Goal: Task Accomplishment & Management: Manage account settings

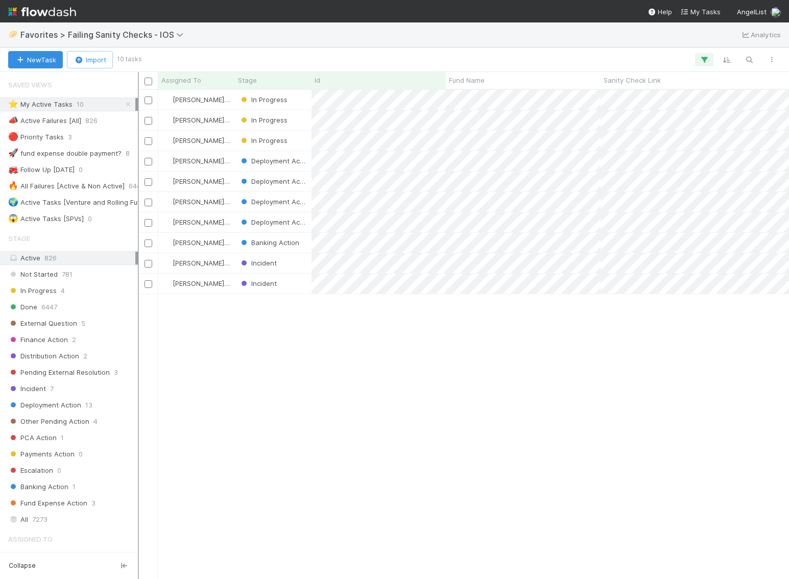
scroll to position [489, 651]
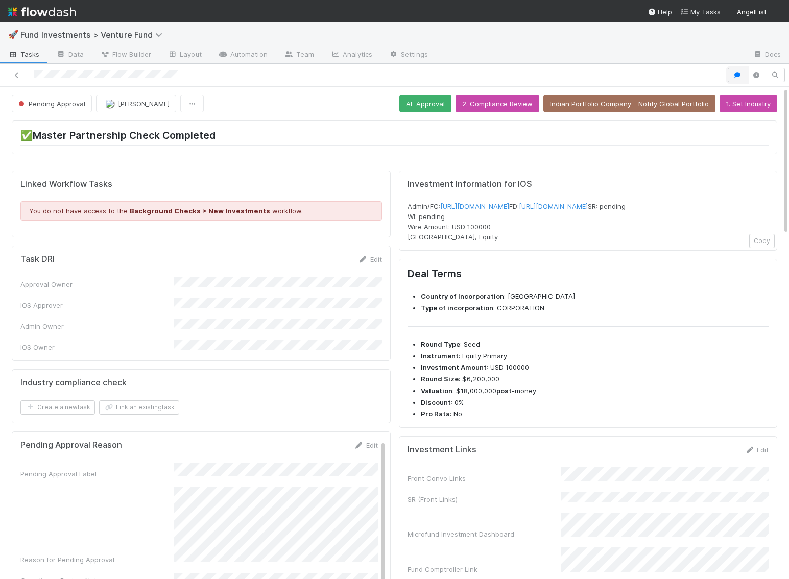
click at [735, 71] on button "button" at bounding box center [737, 75] width 19 height 14
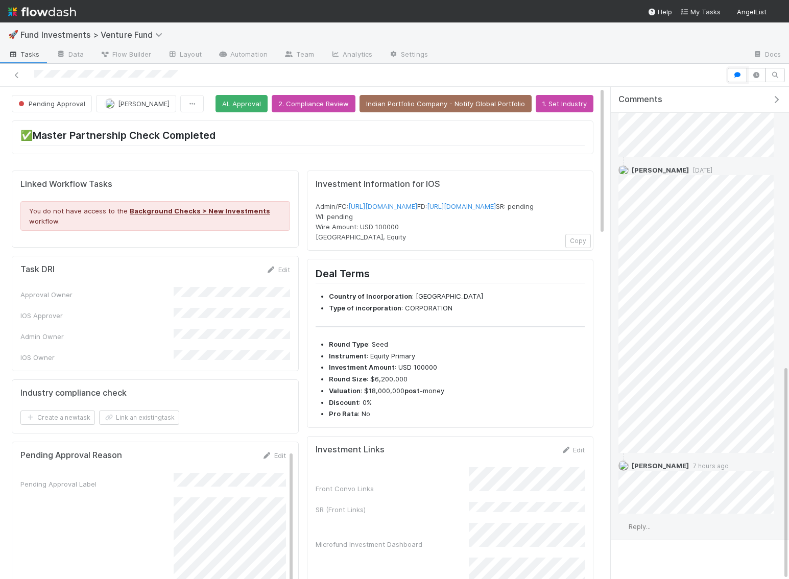
scroll to position [638, 0]
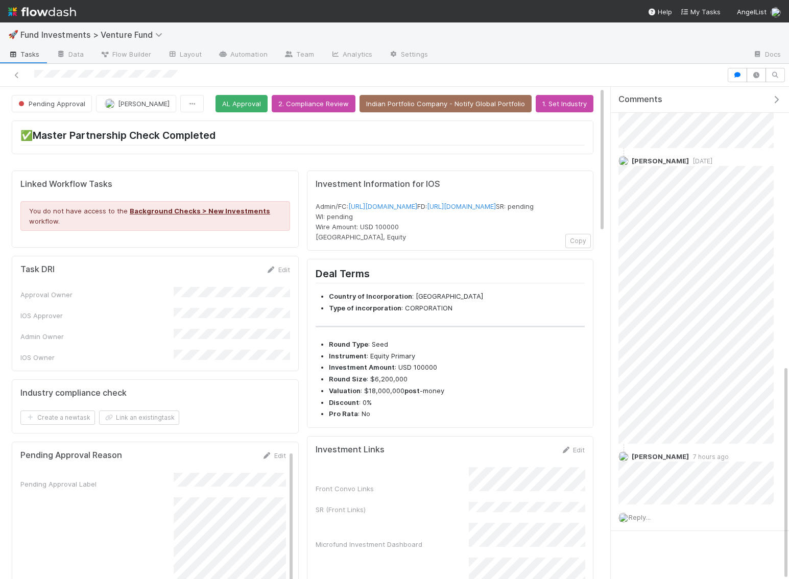
click at [73, 9] on img at bounding box center [42, 11] width 68 height 17
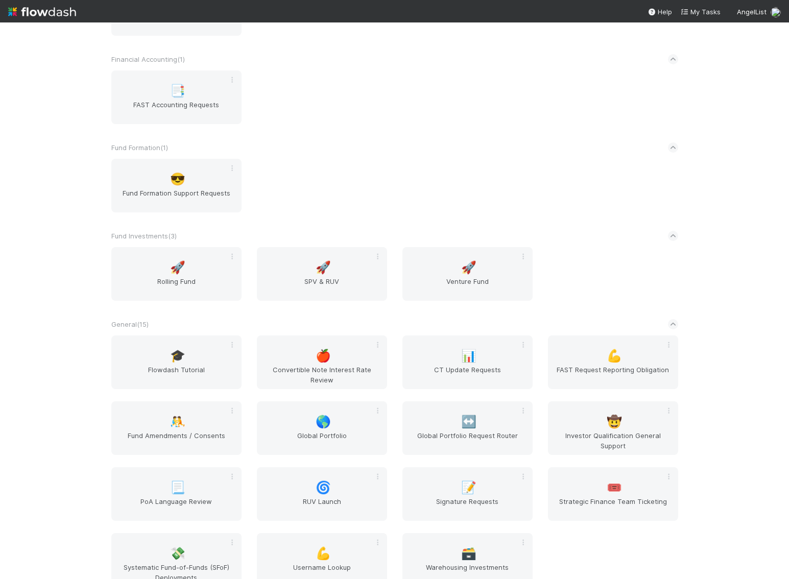
scroll to position [879, 0]
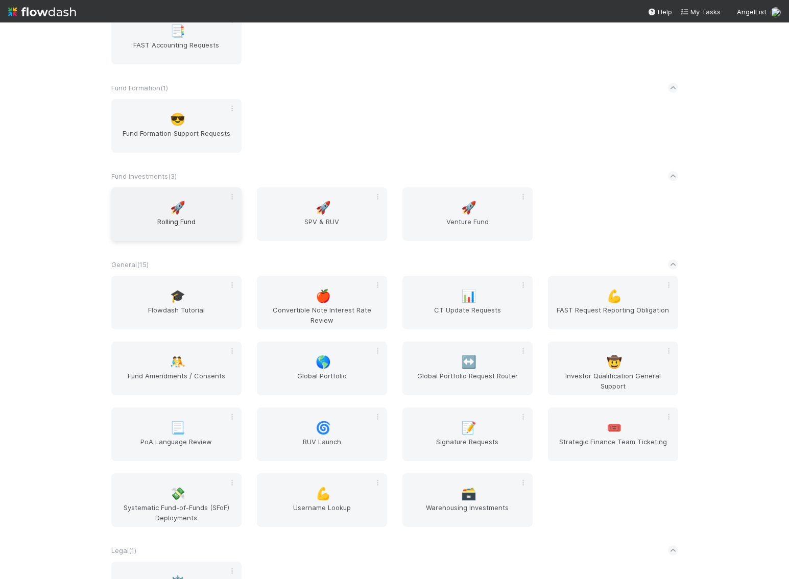
click at [176, 228] on span "Rolling Fund" at bounding box center [176, 227] width 122 height 20
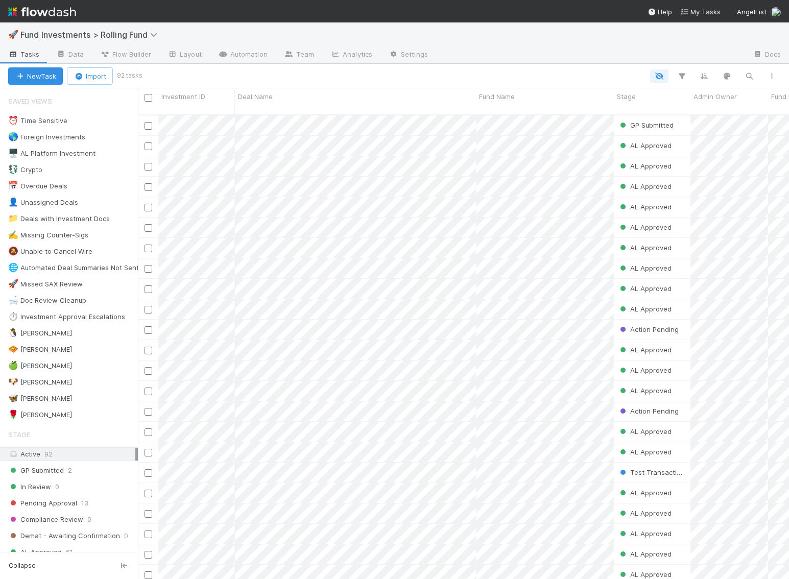
scroll to position [0, 1]
click at [44, 392] on div "🦋 Kennedy" at bounding box center [40, 398] width 64 height 13
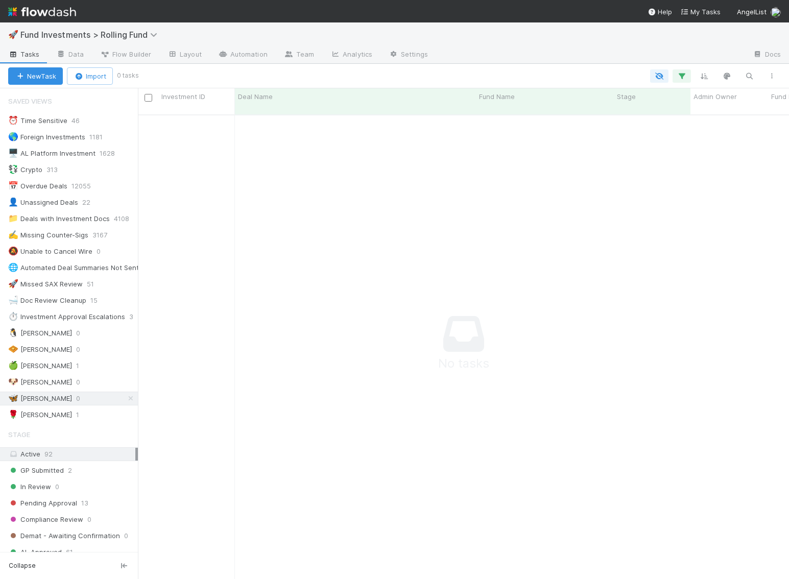
scroll to position [473, 651]
click at [28, 9] on img at bounding box center [42, 11] width 68 height 17
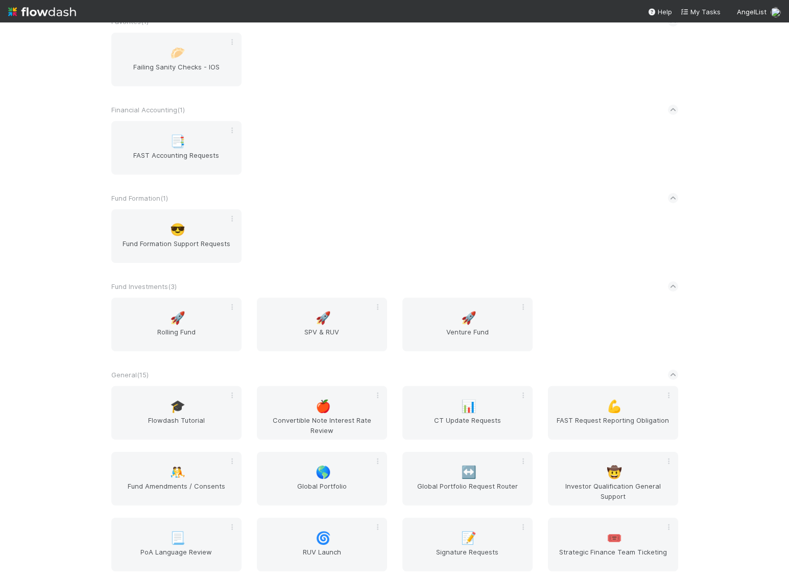
scroll to position [826, 0]
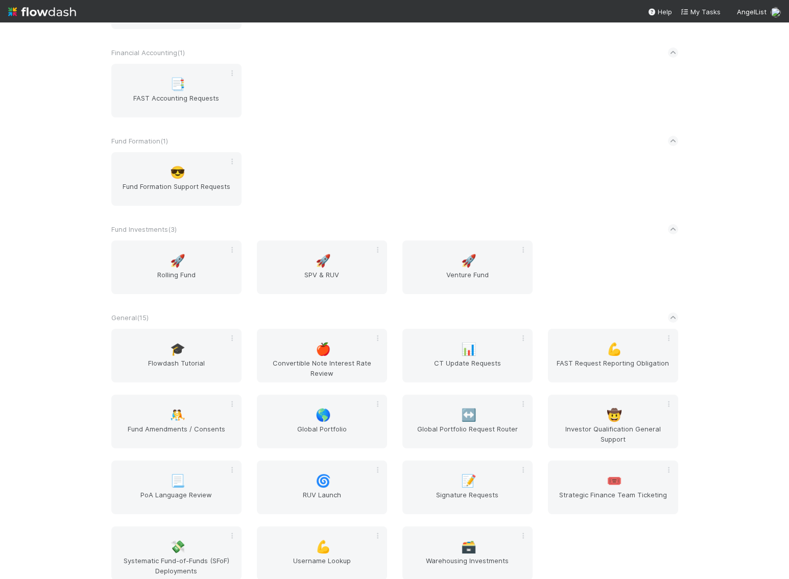
click at [467, 298] on div "🚀 Rolling Fund 🚀 SPV & RUV 🚀 Venture Fund" at bounding box center [395, 274] width 582 height 66
click at [462, 256] on span "🚀" at bounding box center [468, 260] width 15 height 13
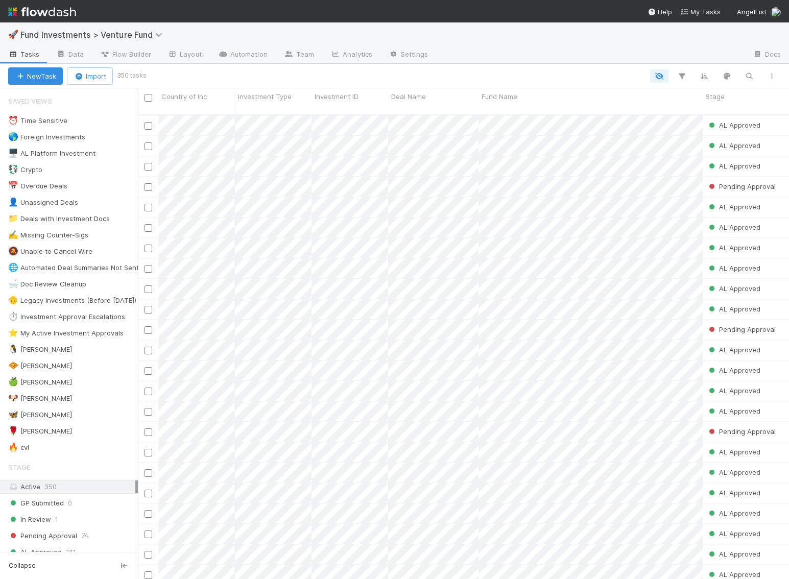
scroll to position [473, 651]
click at [39, 409] on div "🦋 Kennedy" at bounding box center [40, 414] width 64 height 13
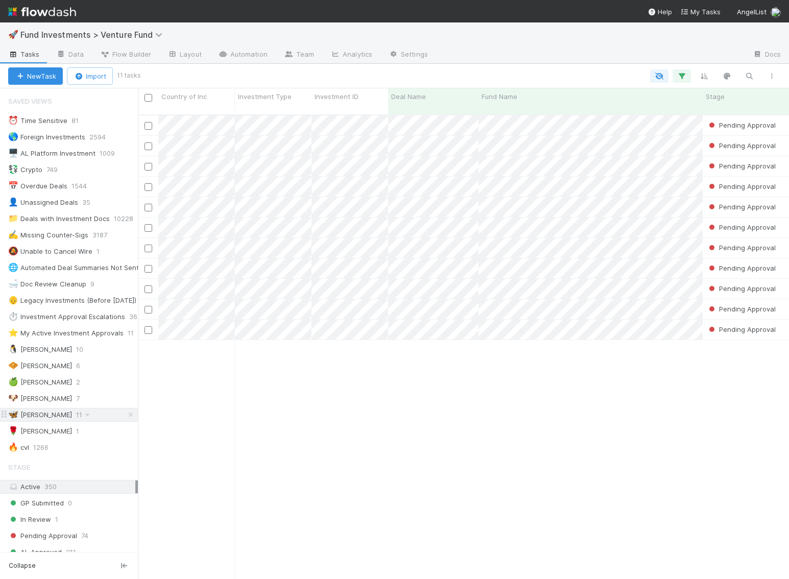
scroll to position [473, 651]
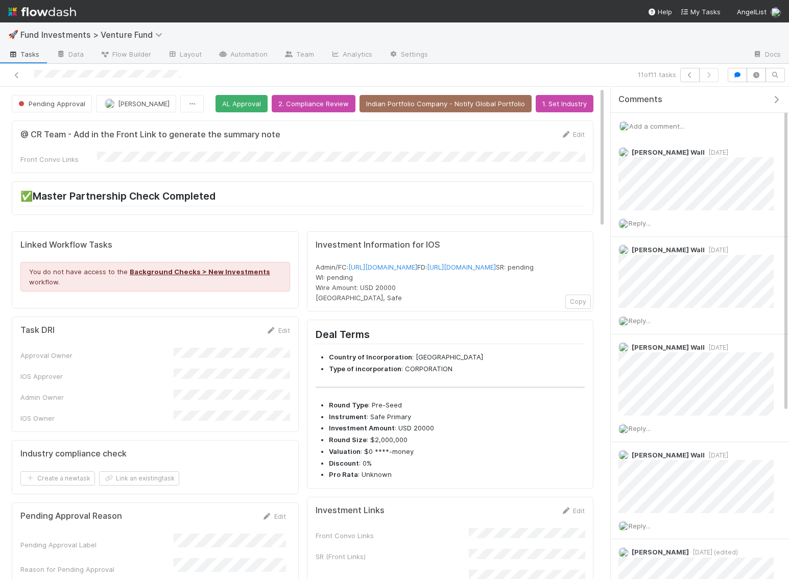
click at [653, 126] on span "Add a comment..." at bounding box center [656, 126] width 55 height 8
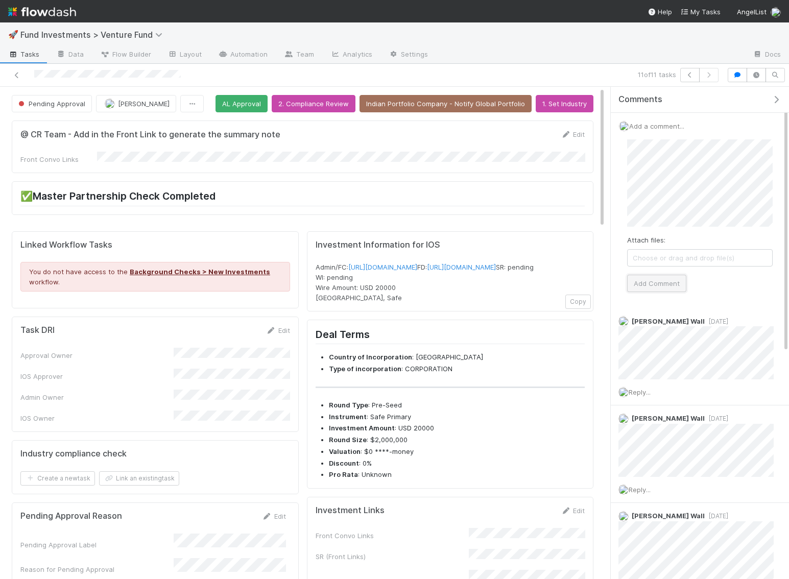
click at [657, 284] on button "Add Comment" at bounding box center [656, 283] width 59 height 17
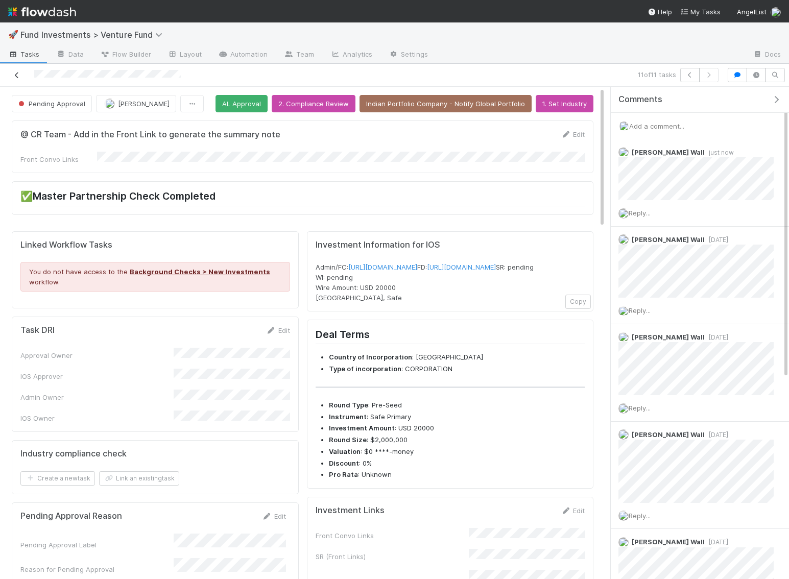
click at [18, 74] on icon at bounding box center [17, 75] width 10 height 7
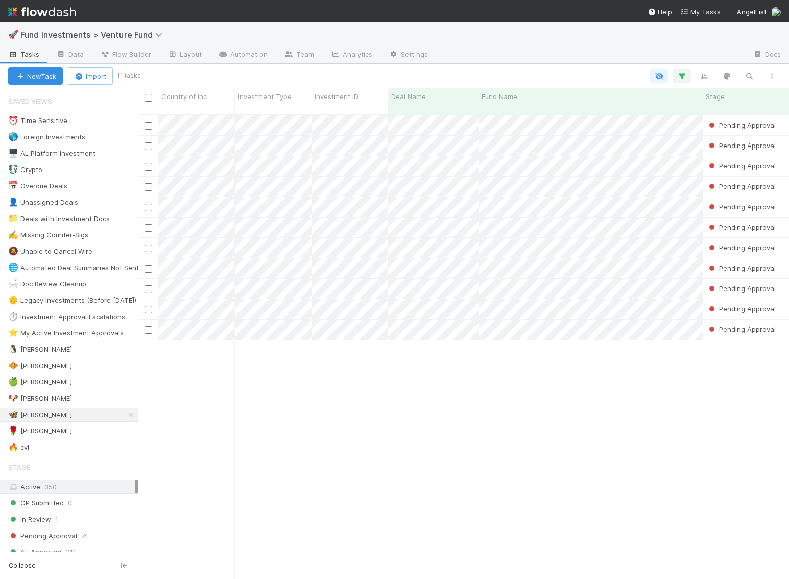
scroll to position [473, 651]
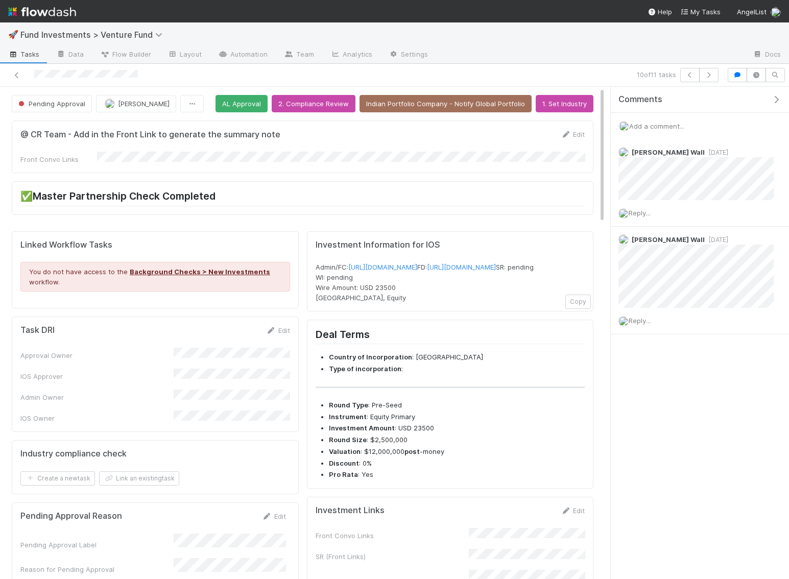
click at [668, 118] on div "Add a comment..." at bounding box center [700, 126] width 178 height 27
click at [651, 122] on span "Add a comment..." at bounding box center [656, 126] width 55 height 8
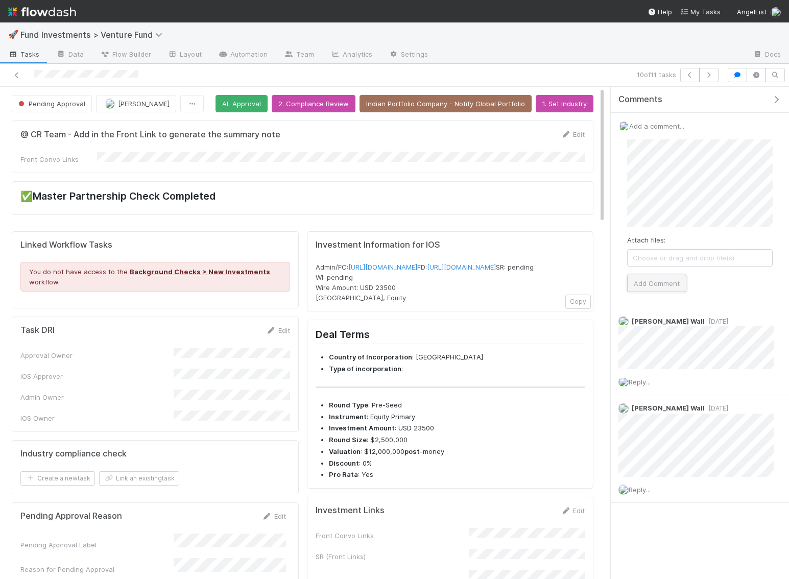
click at [671, 285] on button "Add Comment" at bounding box center [656, 283] width 59 height 17
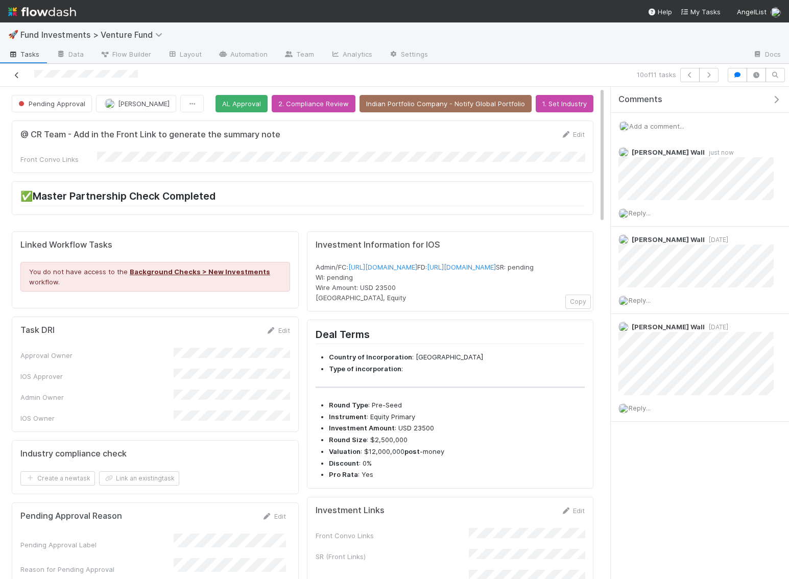
click at [17, 73] on icon at bounding box center [17, 75] width 10 height 7
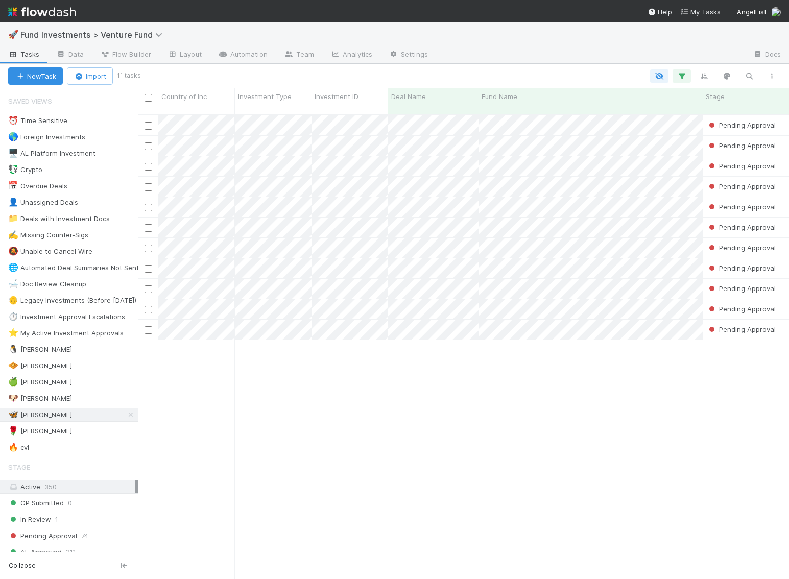
scroll to position [473, 651]
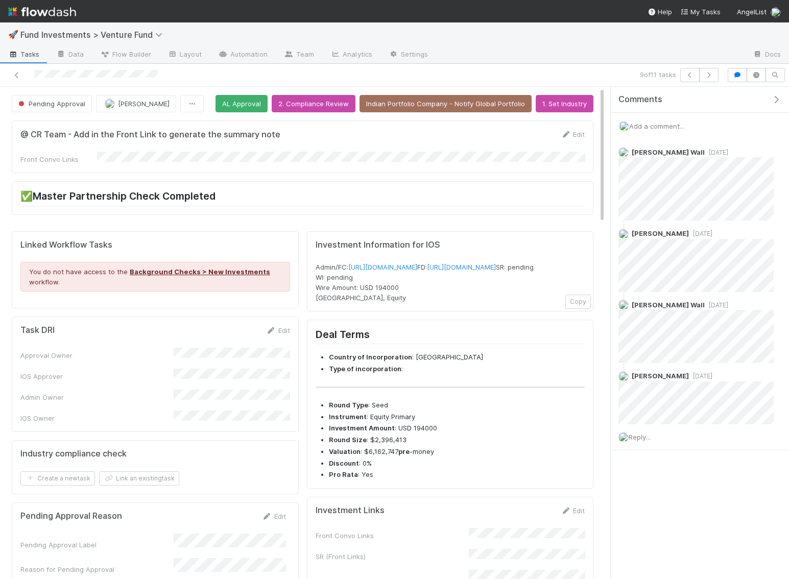
click at [649, 122] on span "Add a comment..." at bounding box center [656, 126] width 55 height 8
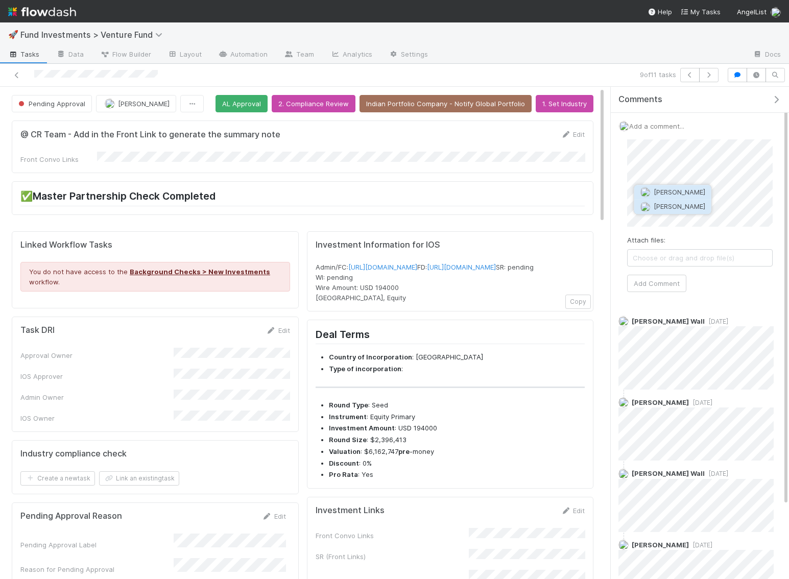
click at [672, 207] on span "Gabe Wieder" at bounding box center [680, 207] width 52 height 8
type input "https://flowdash.internal.angellist.com/workflows/GK4IJb/tasks/7Rs2qkQp"
click at [774, 175] on button "Ok" at bounding box center [777, 169] width 22 height 17
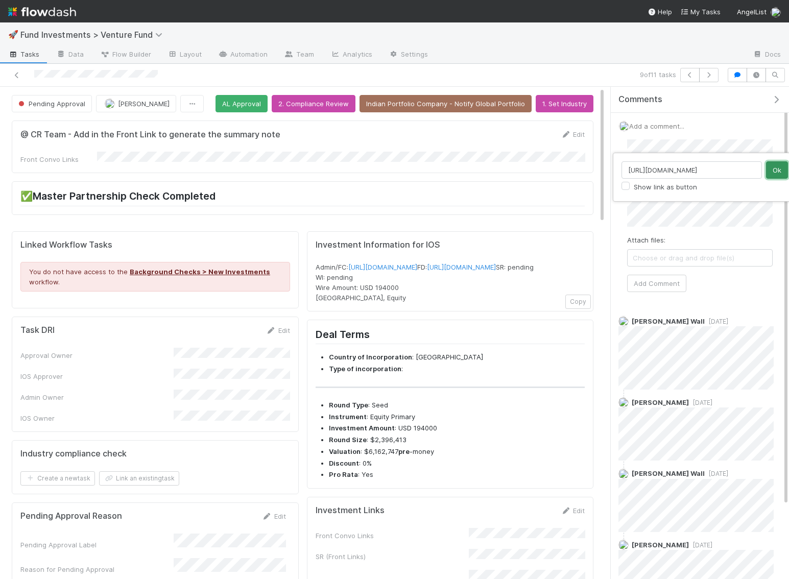
click at [779, 168] on button "Ok" at bounding box center [777, 169] width 22 height 17
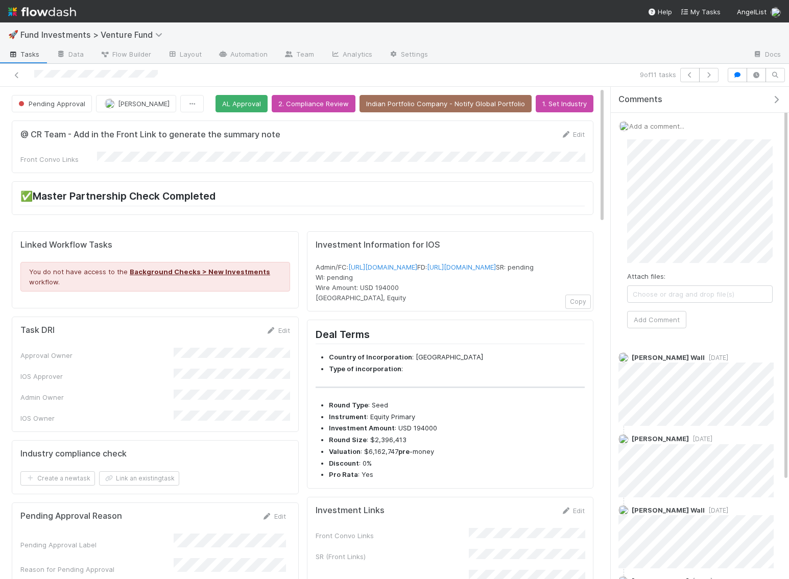
click at [645, 327] on div "Attach files: Choose or drag and drop file(s) Add Comment" at bounding box center [700, 233] width 162 height 205
click at [645, 319] on button "Add Comment" at bounding box center [656, 319] width 59 height 17
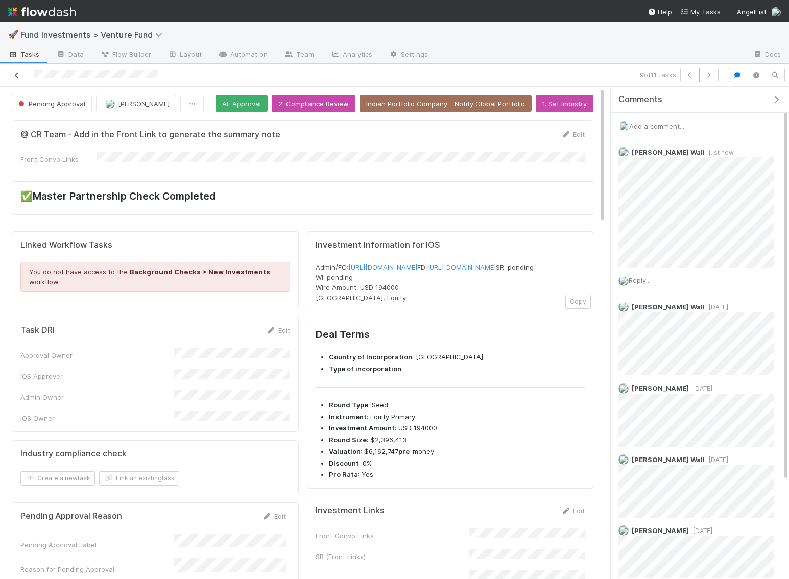
click at [19, 77] on icon at bounding box center [17, 75] width 10 height 7
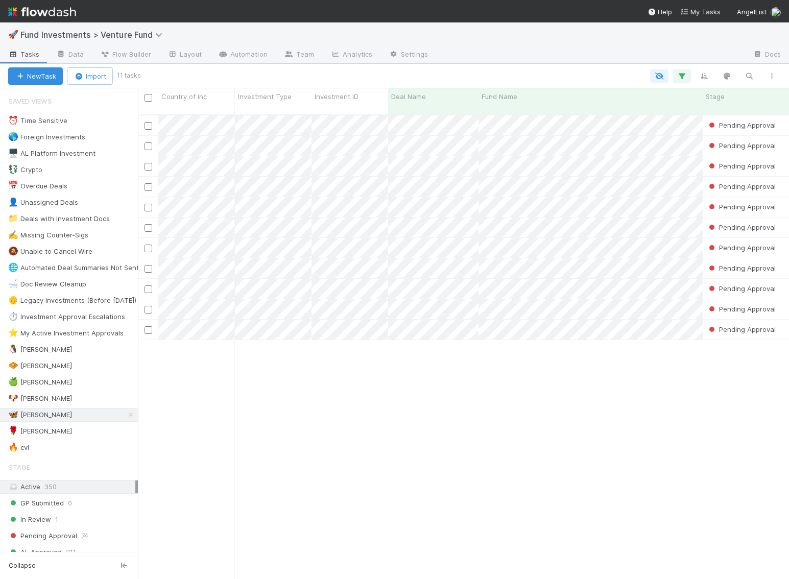
scroll to position [473, 651]
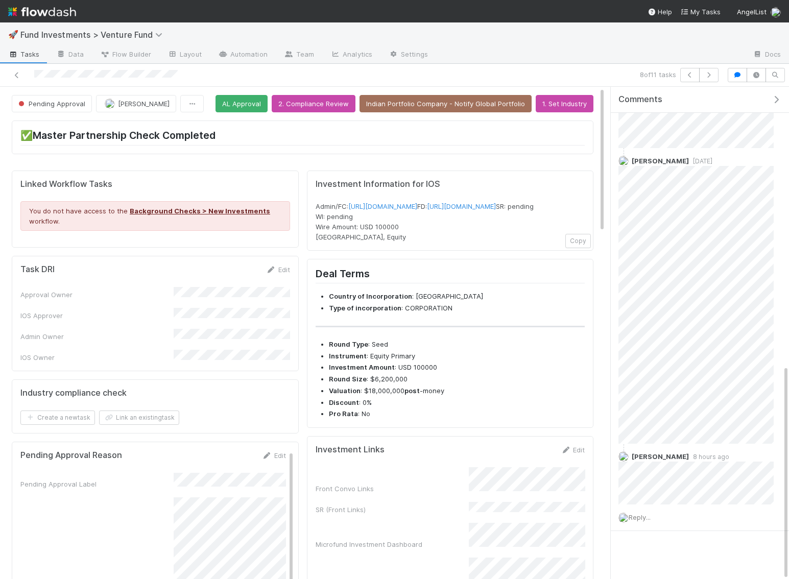
drag, startPoint x: 185, startPoint y: 77, endPoint x: 30, endPoint y: 77, distance: 155.7
click at [30, 77] on div at bounding box center [184, 75] width 361 height 14
drag, startPoint x: 563, startPoint y: 214, endPoint x: 306, endPoint y: 199, distance: 257.8
copy span "Admin/FC: https://venture.angellist.com/v/admin/funds/investment/29254 FD: http…"
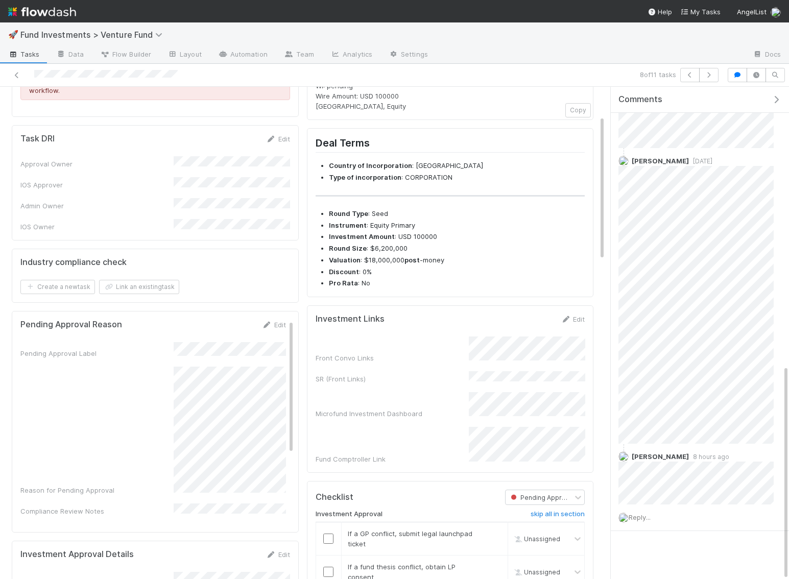
scroll to position [291, 0]
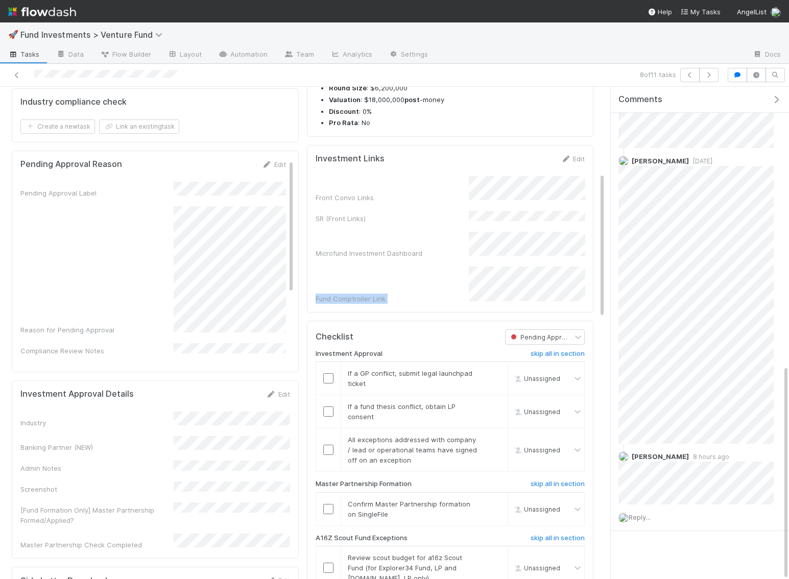
click at [311, 277] on div "Investment Links Edit Front Convo Links SR (Front Links) Microfund Investment D…" at bounding box center [450, 228] width 287 height 167
copy div "Fund Comptroller Link"
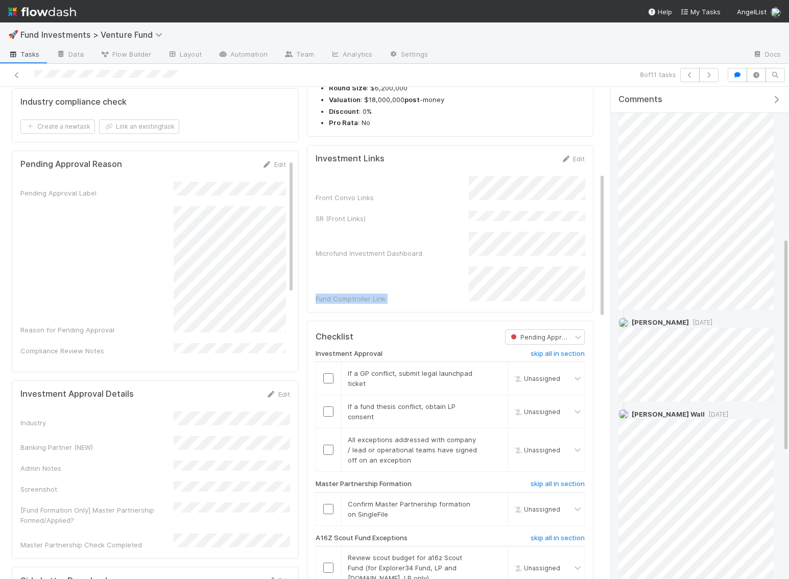
scroll to position [0, 0]
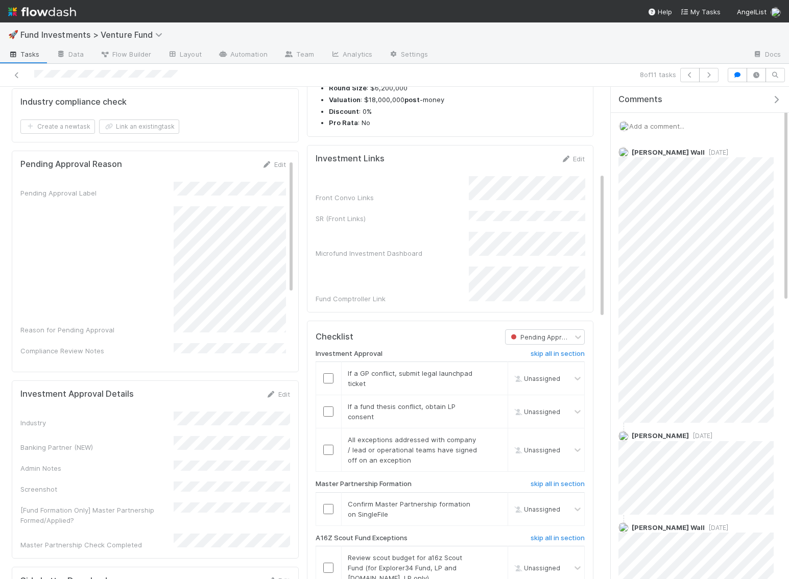
click at [656, 124] on span "Add a comment..." at bounding box center [656, 126] width 55 height 8
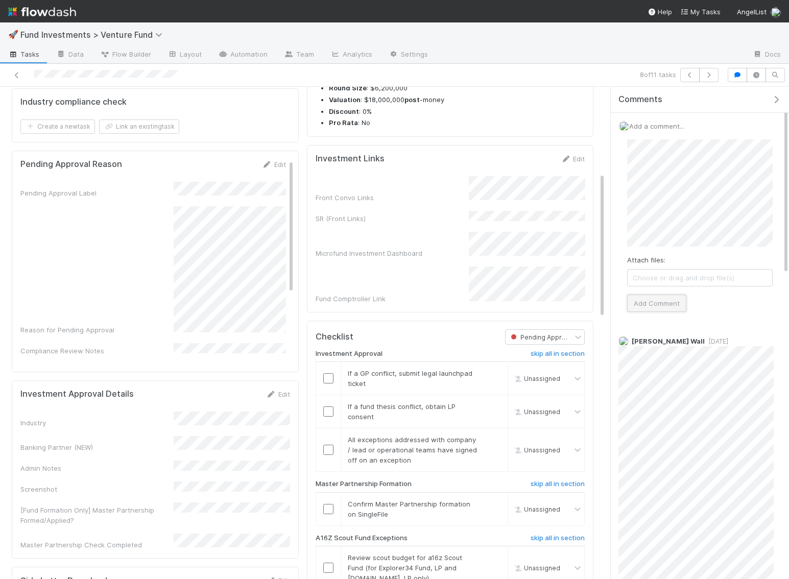
click at [659, 298] on button "Add Comment" at bounding box center [656, 303] width 59 height 17
click at [19, 72] on icon at bounding box center [17, 75] width 10 height 7
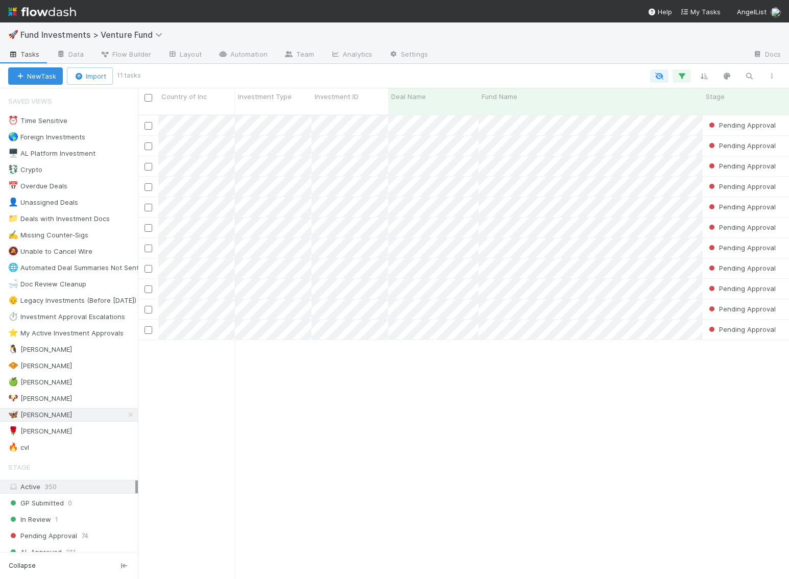
scroll to position [473, 651]
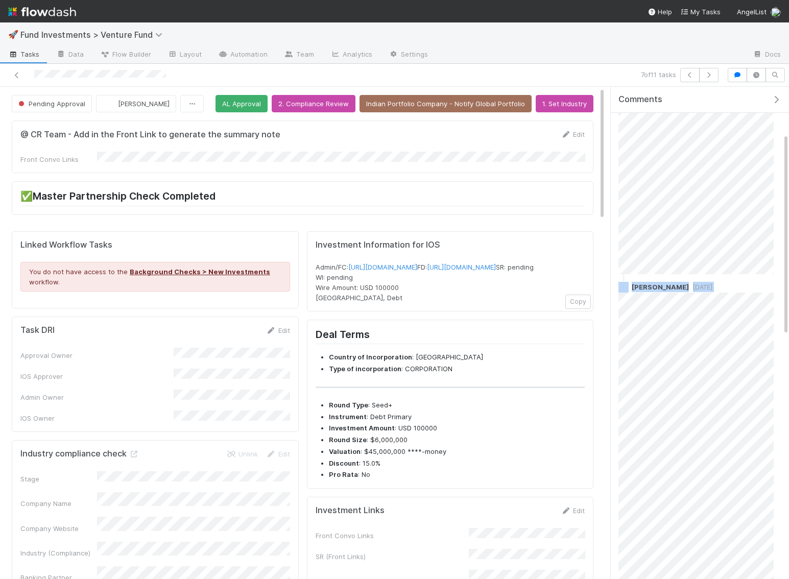
scroll to position [46, 0]
drag, startPoint x: 177, startPoint y: 76, endPoint x: 18, endPoint y: 74, distance: 158.8
click at [17, 75] on div at bounding box center [184, 75] width 361 height 14
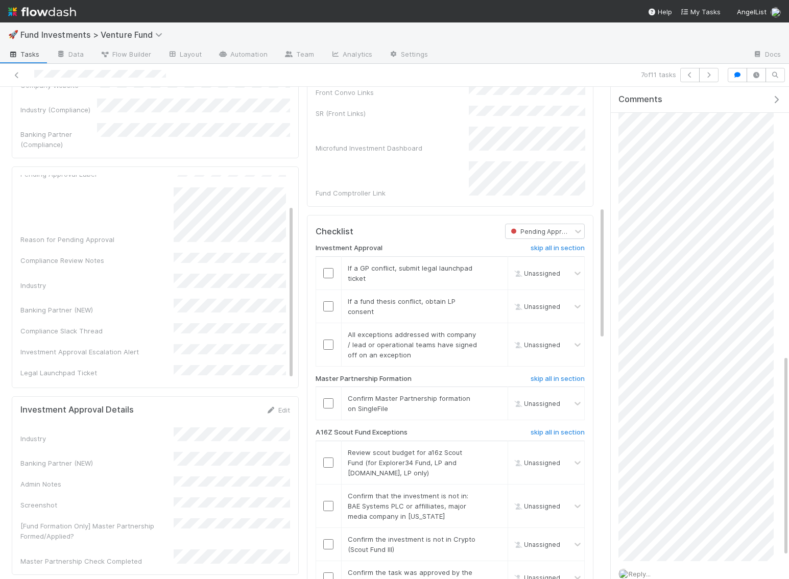
scroll to position [0, 0]
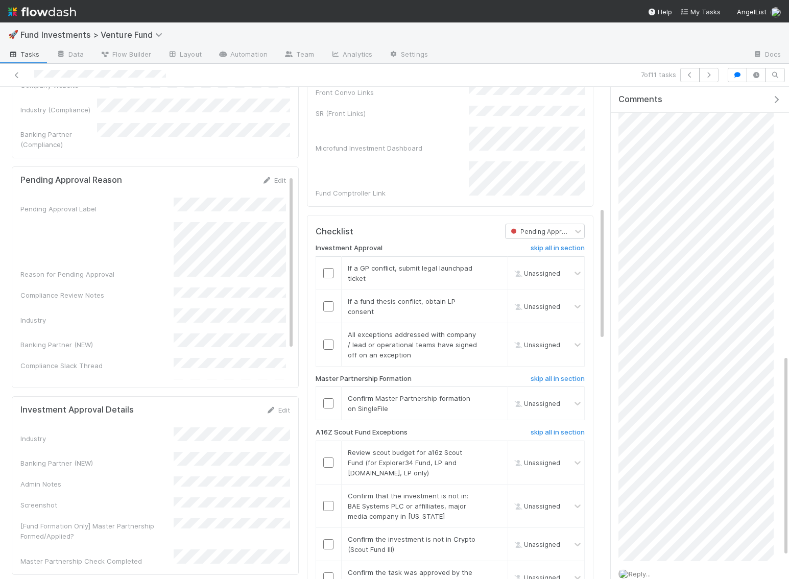
click at [169, 222] on div "Reason for Pending Approval" at bounding box center [153, 250] width 266 height 57
copy div
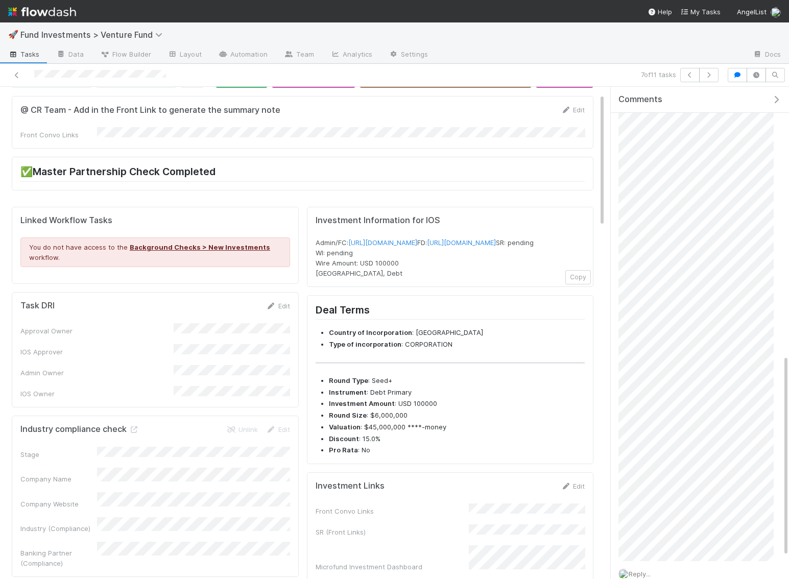
scroll to position [26, 0]
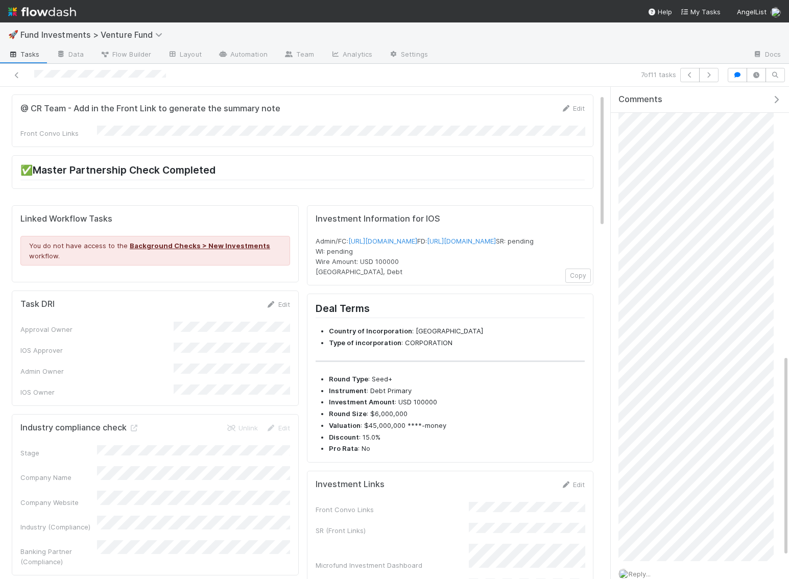
copy div
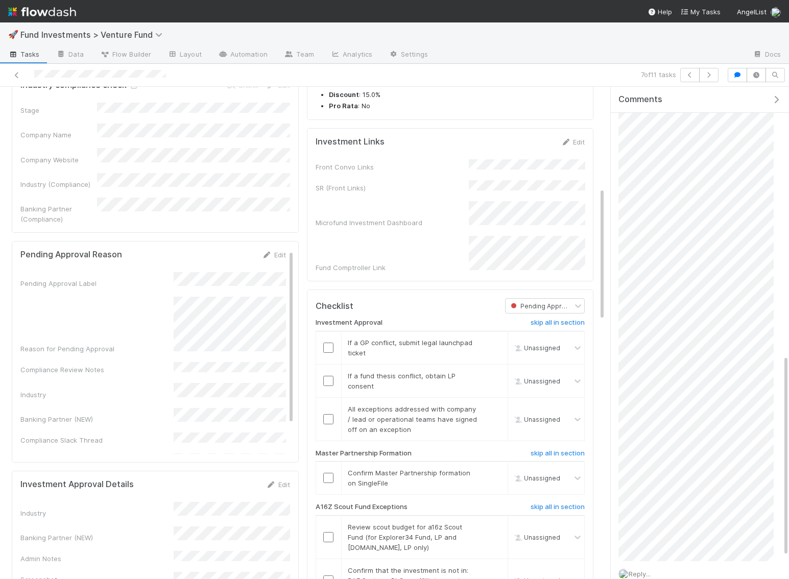
scroll to position [373, 0]
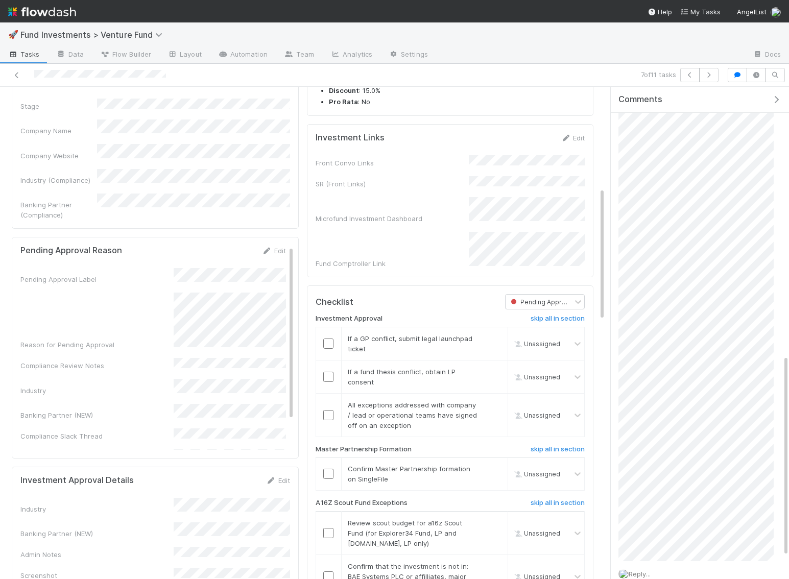
click at [383, 240] on div "Fund Comptroller Link" at bounding box center [451, 250] width 270 height 37
click at [543, 270] on div "Investment Links Edit Front Convo Links SR (Front Links) Microfund Investment D…" at bounding box center [450, 200] width 287 height 153
copy div "Microfund Investment Dashboard Fund Comptroller Link"
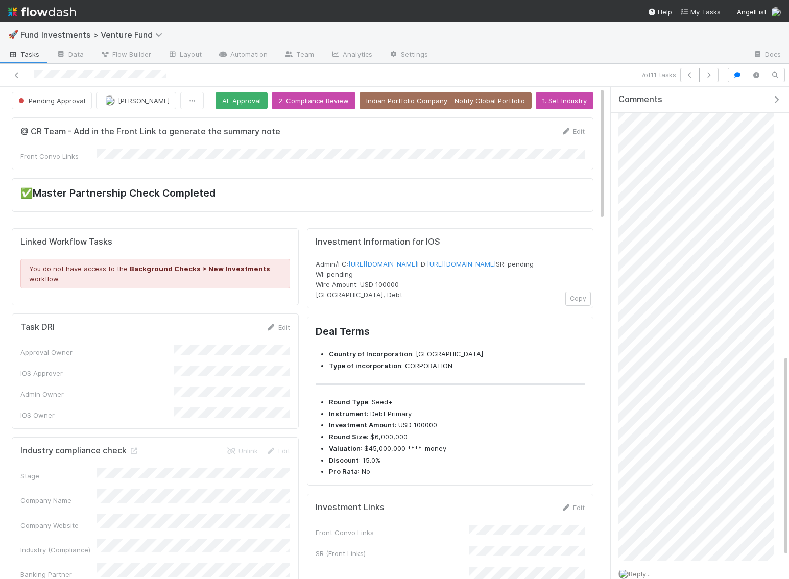
scroll to position [0, 0]
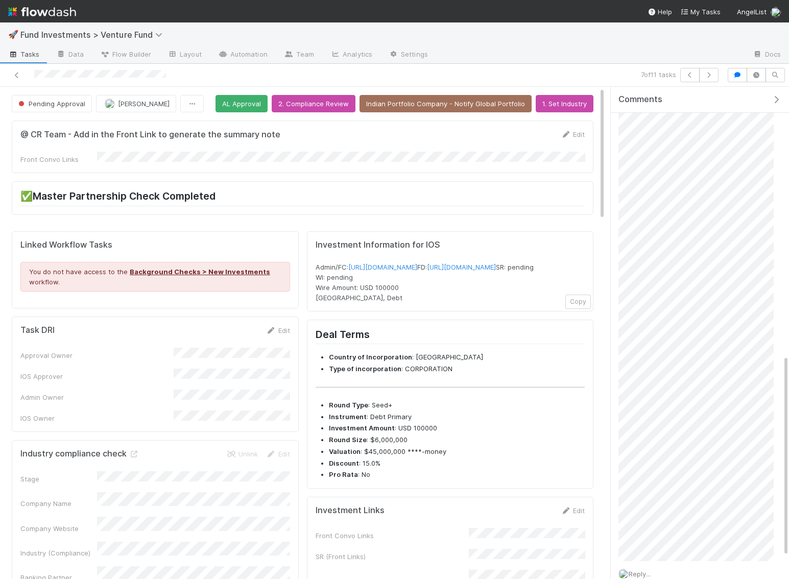
drag, startPoint x: 316, startPoint y: 261, endPoint x: 568, endPoint y: 270, distance: 252.4
click at [568, 270] on div "Admin/FC: https://venture.angellist.com/v/admin/funds/investment/29328 FD: http…" at bounding box center [451, 282] width 270 height 41
copy span "Admin/FC: https://venture.angellist.com/v/admin/funds/investment/29328 FD: http…"
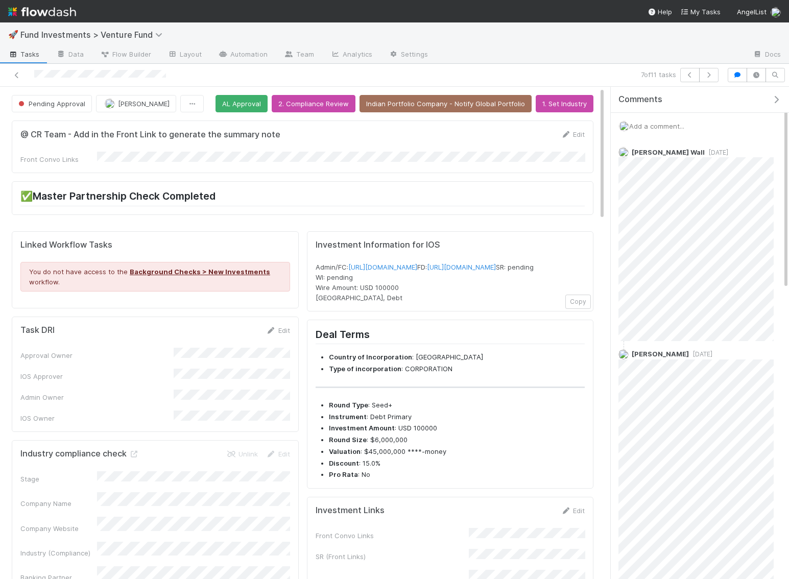
click at [660, 122] on span "Add a comment..." at bounding box center [656, 126] width 55 height 8
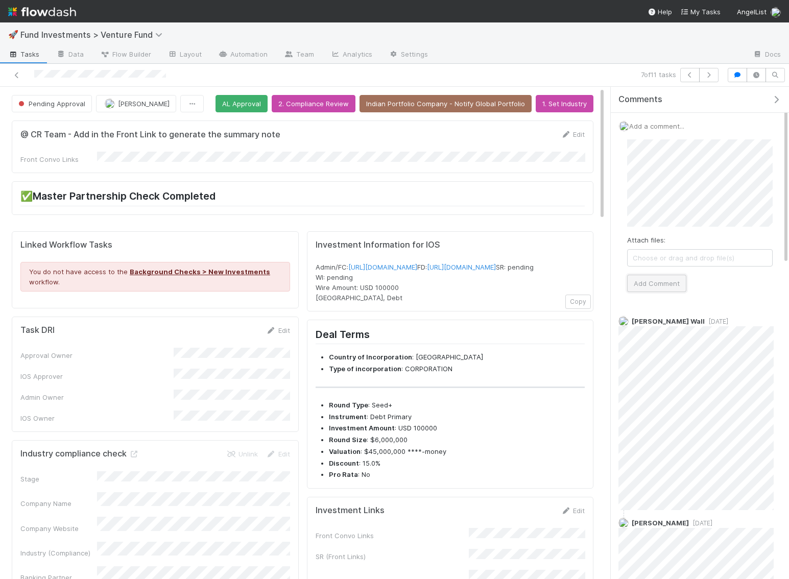
click at [640, 275] on button "Add Comment" at bounding box center [656, 283] width 59 height 17
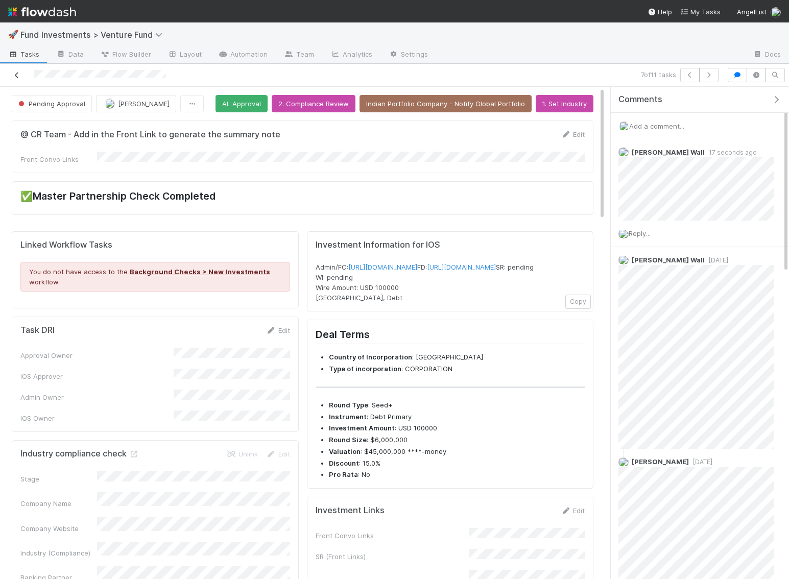
click at [14, 77] on icon at bounding box center [17, 75] width 10 height 7
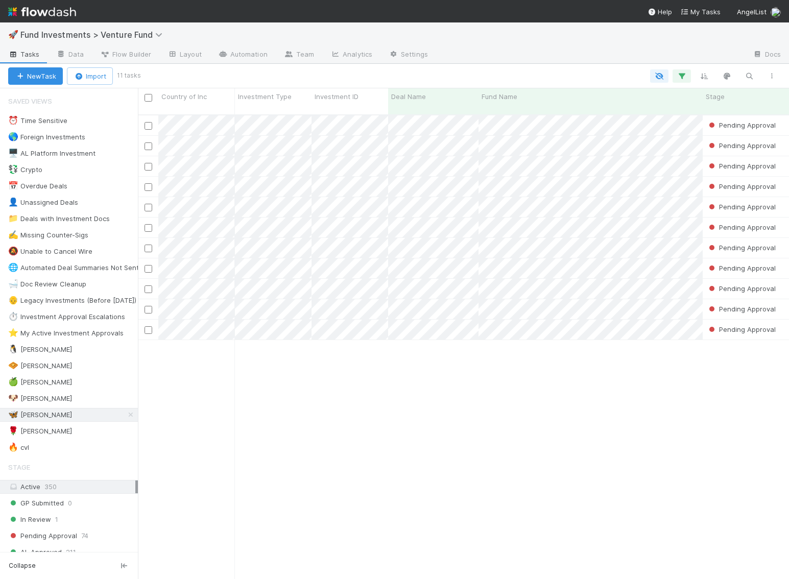
scroll to position [0, 1]
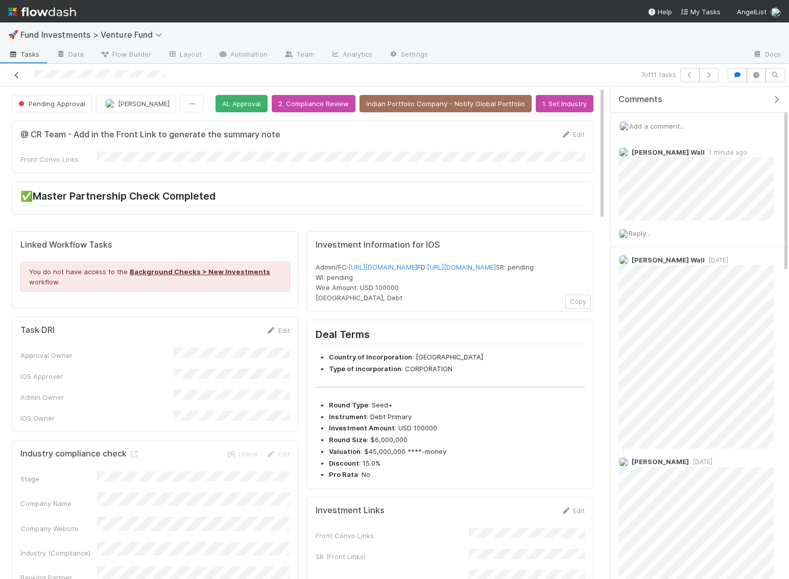
click at [16, 75] on icon at bounding box center [17, 75] width 10 height 7
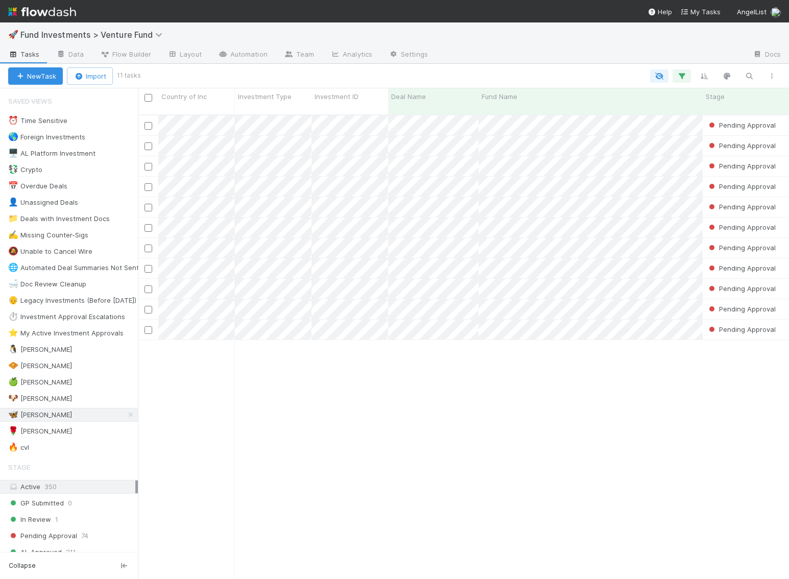
scroll to position [473, 651]
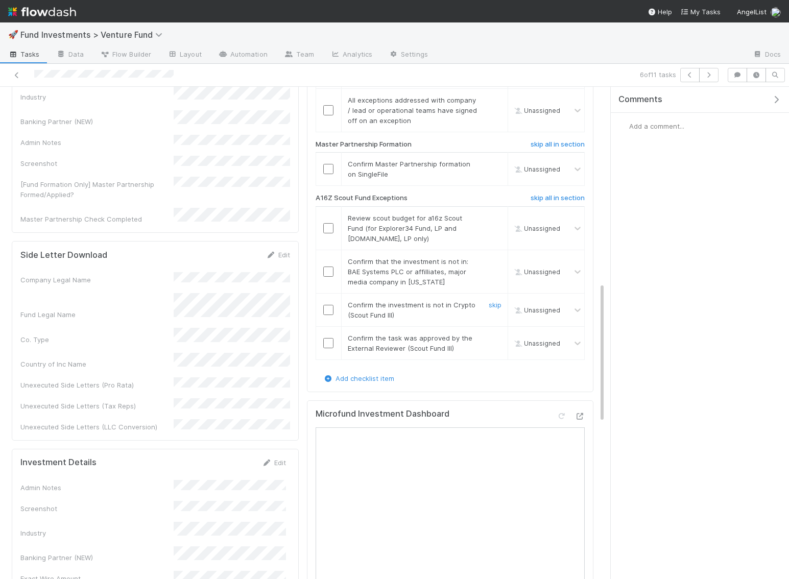
scroll to position [779, 0]
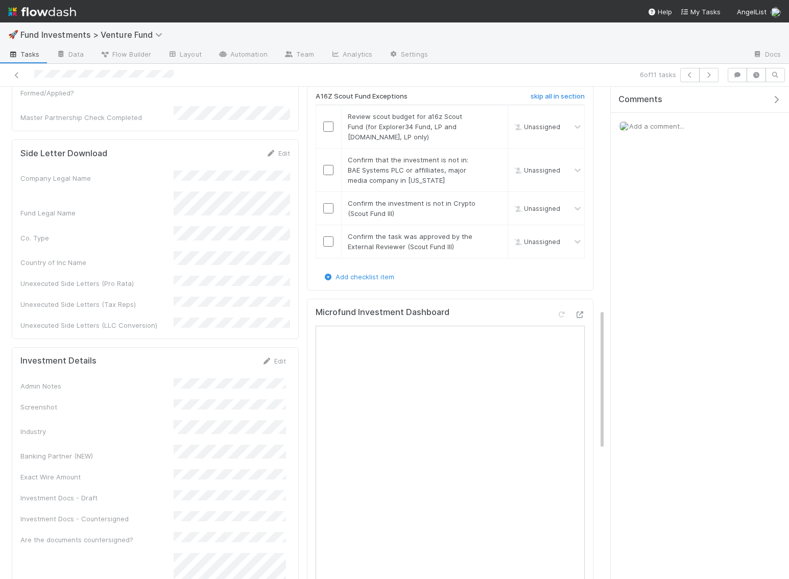
click at [778, 95] on icon "button" at bounding box center [776, 99] width 10 height 8
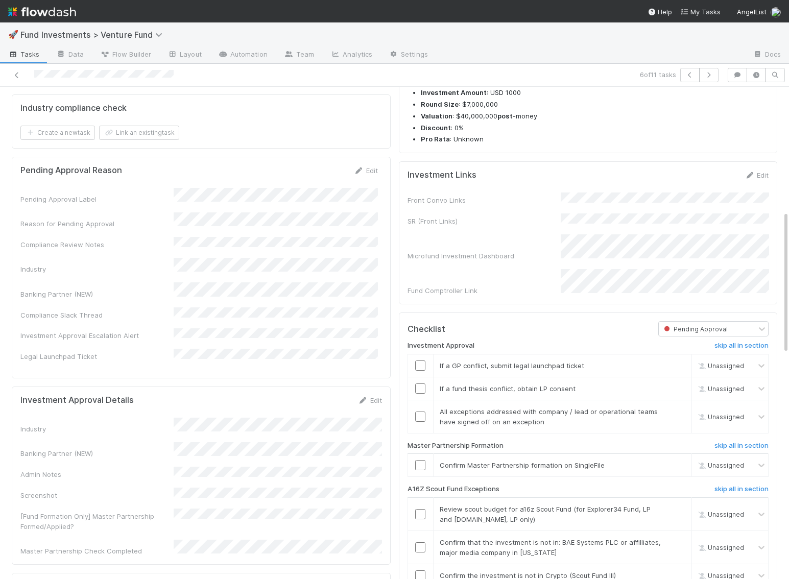
scroll to position [300, 0]
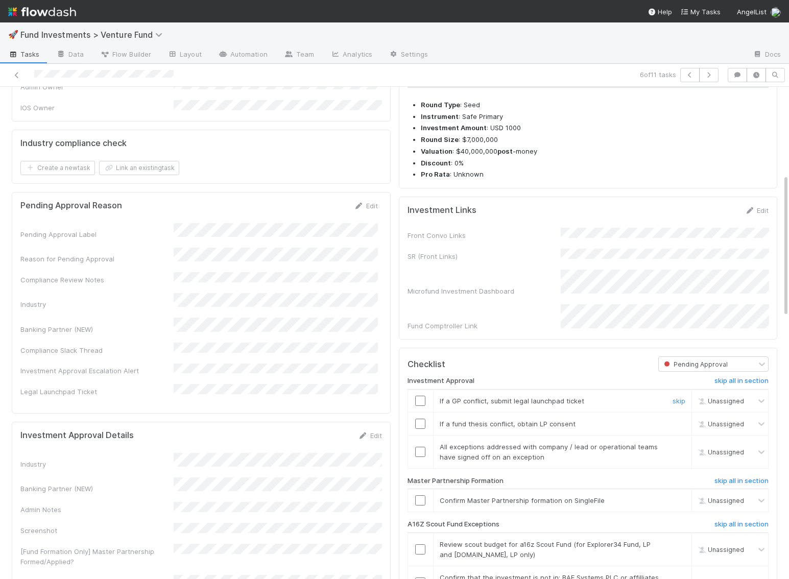
click at [421, 403] on input "checkbox" at bounding box center [420, 401] width 10 height 10
click at [419, 426] on input "checkbox" at bounding box center [420, 424] width 10 height 10
click at [419, 449] on input "checkbox" at bounding box center [420, 452] width 10 height 10
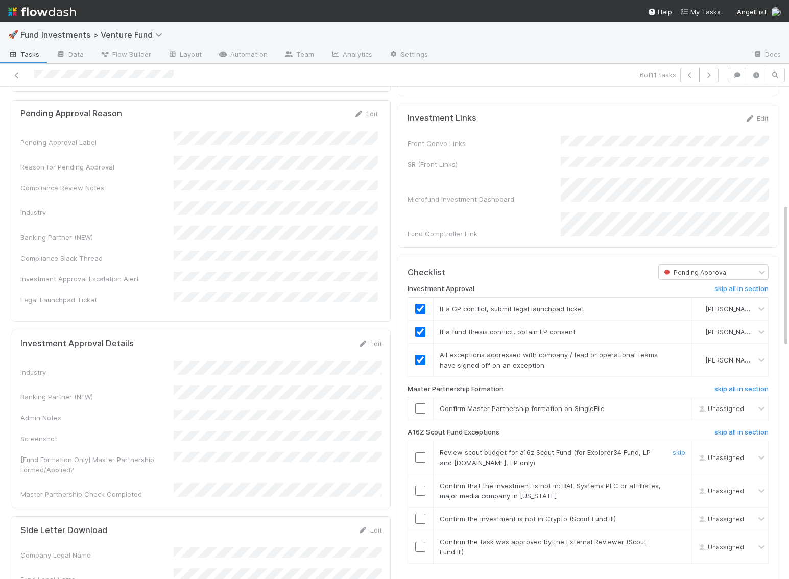
scroll to position [411, 0]
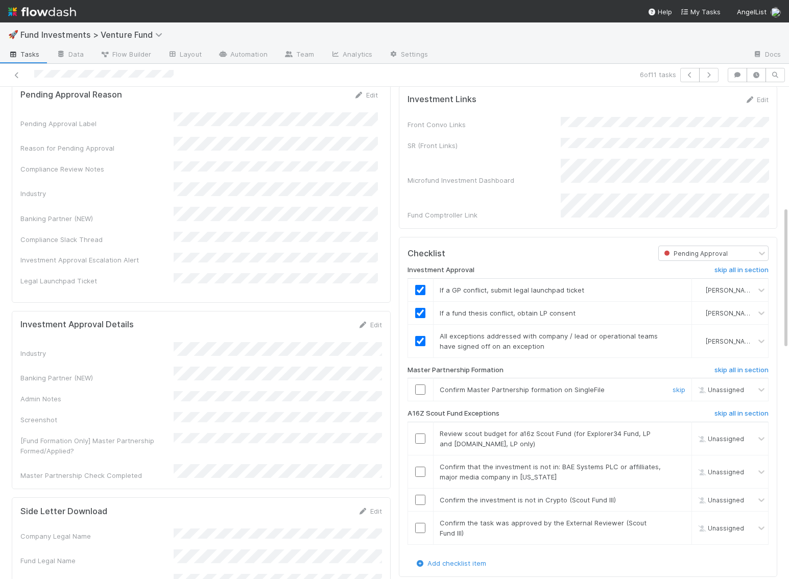
click at [419, 391] on input "checkbox" at bounding box center [420, 389] width 10 height 10
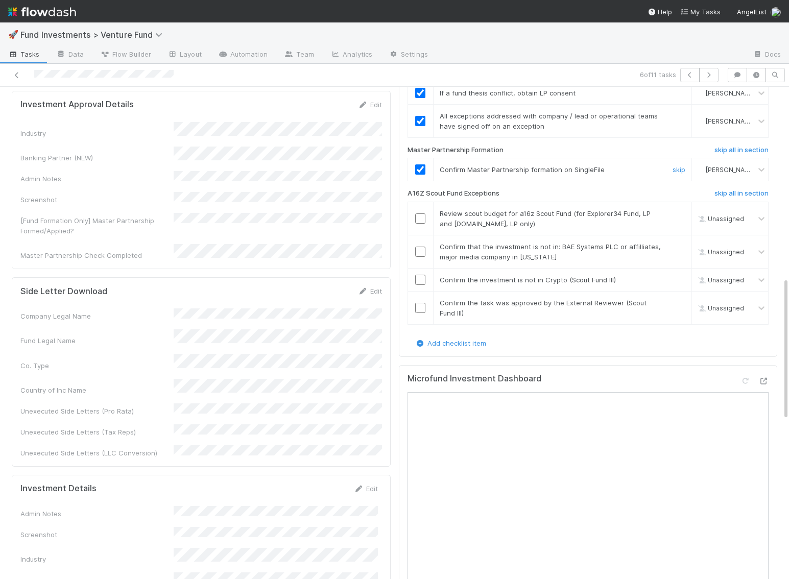
scroll to position [614, 0]
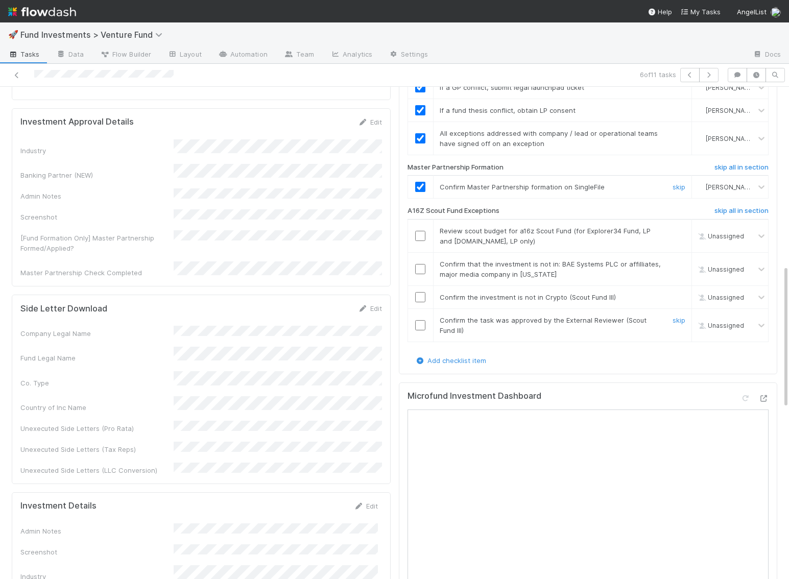
click at [422, 327] on input "checkbox" at bounding box center [420, 325] width 10 height 10
click at [419, 295] on input "checkbox" at bounding box center [420, 297] width 10 height 10
click at [420, 272] on input "checkbox" at bounding box center [420, 269] width 10 height 10
click at [421, 270] on input "checkbox" at bounding box center [420, 269] width 10 height 10
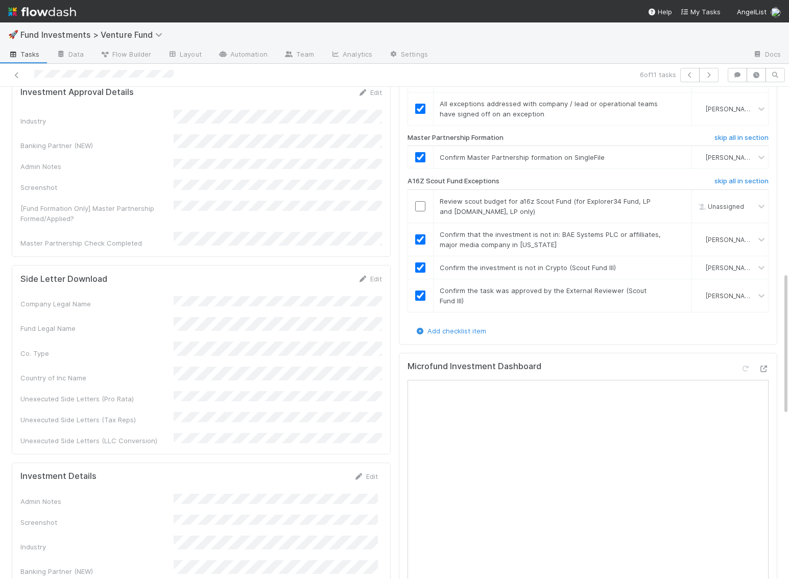
scroll to position [637, 0]
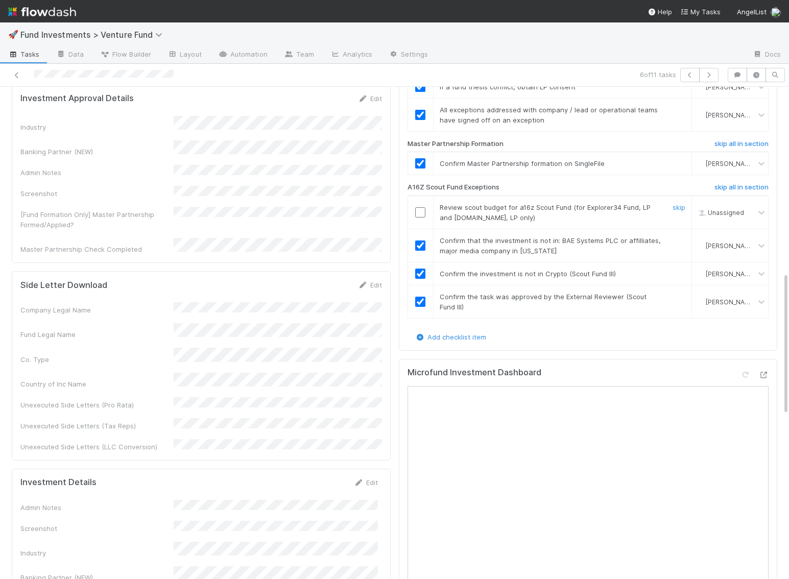
click at [415, 212] on input "checkbox" at bounding box center [420, 212] width 10 height 10
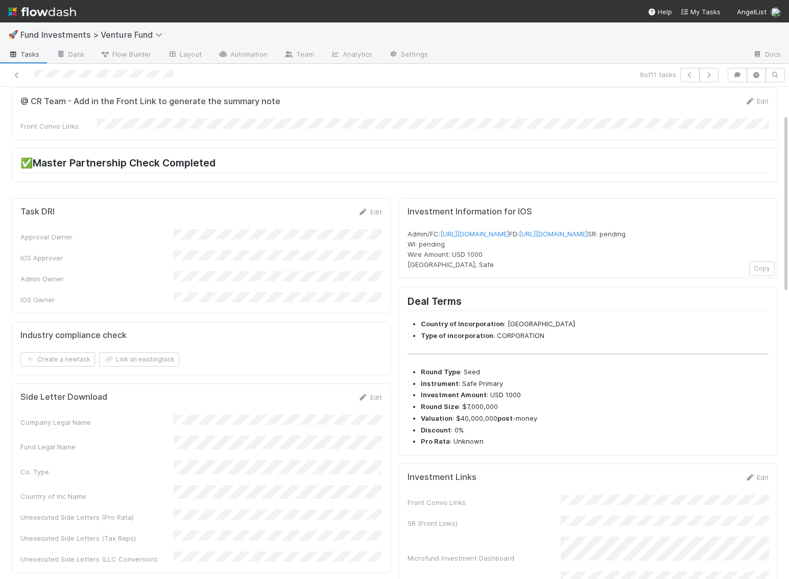
scroll to position [0, 0]
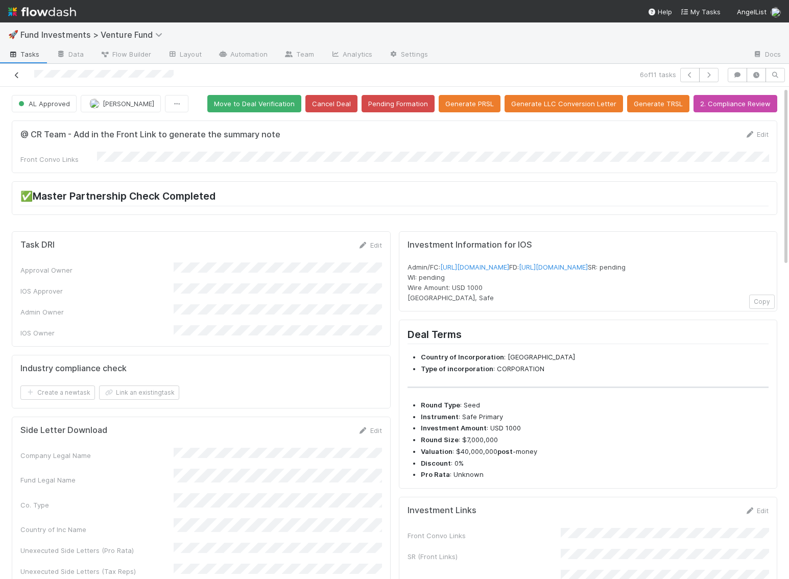
click at [19, 75] on icon at bounding box center [17, 75] width 10 height 7
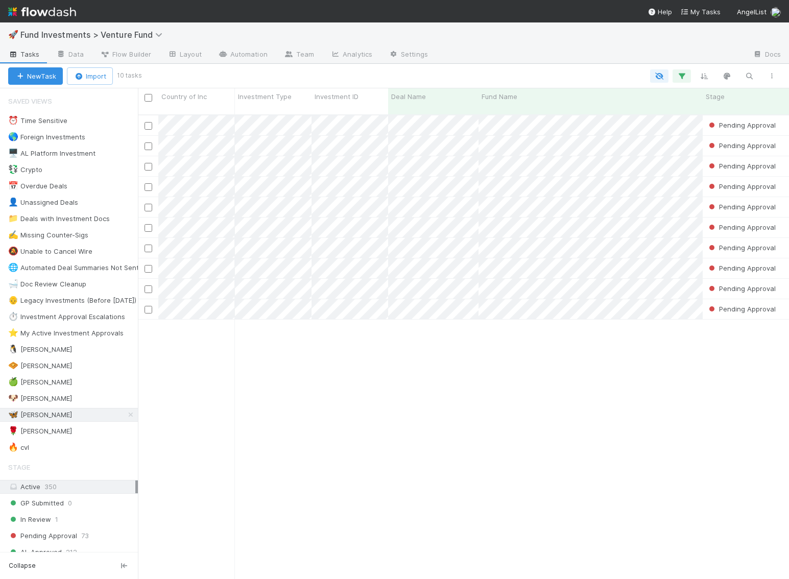
scroll to position [473, 651]
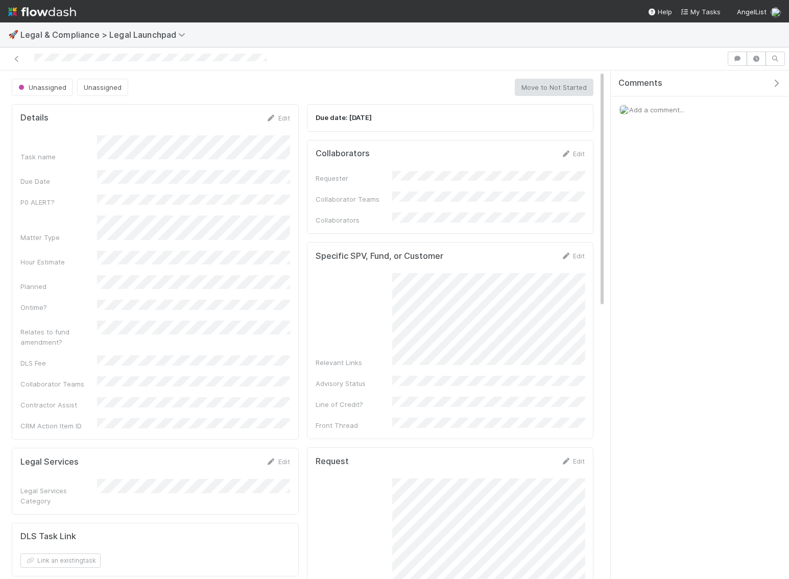
click at [650, 109] on span "Add a comment..." at bounding box center [656, 110] width 55 height 8
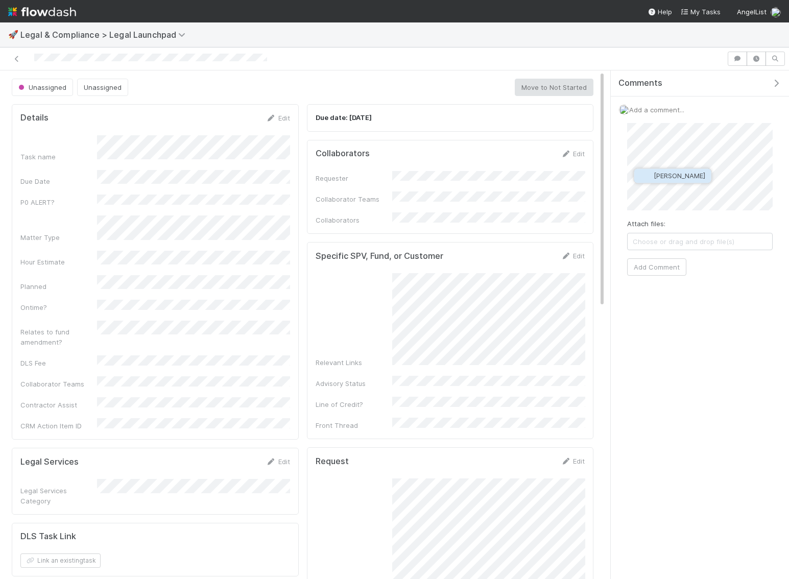
click at [661, 175] on span "Manav Mehta" at bounding box center [680, 176] width 52 height 8
click at [654, 268] on button "Add Comment" at bounding box center [656, 266] width 59 height 17
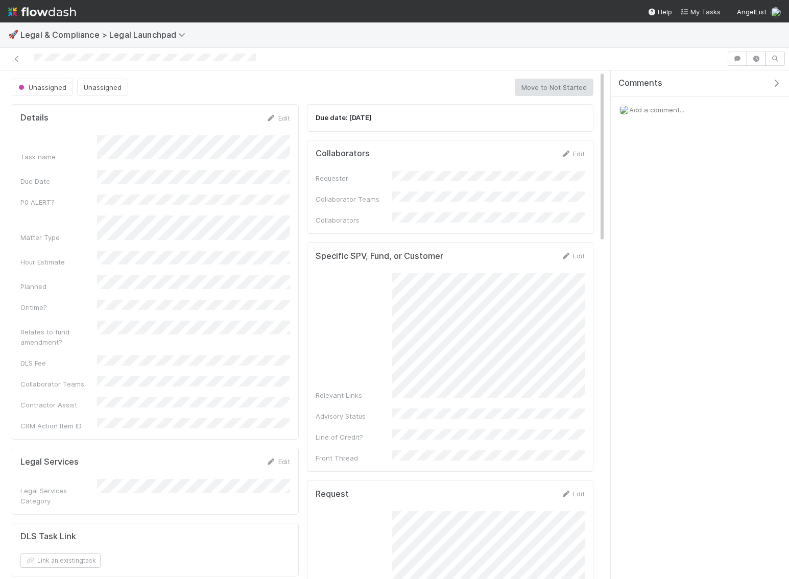
click at [660, 107] on span "Add a comment..." at bounding box center [656, 110] width 55 height 8
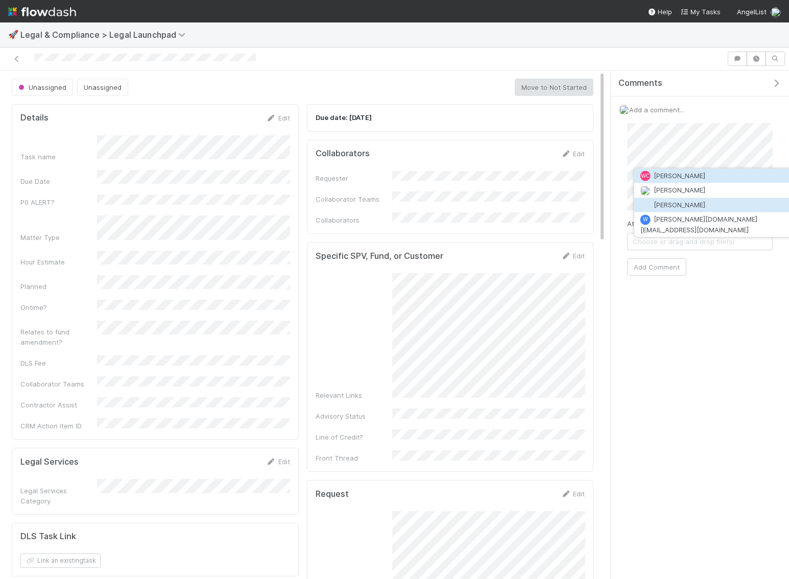
click at [674, 206] on span "[PERSON_NAME]" at bounding box center [680, 205] width 52 height 8
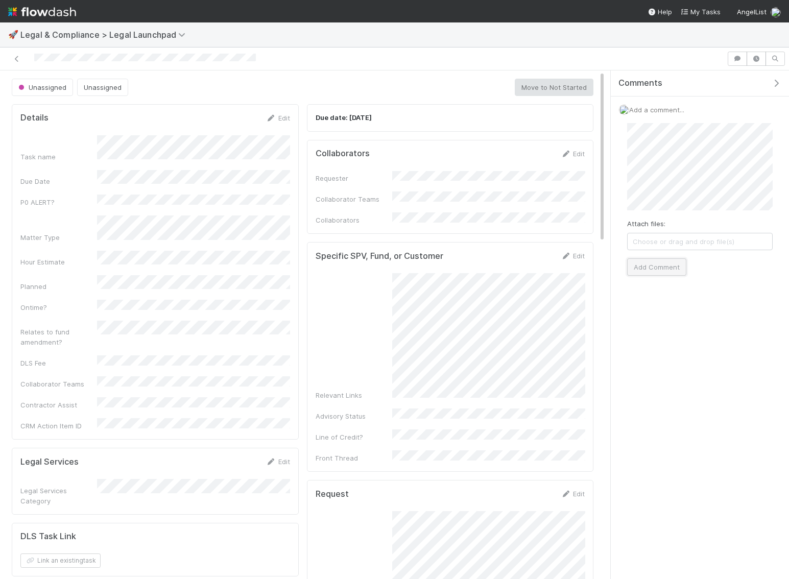
click at [652, 259] on button "Add Comment" at bounding box center [656, 266] width 59 height 17
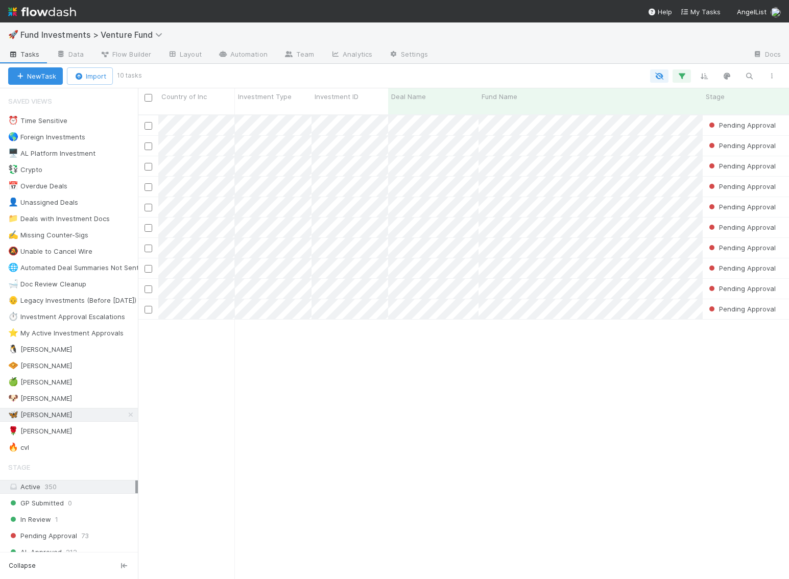
scroll to position [473, 651]
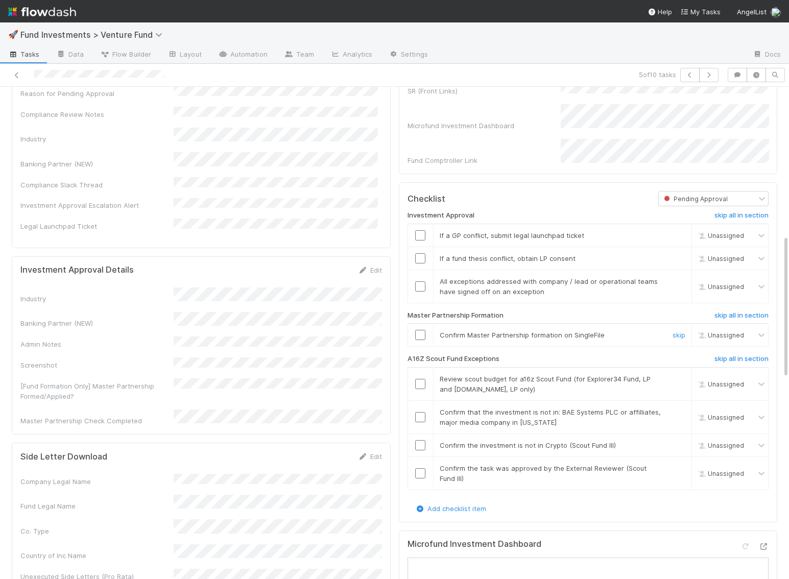
scroll to position [511, 0]
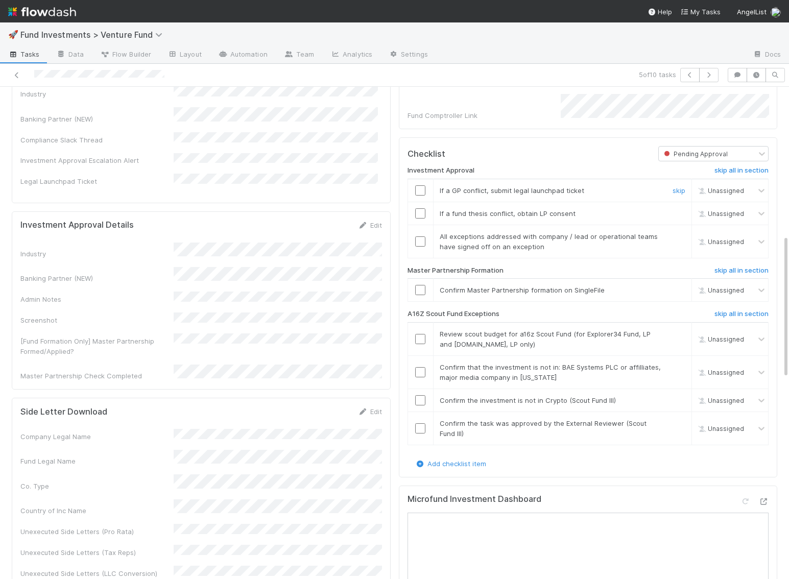
click at [421, 191] on input "checkbox" at bounding box center [420, 190] width 10 height 10
click at [420, 218] on input "checkbox" at bounding box center [420, 213] width 10 height 10
click at [421, 247] on input "checkbox" at bounding box center [420, 241] width 10 height 10
click at [422, 218] on input "checkbox" at bounding box center [420, 213] width 10 height 10
click at [422, 245] on input "checkbox" at bounding box center [420, 241] width 10 height 10
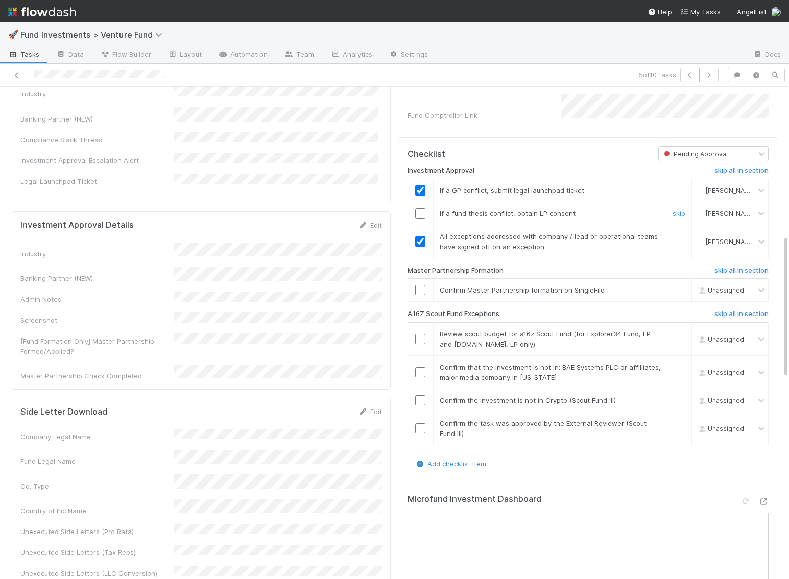
click at [421, 218] on input "checkbox" at bounding box center [420, 213] width 10 height 10
click at [420, 295] on input "checkbox" at bounding box center [420, 290] width 10 height 10
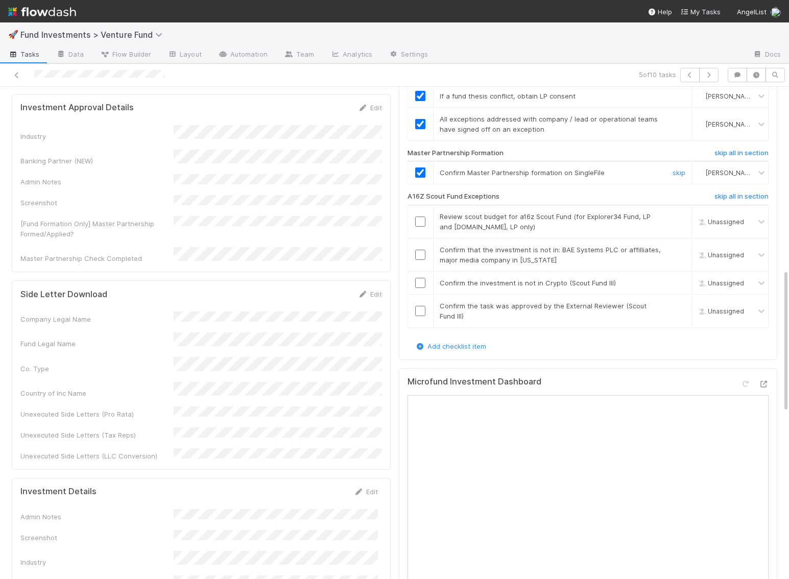
scroll to position [629, 0]
click at [418, 222] on input "checkbox" at bounding box center [420, 221] width 10 height 10
click at [417, 253] on input "checkbox" at bounding box center [420, 254] width 10 height 10
click at [417, 283] on input "checkbox" at bounding box center [420, 282] width 10 height 10
click at [423, 252] on input "checkbox" at bounding box center [420, 254] width 10 height 10
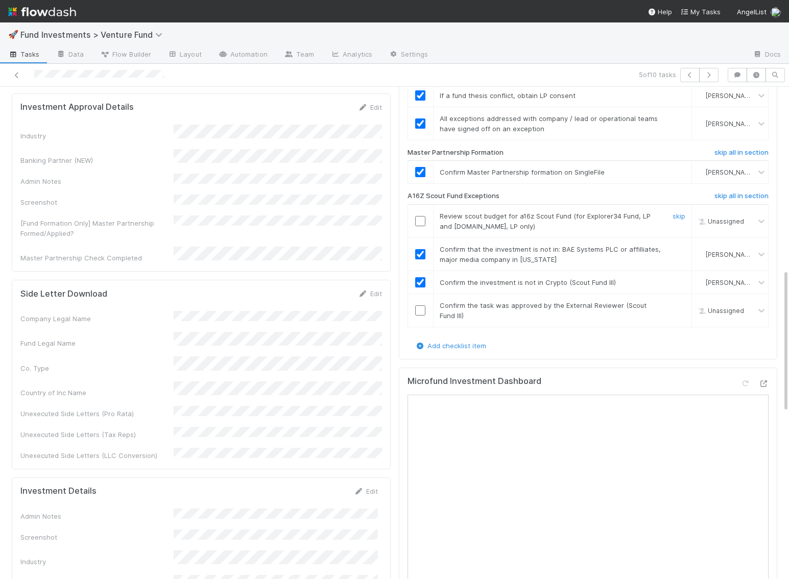
click at [423, 229] on td at bounding box center [420, 221] width 26 height 33
click at [423, 223] on input "checkbox" at bounding box center [420, 221] width 10 height 10
click at [421, 314] on input "checkbox" at bounding box center [420, 310] width 10 height 10
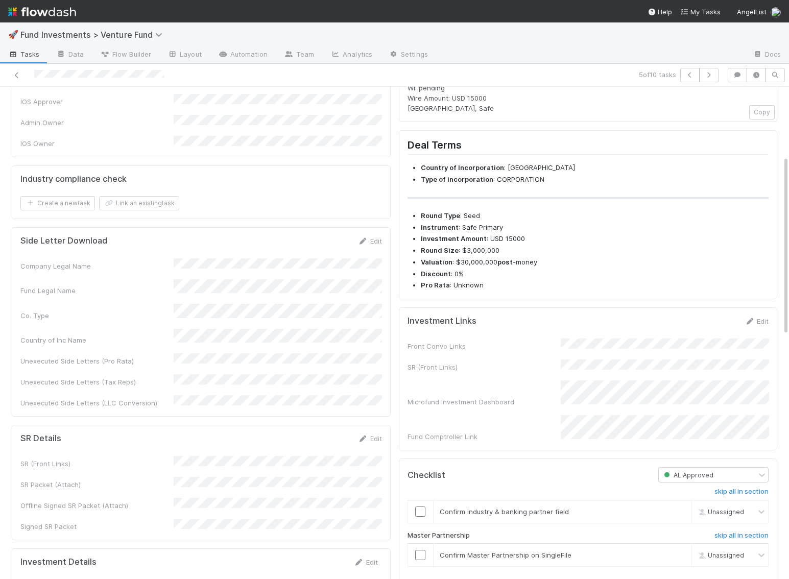
scroll to position [0, 0]
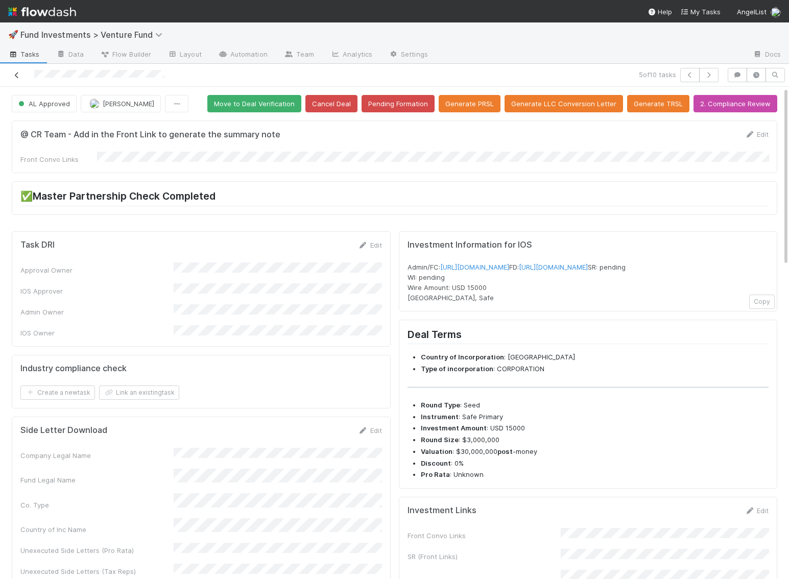
click at [16, 74] on icon at bounding box center [17, 75] width 10 height 7
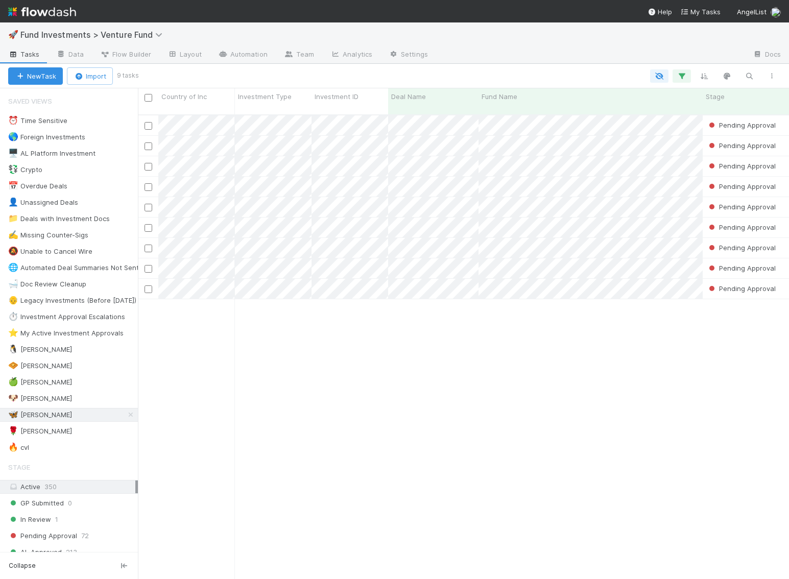
scroll to position [473, 651]
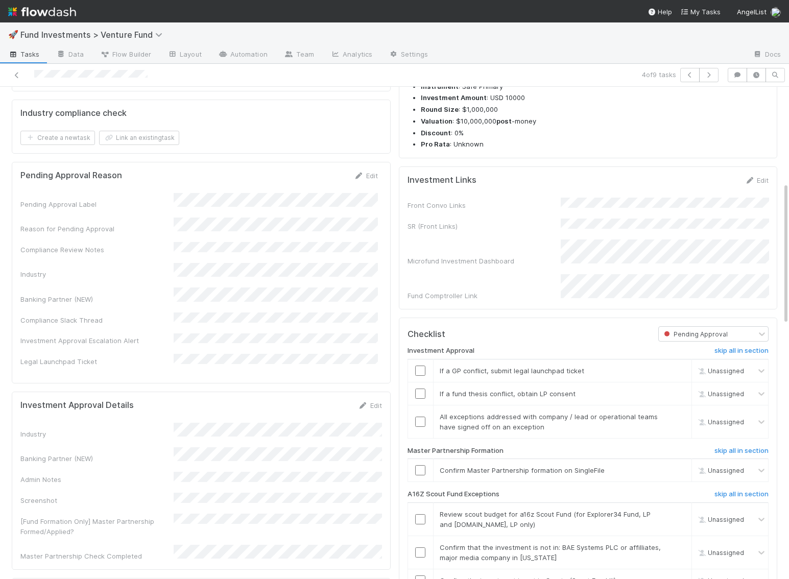
scroll to position [319, 0]
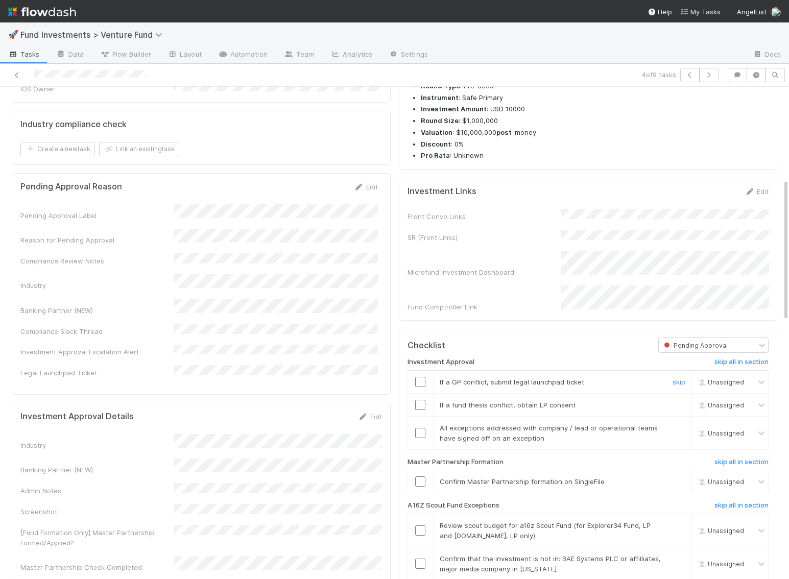
click at [421, 387] on input "checkbox" at bounding box center [420, 382] width 10 height 10
click at [421, 410] on input "checkbox" at bounding box center [420, 405] width 10 height 10
click at [421, 432] on input "checkbox" at bounding box center [420, 433] width 10 height 10
click at [423, 485] on input "checkbox" at bounding box center [420, 481] width 10 height 10
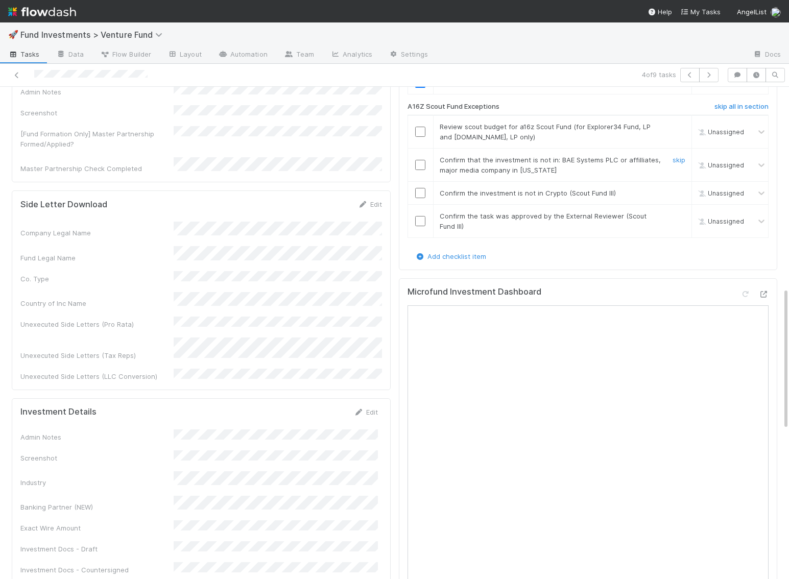
scroll to position [688, 0]
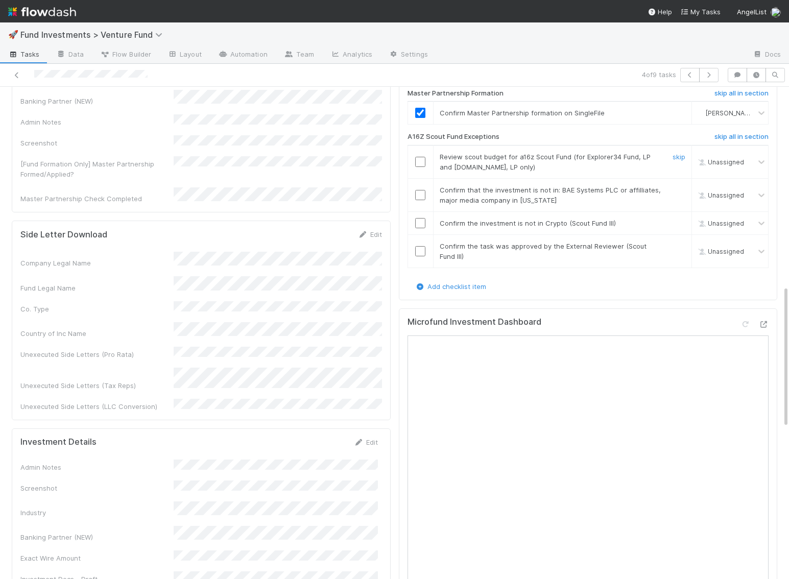
click at [425, 165] on div at bounding box center [420, 162] width 25 height 10
click at [423, 165] on input "checkbox" at bounding box center [420, 162] width 10 height 10
click at [422, 195] on input "checkbox" at bounding box center [420, 195] width 10 height 10
click at [420, 227] on input "checkbox" at bounding box center [420, 223] width 10 height 10
click at [422, 255] on input "checkbox" at bounding box center [420, 251] width 10 height 10
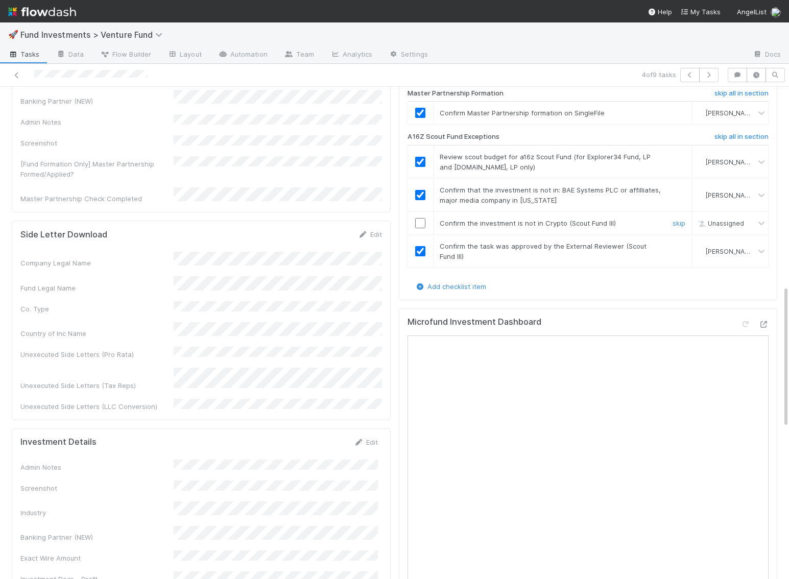
click at [421, 217] on td at bounding box center [420, 223] width 26 height 23
click at [421, 224] on input "checkbox" at bounding box center [420, 223] width 10 height 10
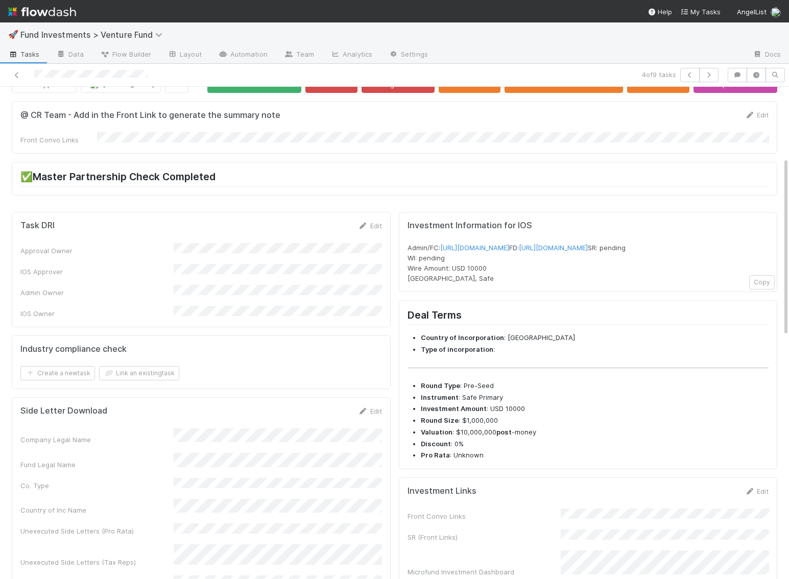
scroll to position [0, 0]
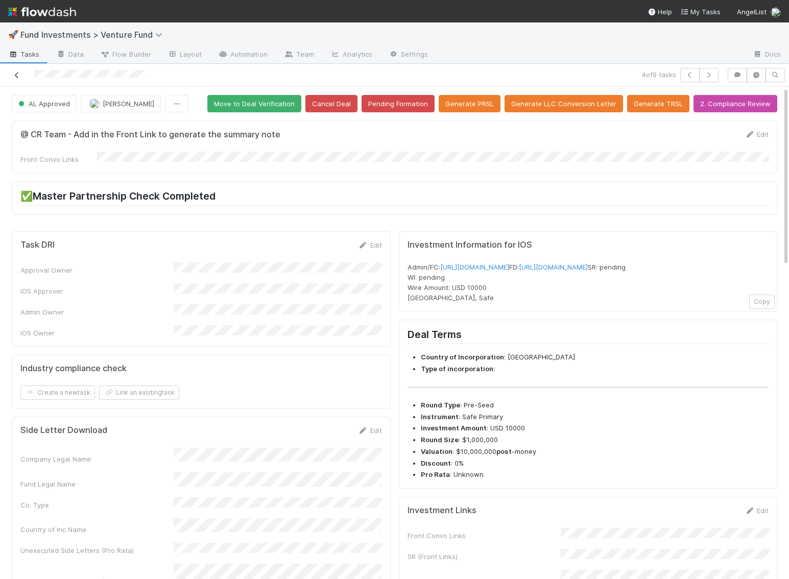
click at [19, 70] on link at bounding box center [17, 75] width 10 height 10
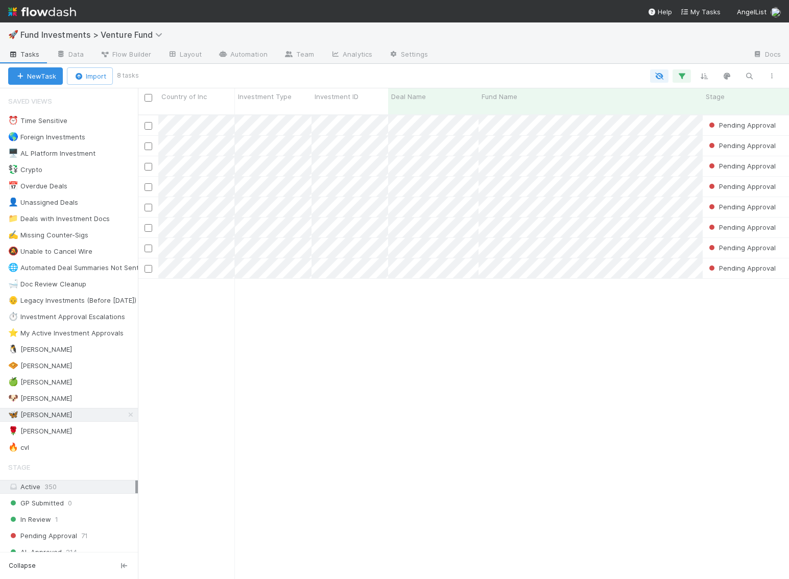
scroll to position [473, 651]
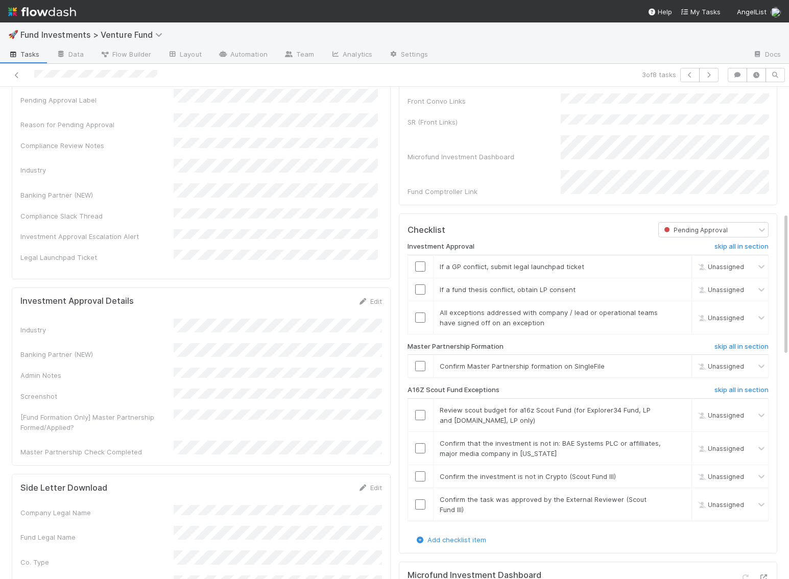
scroll to position [430, 0]
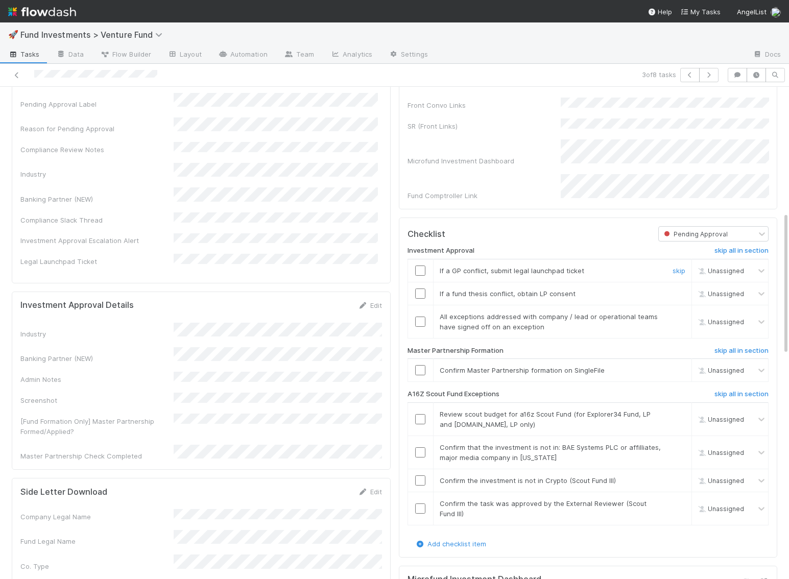
click at [419, 271] on input "checkbox" at bounding box center [420, 271] width 10 height 10
click at [420, 296] on input "checkbox" at bounding box center [420, 294] width 10 height 10
click at [424, 327] on input "checkbox" at bounding box center [420, 322] width 10 height 10
click at [422, 375] on input "checkbox" at bounding box center [420, 370] width 10 height 10
click at [419, 374] on input "checkbox" at bounding box center [420, 370] width 10 height 10
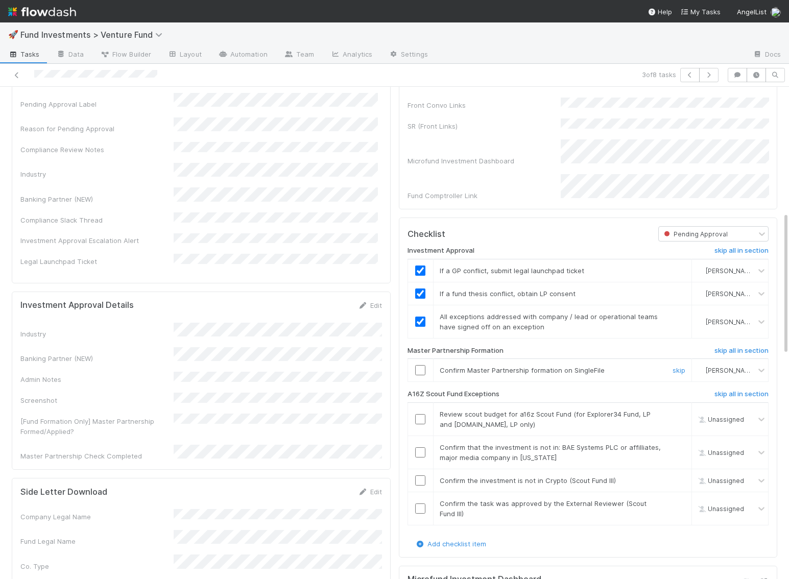
click at [417, 369] on input "checkbox" at bounding box center [420, 370] width 10 height 10
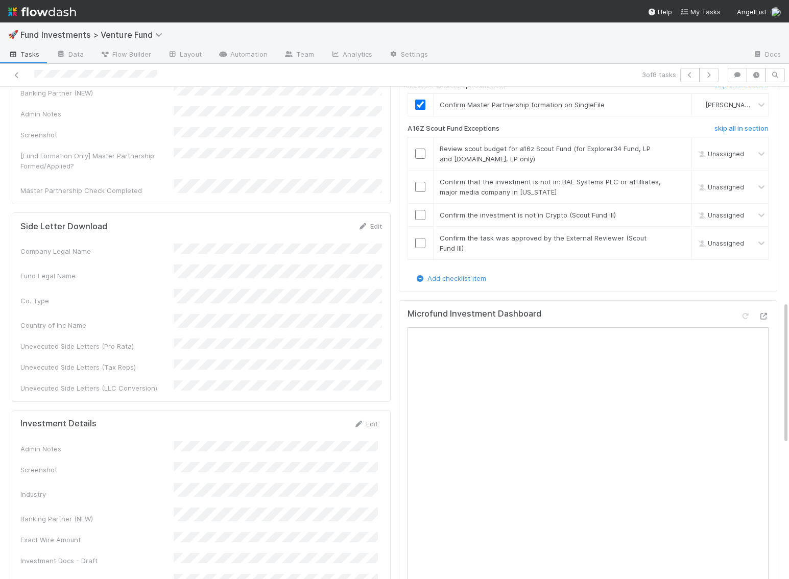
scroll to position [678, 0]
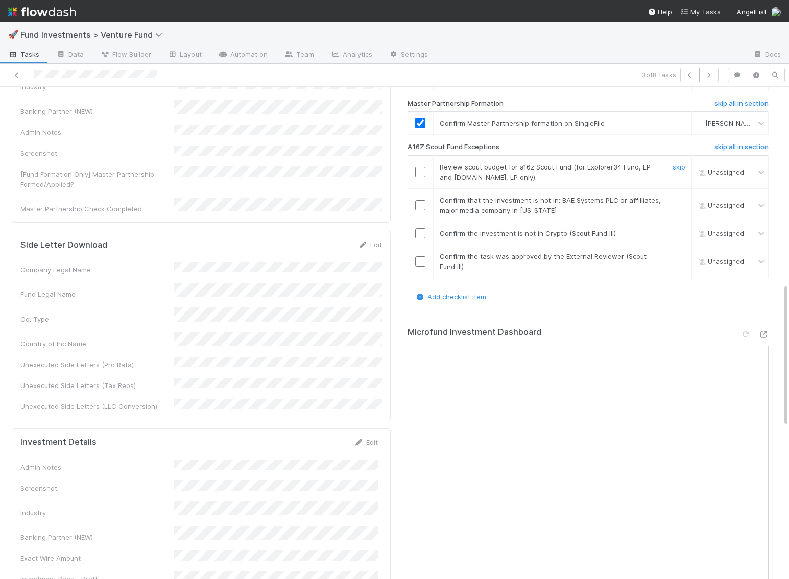
click at [423, 170] on input "checkbox" at bounding box center [420, 172] width 10 height 10
click at [421, 210] on input "checkbox" at bounding box center [420, 205] width 10 height 10
click at [421, 237] on input "checkbox" at bounding box center [420, 233] width 10 height 10
click at [421, 269] on td at bounding box center [420, 261] width 26 height 33
click at [422, 262] on input "checkbox" at bounding box center [420, 261] width 10 height 10
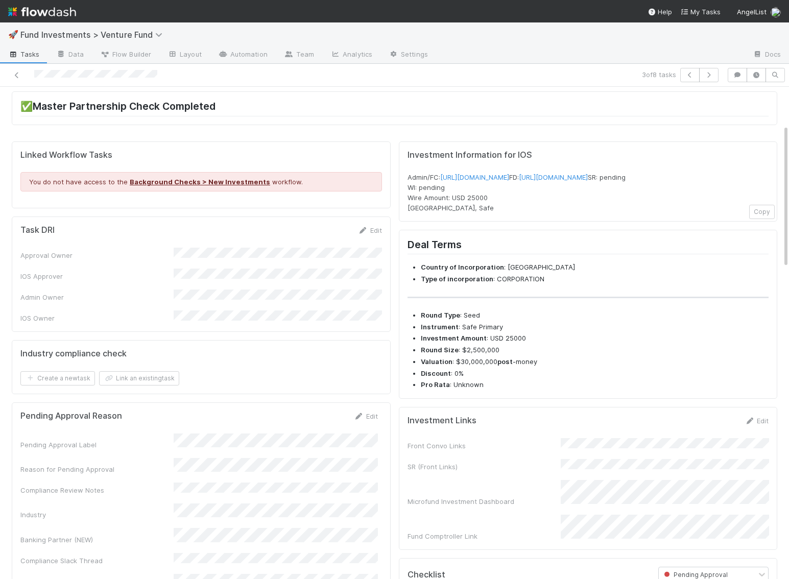
scroll to position [0, 0]
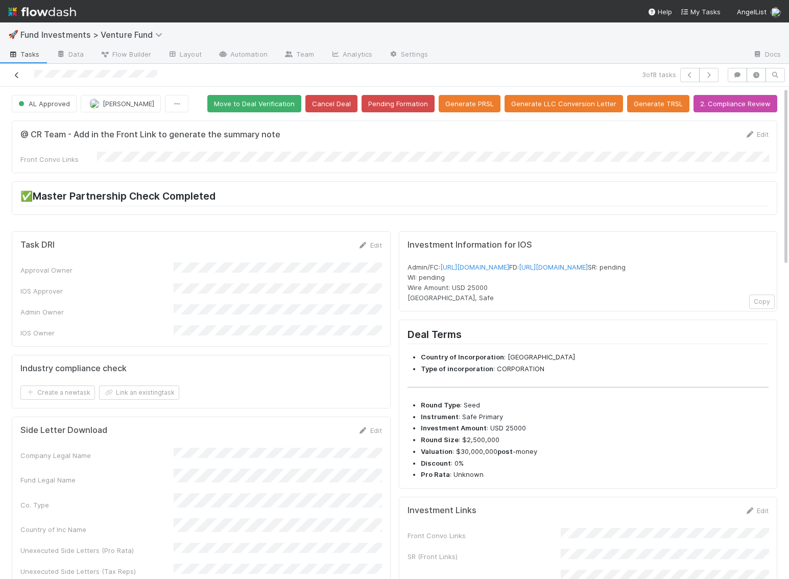
click at [17, 75] on icon at bounding box center [17, 75] width 10 height 7
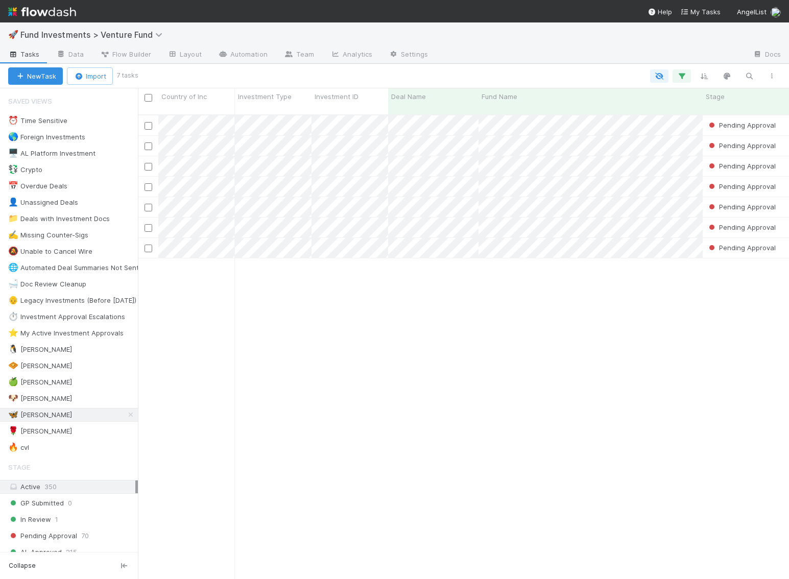
scroll to position [473, 651]
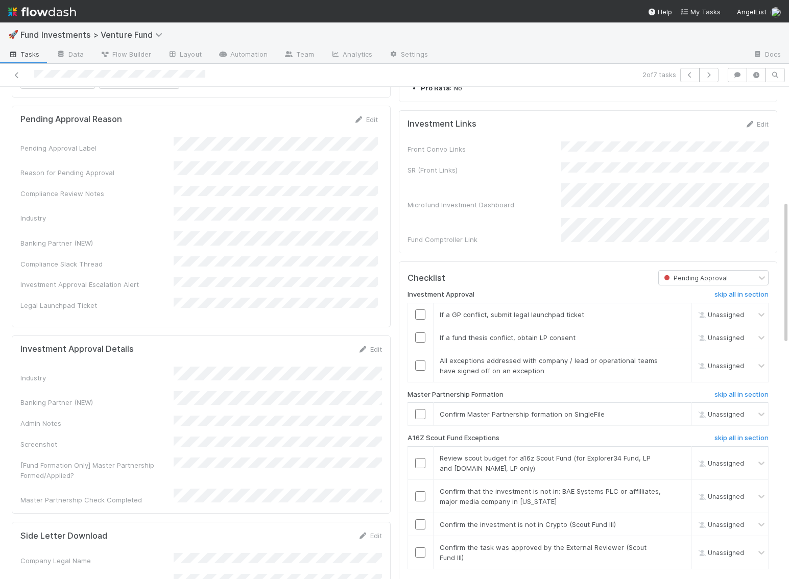
scroll to position [391, 0]
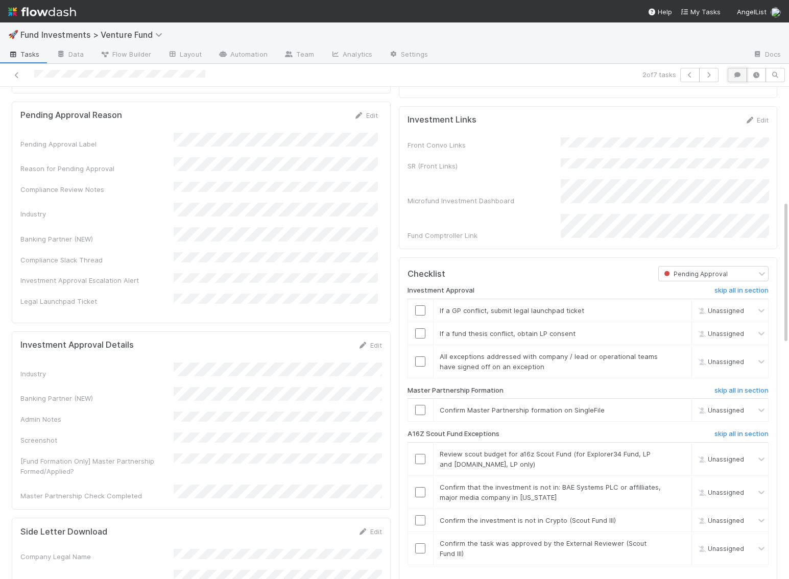
click at [742, 72] on icon "button" at bounding box center [737, 75] width 10 height 6
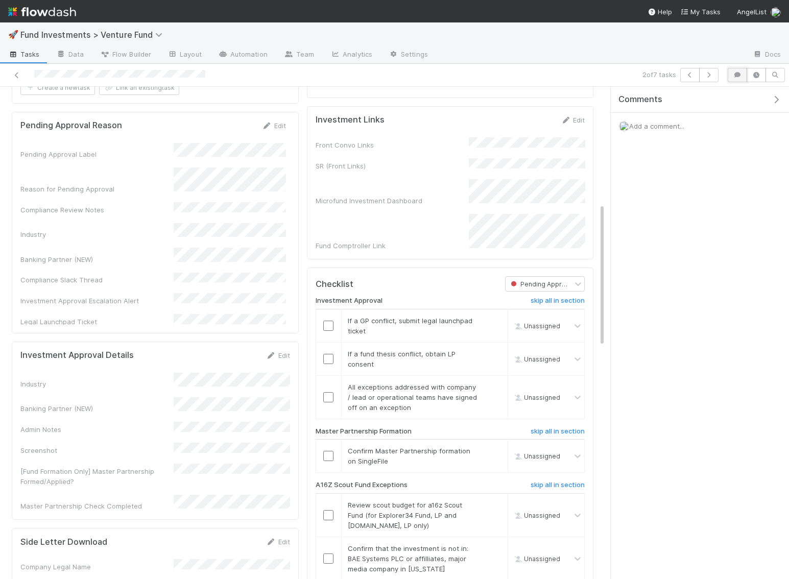
scroll to position [401, 0]
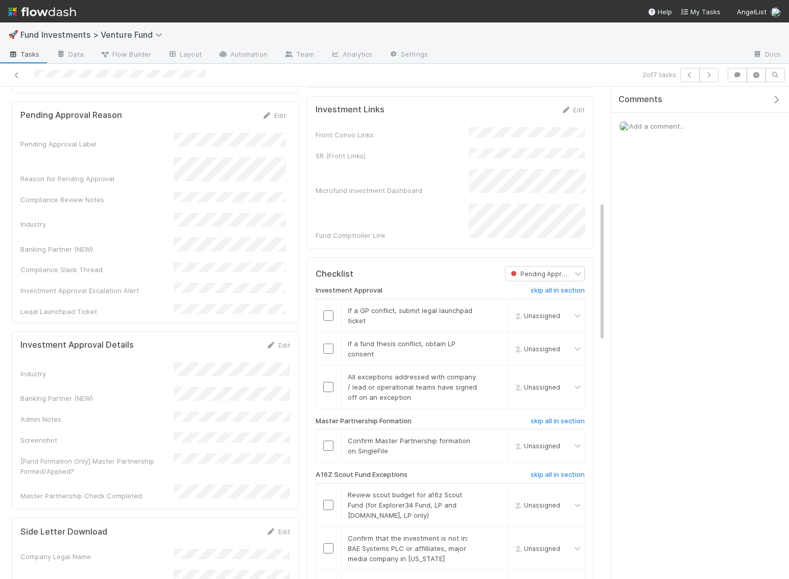
click at [22, 72] on div at bounding box center [184, 75] width 361 height 14
click at [15, 75] on icon at bounding box center [17, 75] width 10 height 7
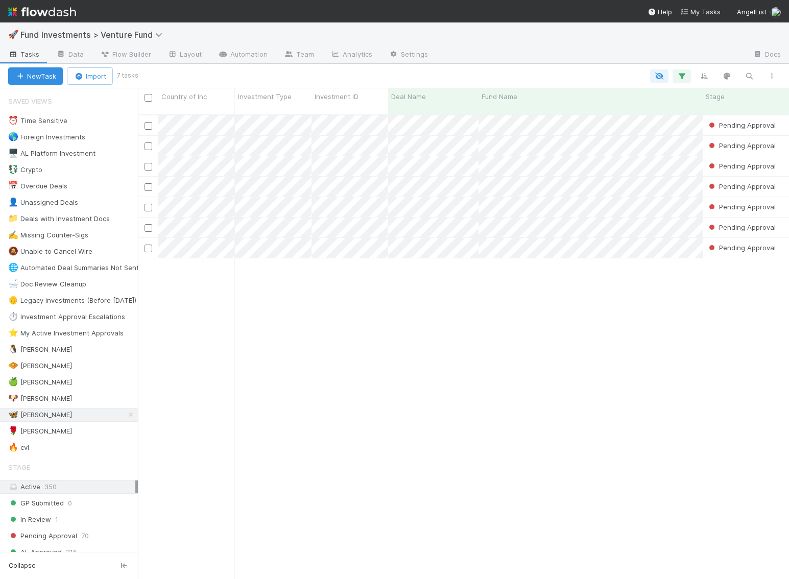
scroll to position [473, 651]
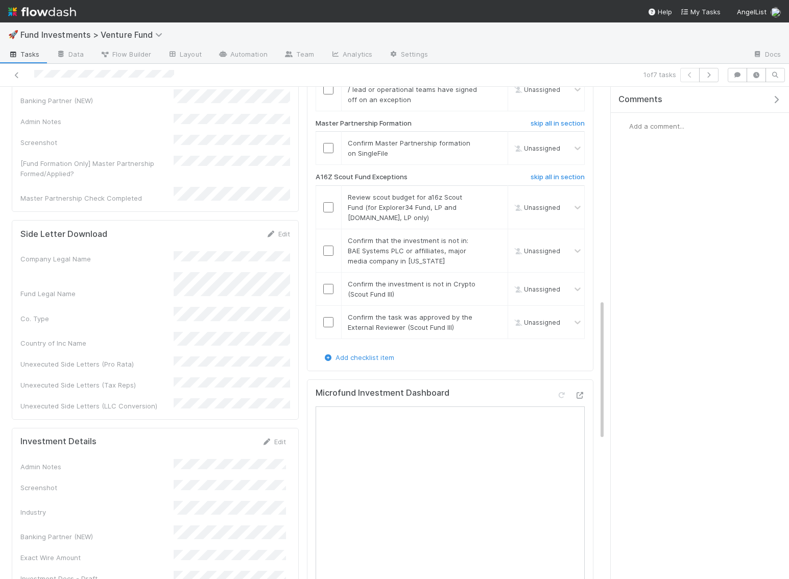
scroll to position [800, 0]
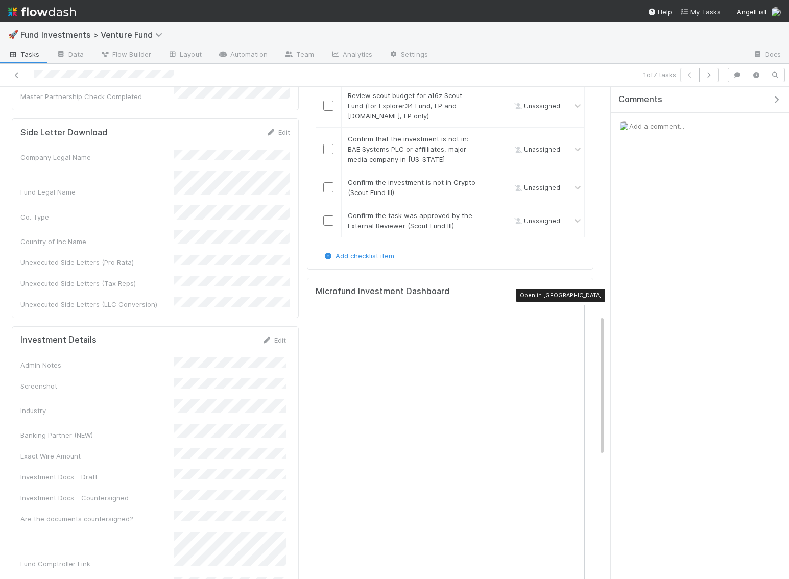
click at [580, 291] on icon at bounding box center [579, 294] width 10 height 7
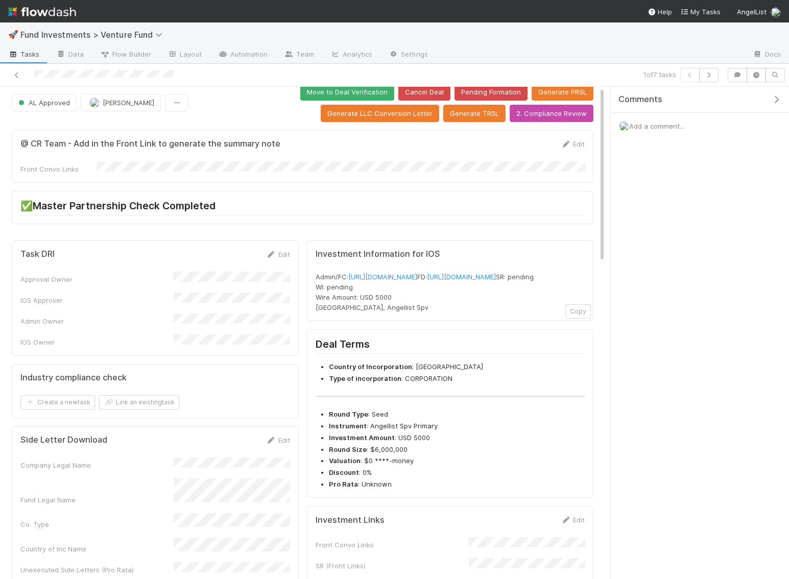
scroll to position [0, 0]
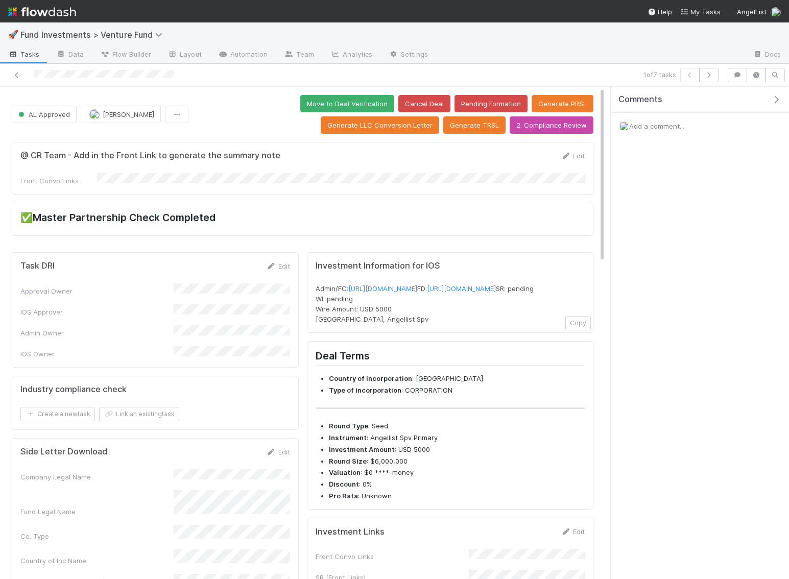
click at [20, 7] on img at bounding box center [42, 11] width 68 height 17
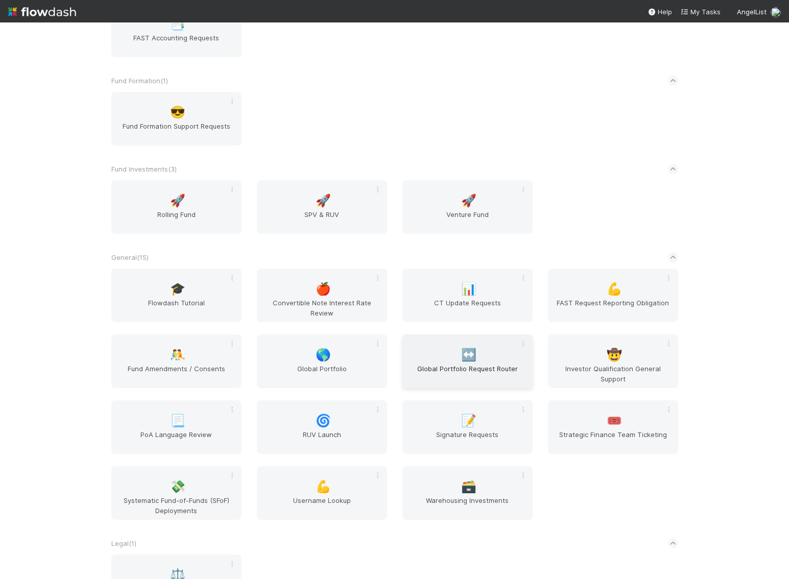
scroll to position [888, 0]
click at [455, 217] on span "Venture Fund" at bounding box center [467, 217] width 122 height 20
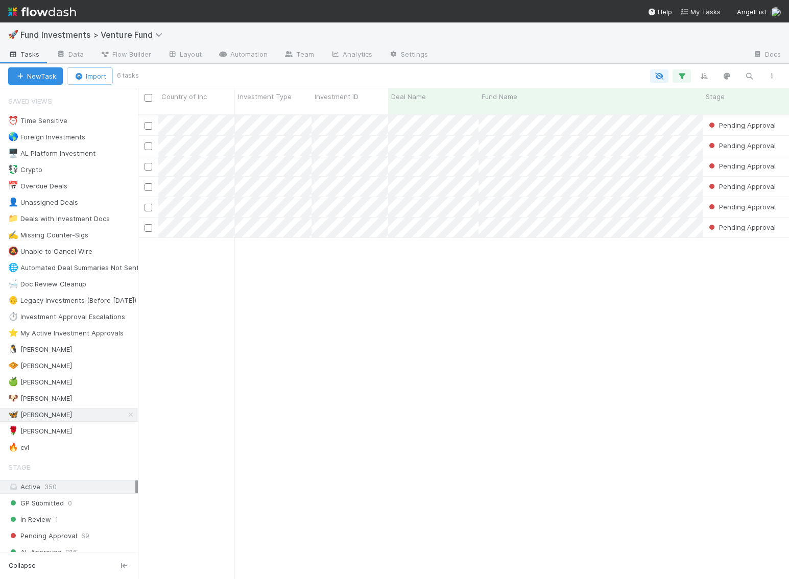
scroll to position [473, 651]
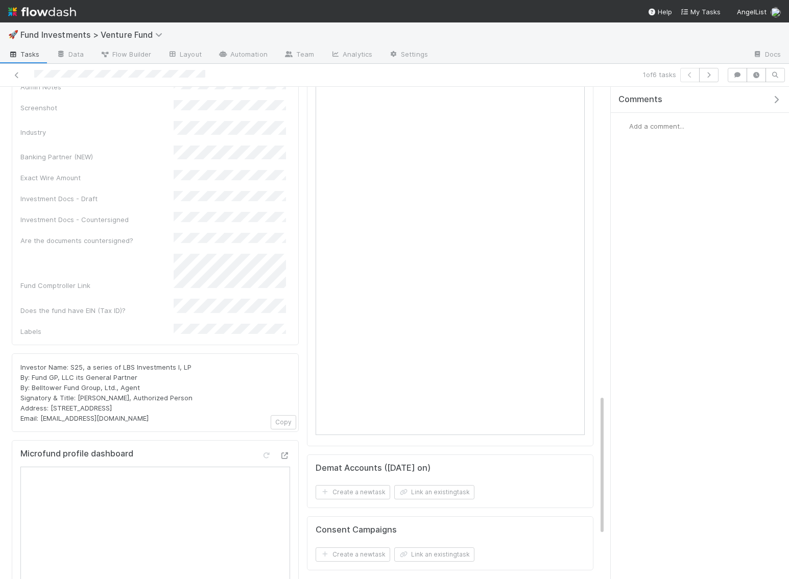
scroll to position [1081, 0]
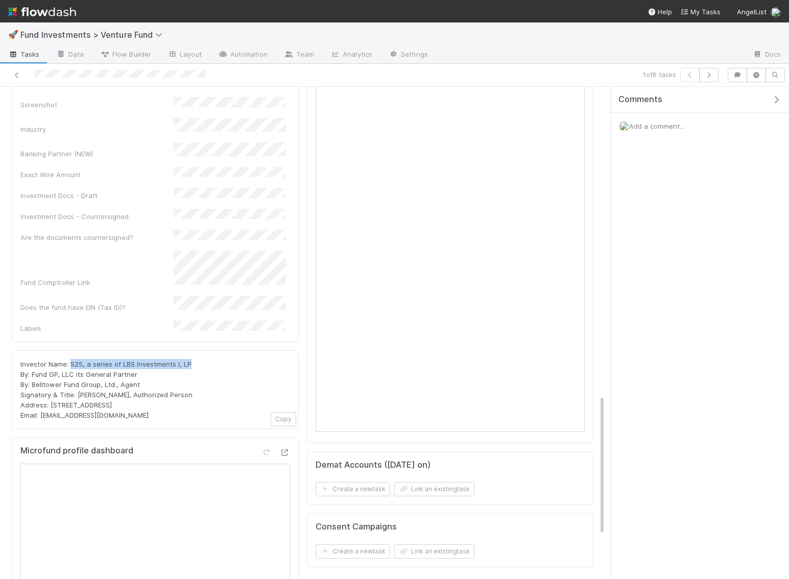
drag, startPoint x: 188, startPoint y: 284, endPoint x: 71, endPoint y: 282, distance: 117.0
click at [71, 359] on div "Investor Name: S25, a series of LBS Investments I, LP By: Fund GP, LLC its Gene…" at bounding box center [155, 389] width 270 height 61
copy span "S25, a series of LBS Investments I, LP"
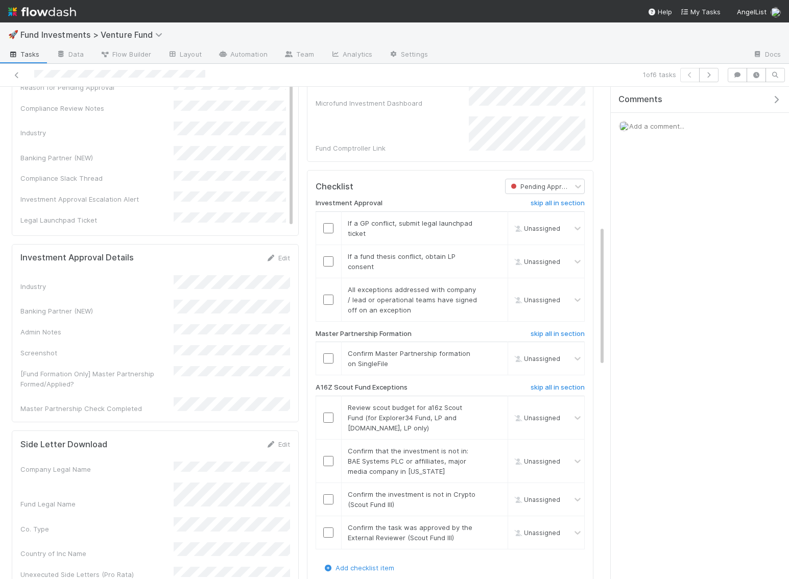
scroll to position [484, 0]
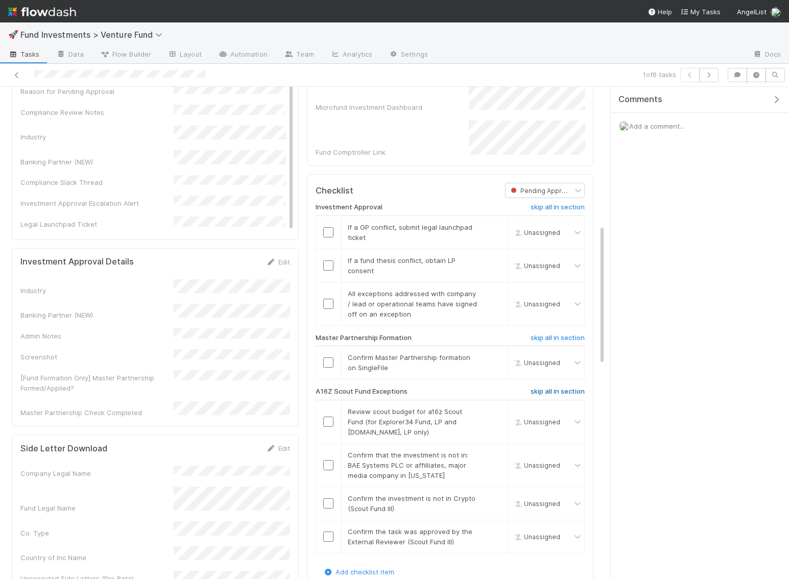
click at [569, 390] on h6 "skip all in section" at bounding box center [558, 392] width 54 height 8
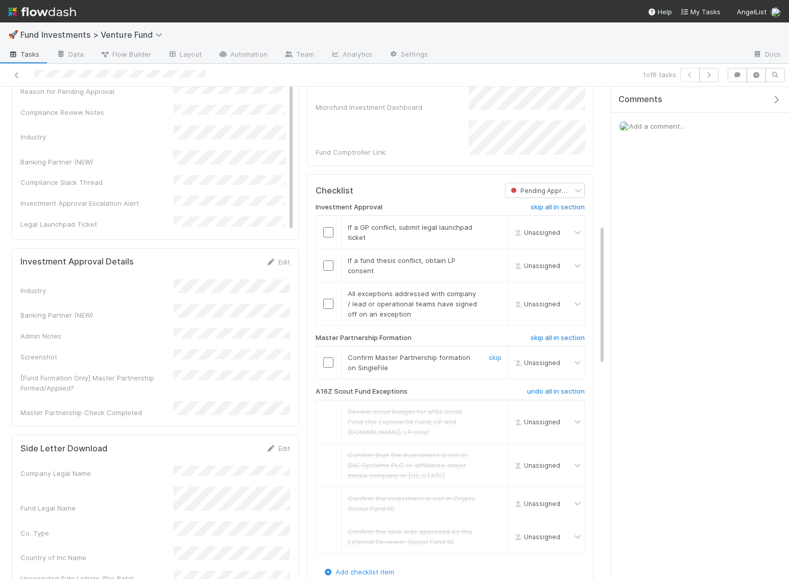
click at [332, 365] on input "checkbox" at bounding box center [328, 362] width 10 height 10
click at [329, 360] on input "checkbox" at bounding box center [328, 362] width 10 height 10
click at [329, 305] on input "checkbox" at bounding box center [328, 304] width 10 height 10
click at [330, 266] on input "checkbox" at bounding box center [328, 265] width 10 height 10
click at [329, 235] on input "checkbox" at bounding box center [328, 232] width 10 height 10
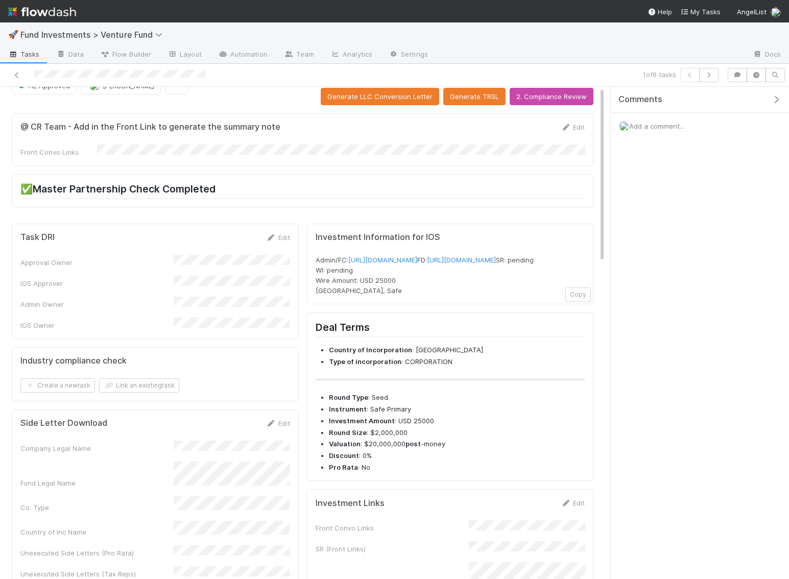
scroll to position [0, 0]
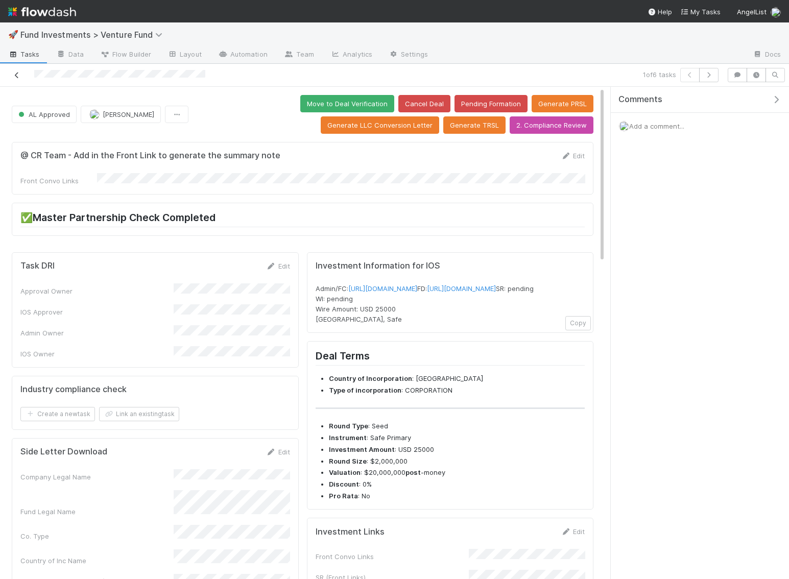
click at [18, 75] on icon at bounding box center [17, 75] width 10 height 7
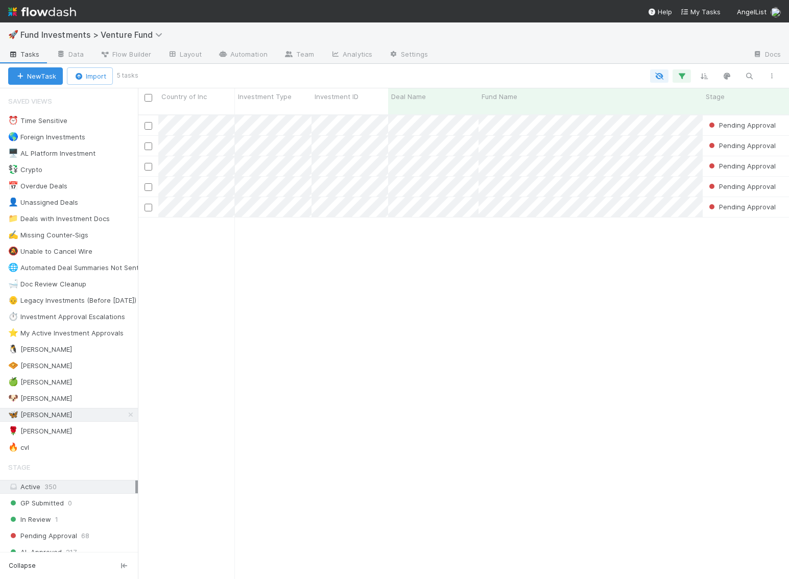
scroll to position [0, 1]
click at [49, 16] on img at bounding box center [42, 11] width 68 height 17
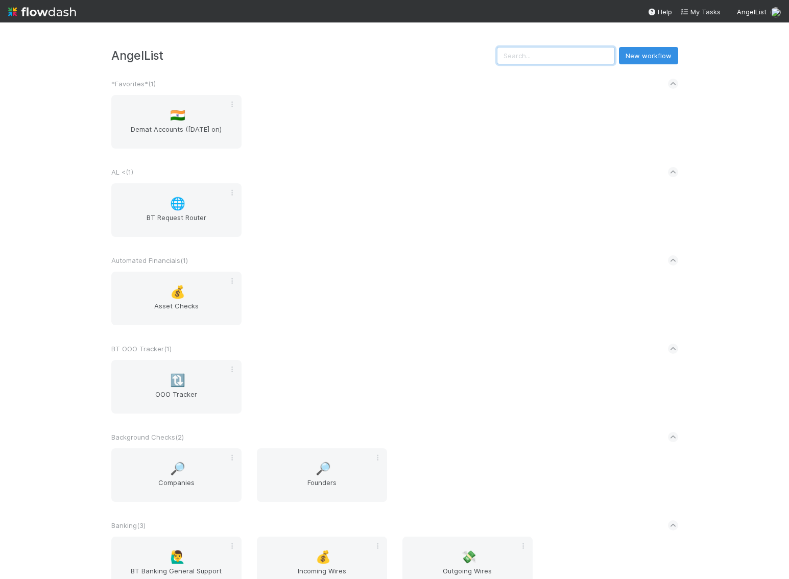
click at [591, 59] on input "text" at bounding box center [556, 55] width 118 height 17
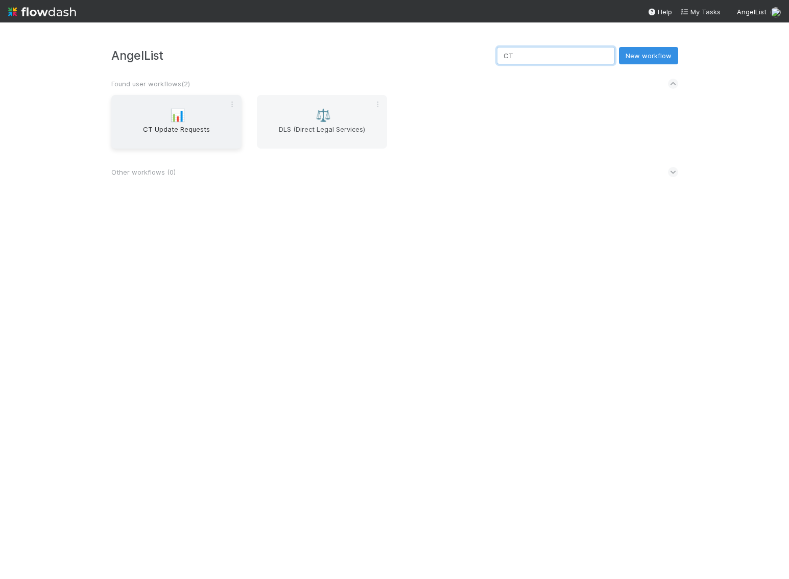
type input "CT"
click at [193, 129] on span "CT Update Requests" at bounding box center [176, 134] width 122 height 20
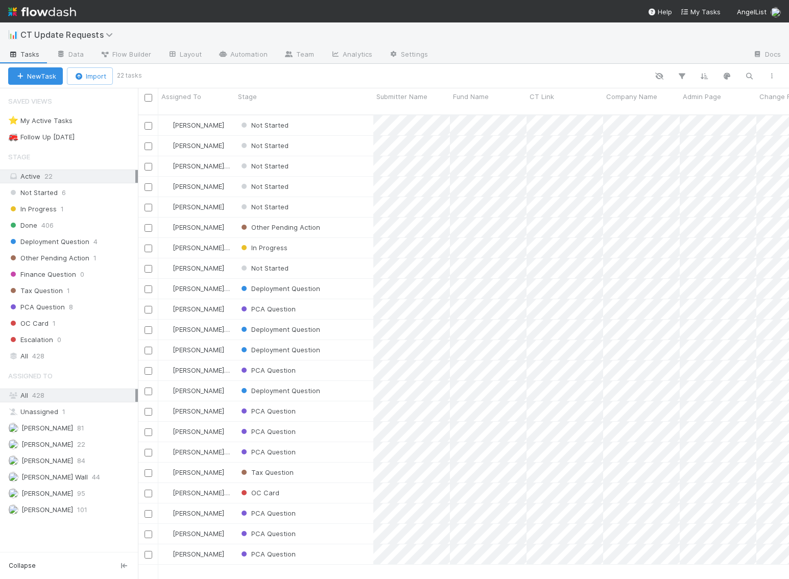
scroll to position [473, 651]
click at [49, 473] on span "Kennedy Wall" at bounding box center [54, 477] width 66 height 8
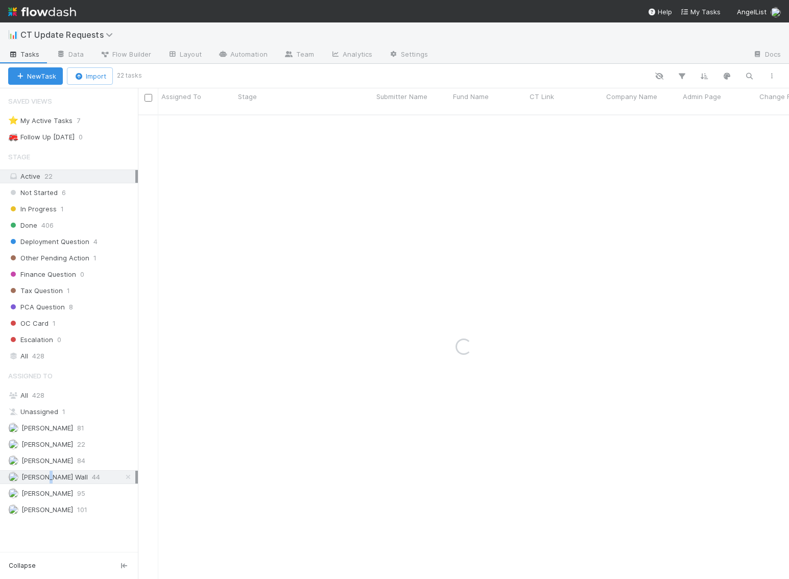
click at [49, 473] on span "Kennedy Wall" at bounding box center [54, 477] width 66 height 8
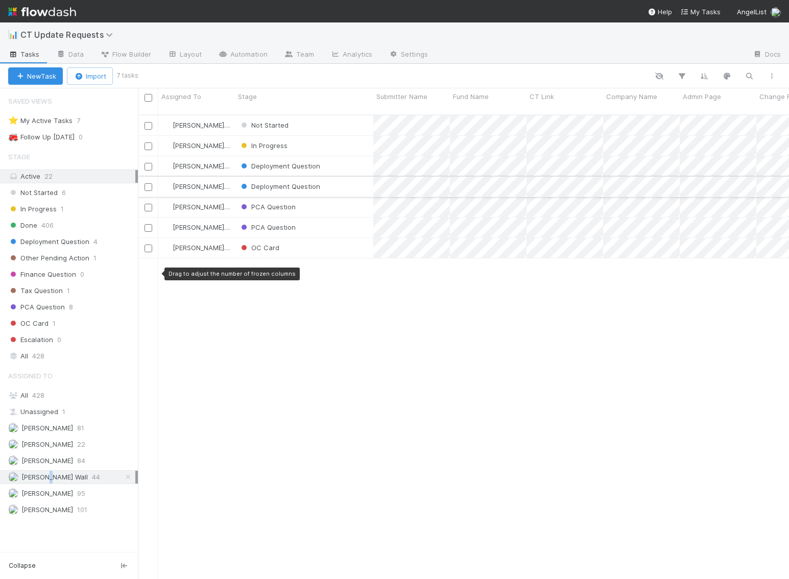
scroll to position [473, 651]
click at [149, 122] on input "checkbox" at bounding box center [149, 126] width 8 height 8
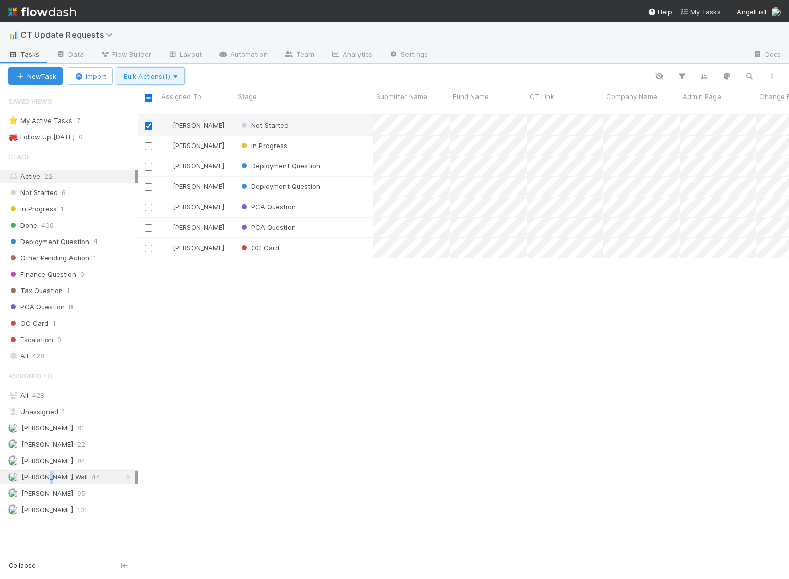
click at [155, 72] on span "Bulk Actions (1)" at bounding box center [151, 76] width 55 height 8
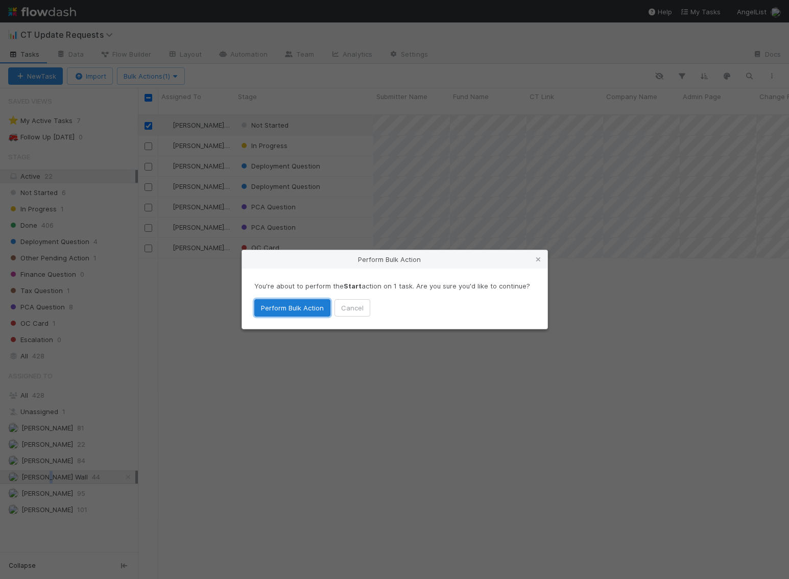
click at [283, 305] on button "Perform Bulk Action" at bounding box center [292, 307] width 76 height 17
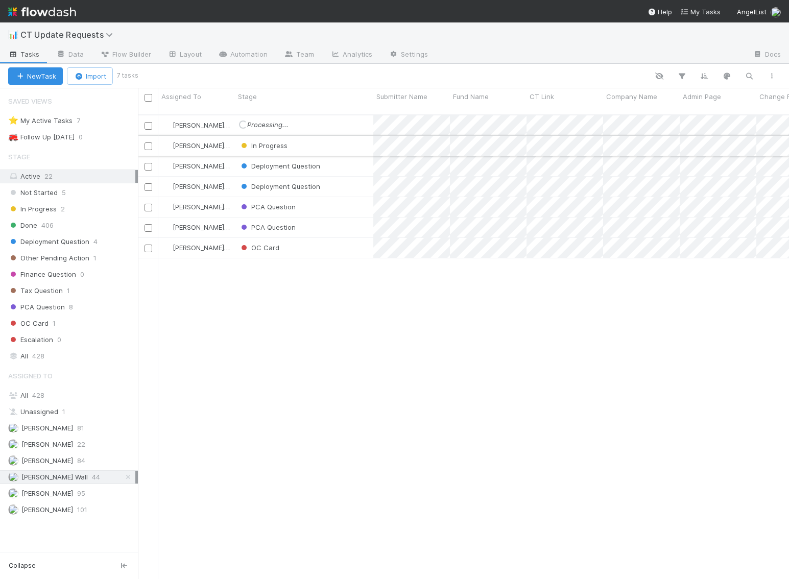
click at [292, 136] on div "In Progress" at bounding box center [304, 146] width 138 height 20
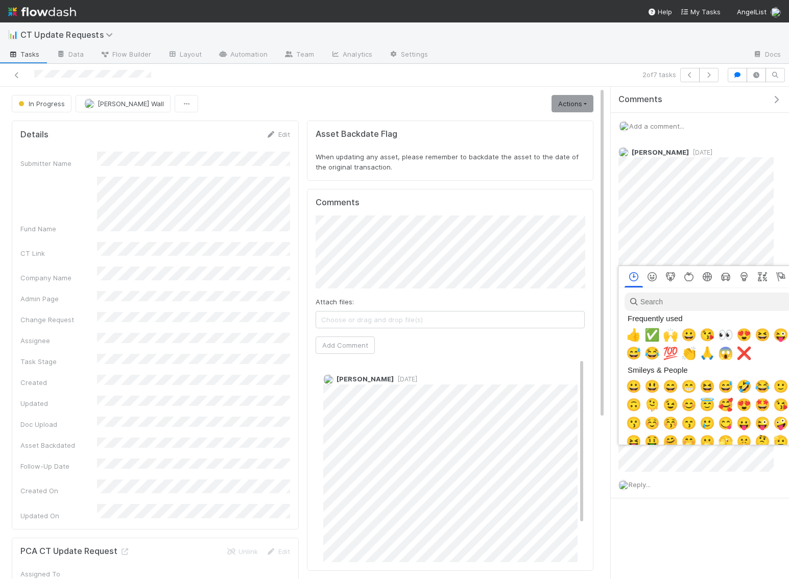
click at [694, 520] on div at bounding box center [394, 289] width 789 height 579
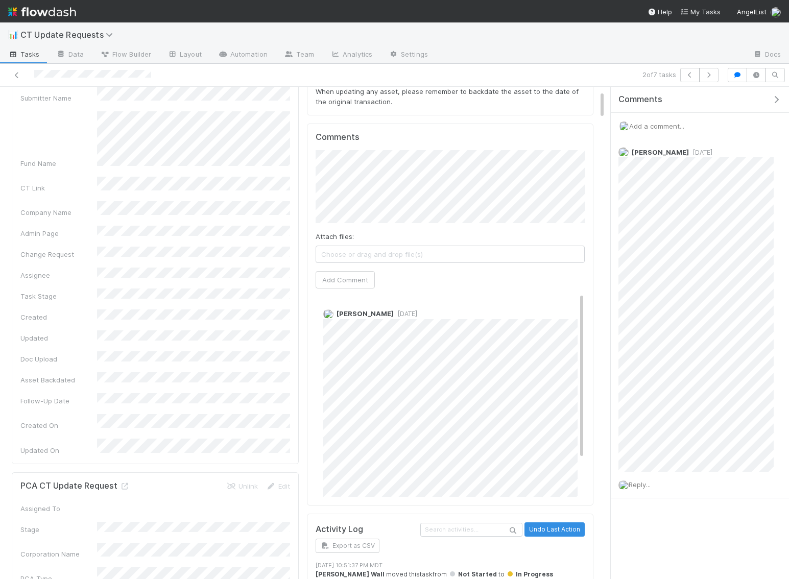
scroll to position [67, 0]
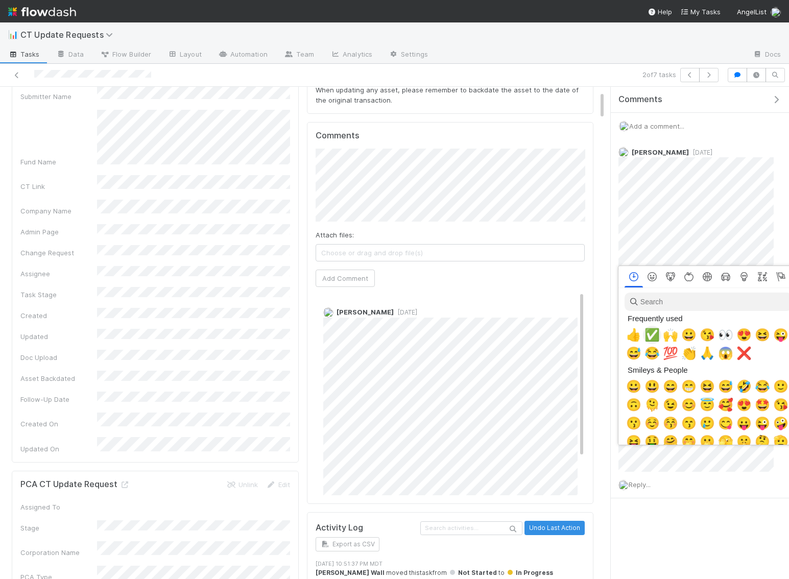
click at [657, 334] on span "✅" at bounding box center [651, 335] width 15 height 14
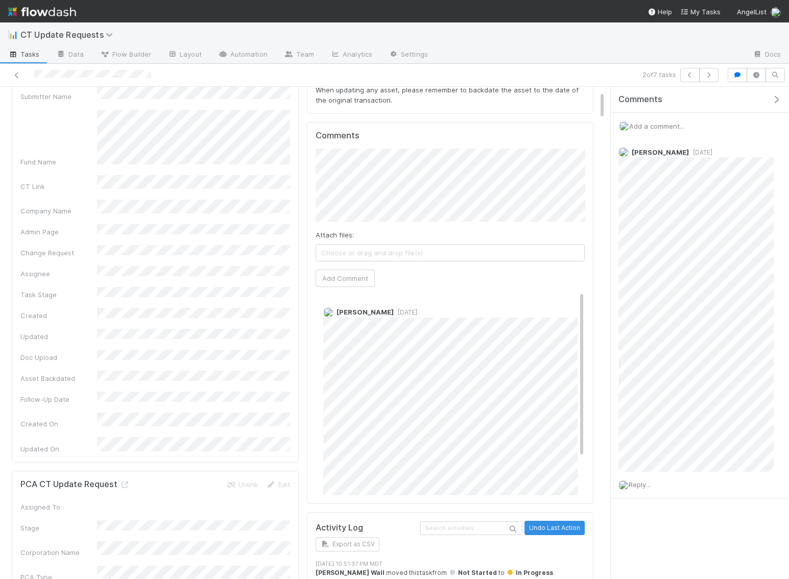
scroll to position [0, 0]
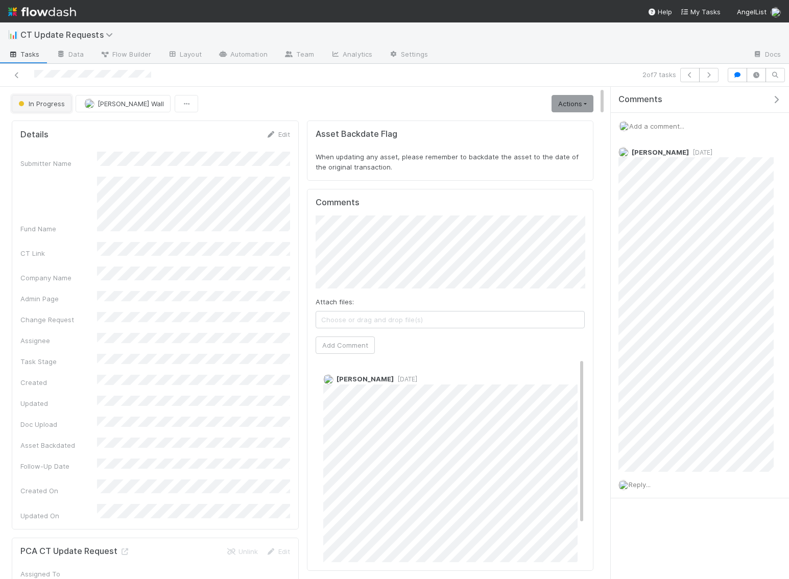
click at [28, 100] on span "In Progress" at bounding box center [40, 104] width 49 height 8
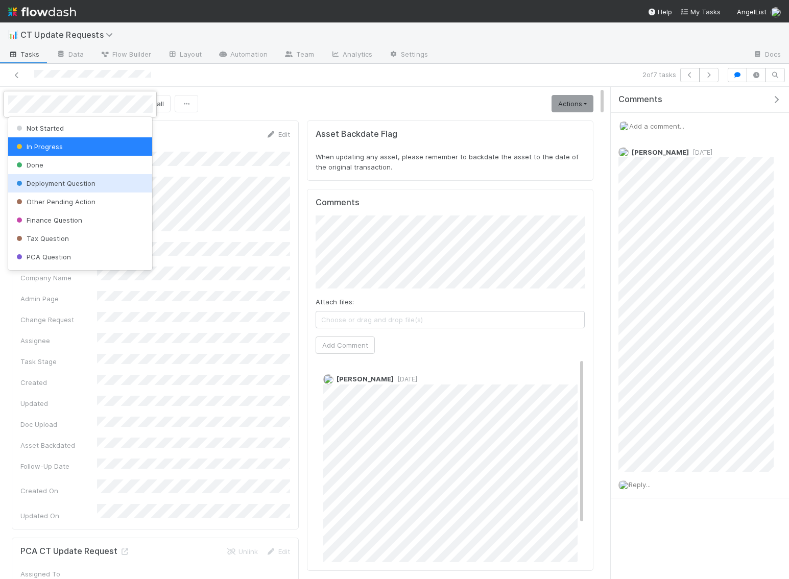
click at [57, 186] on span "Deployment Question" at bounding box center [54, 183] width 81 height 8
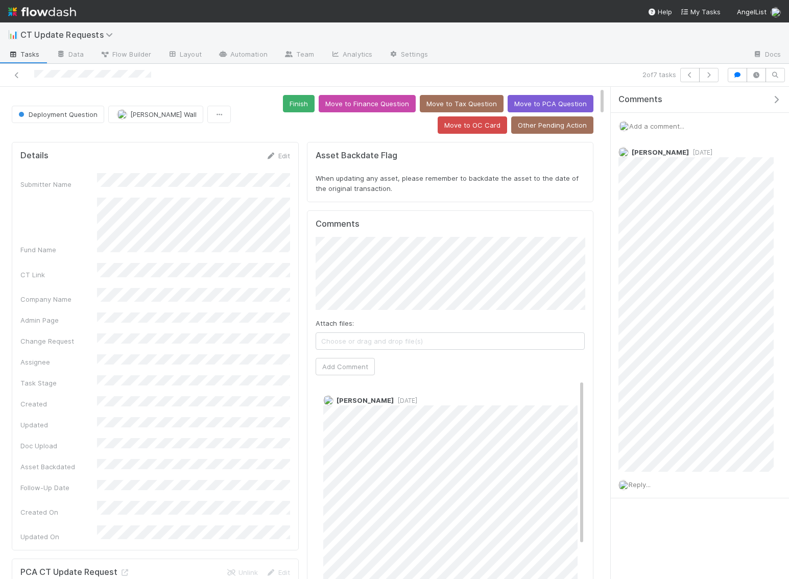
click at [26, 16] on img at bounding box center [42, 11] width 68 height 17
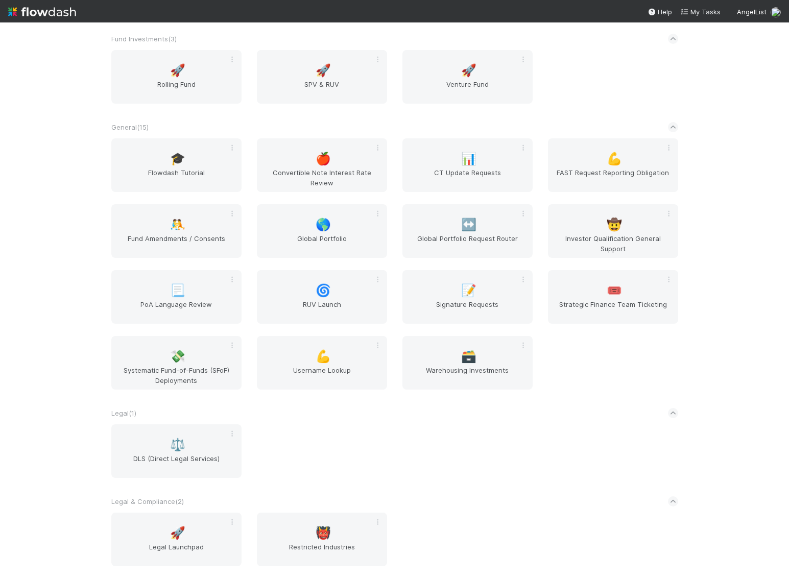
scroll to position [1303, 0]
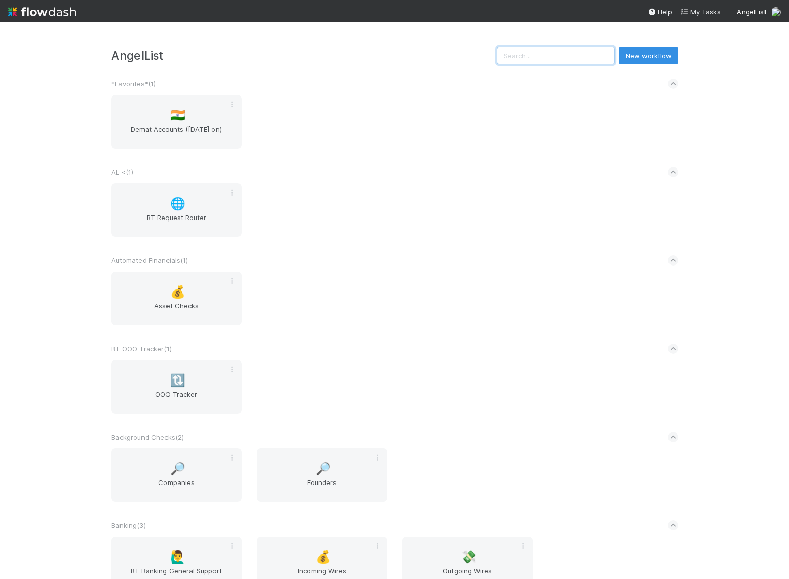
click at [562, 61] on input "text" at bounding box center [556, 55] width 118 height 17
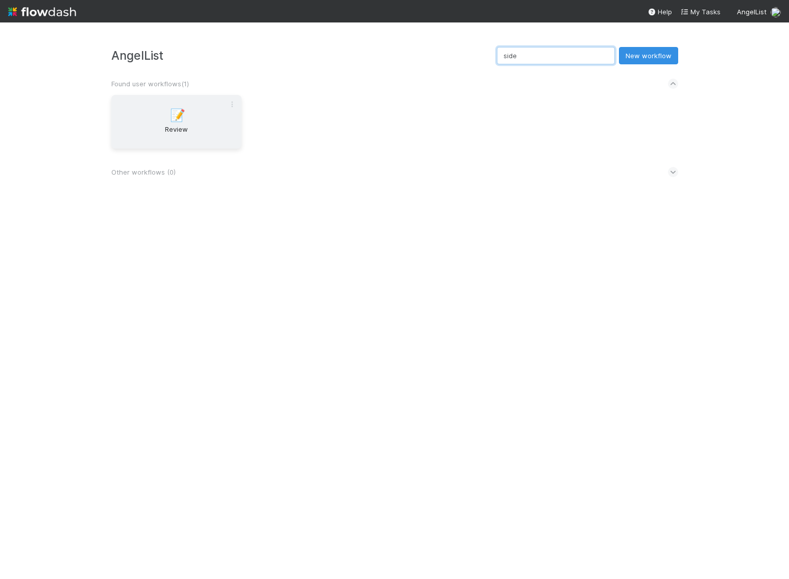
type input "side"
click at [166, 107] on div "📝 Review" at bounding box center [176, 122] width 130 height 54
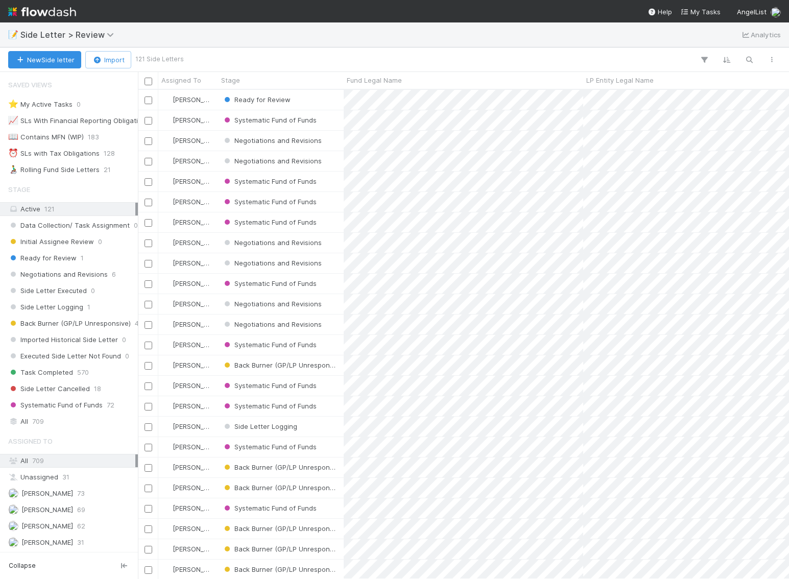
scroll to position [0, 1]
paste input "S25, a series of LBS Investments I, LP"
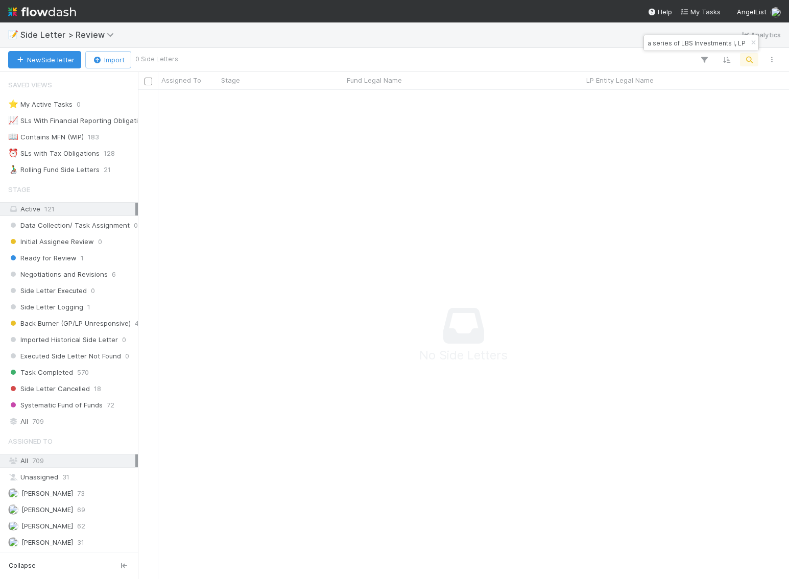
scroll to position [489, 651]
type input "S25, a series of LBS Investments I, LP"
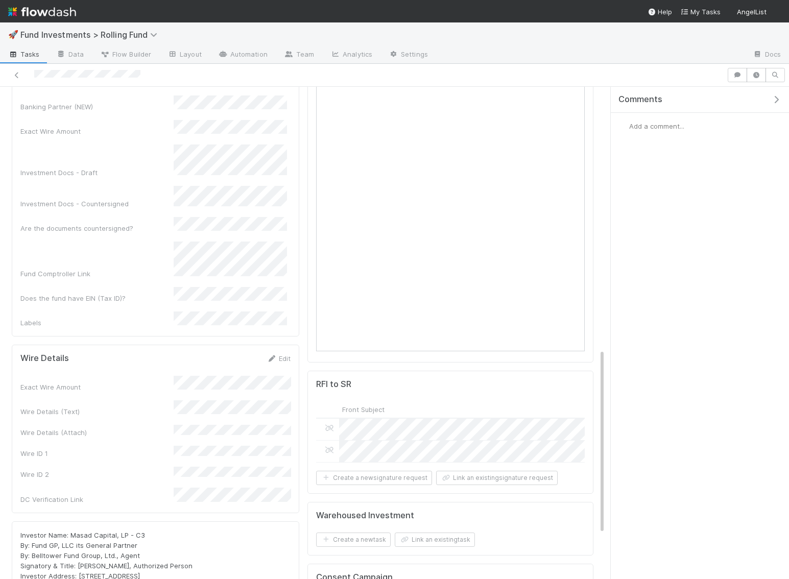
scroll to position [820, 0]
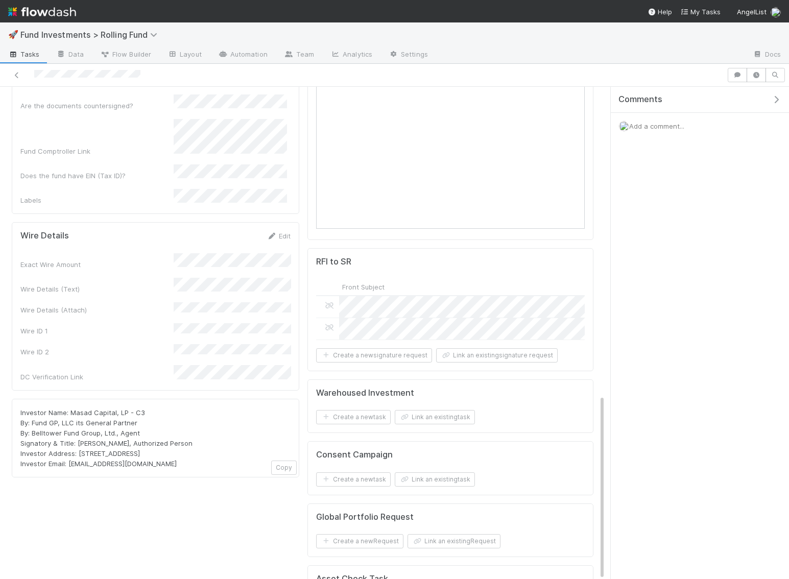
click at [286, 222] on div "Wire Details Edit Exact Wire Amount Wire Details (Text) Wire Details (Attach) W…" at bounding box center [155, 306] width 287 height 169
click at [282, 232] on link "Edit" at bounding box center [279, 236] width 24 height 8
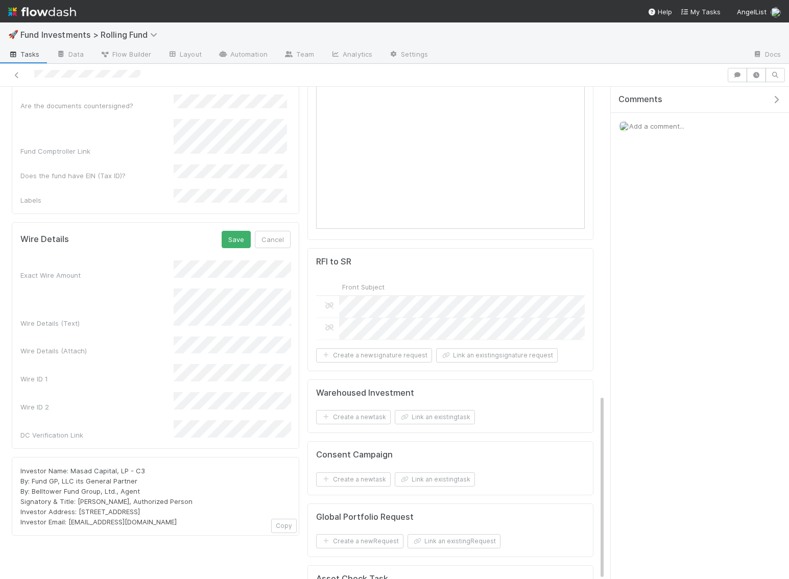
click at [148, 289] on div "Wire Details (Text)" at bounding box center [155, 309] width 270 height 40
click at [240, 231] on button "Save" at bounding box center [236, 239] width 29 height 17
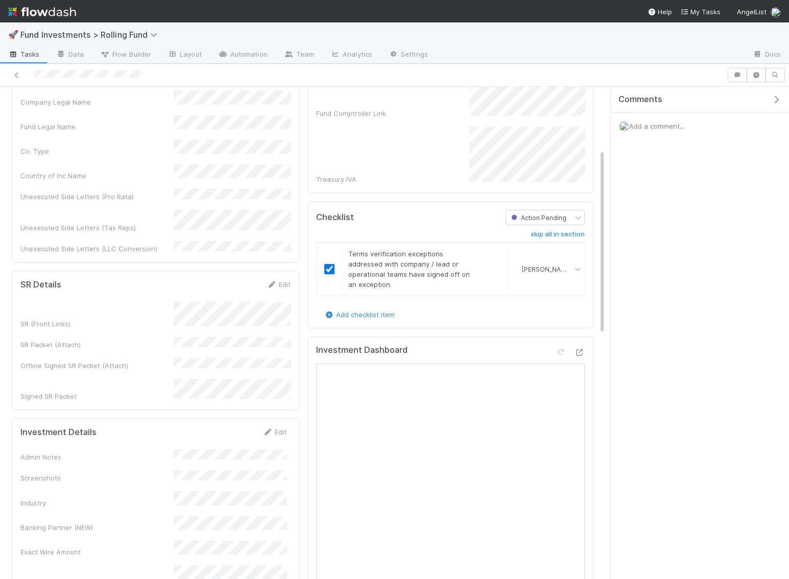
scroll to position [326, 0]
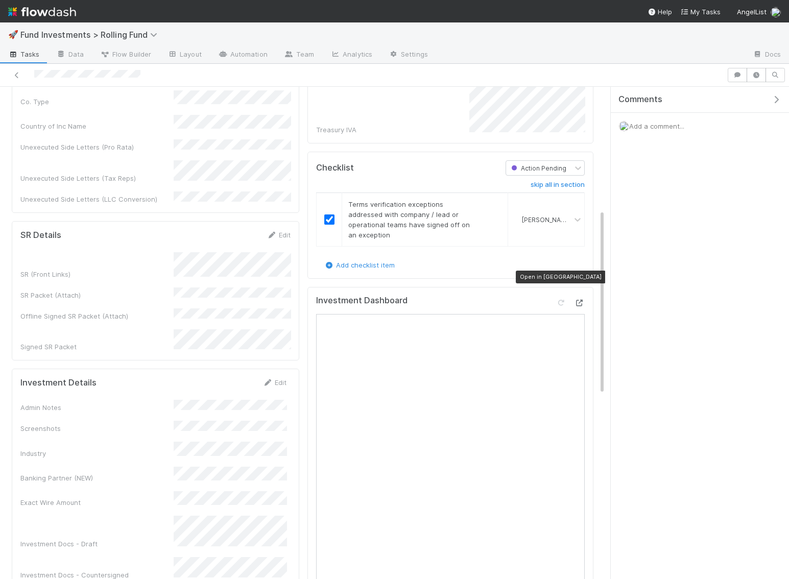
click at [576, 300] on icon at bounding box center [579, 303] width 10 height 7
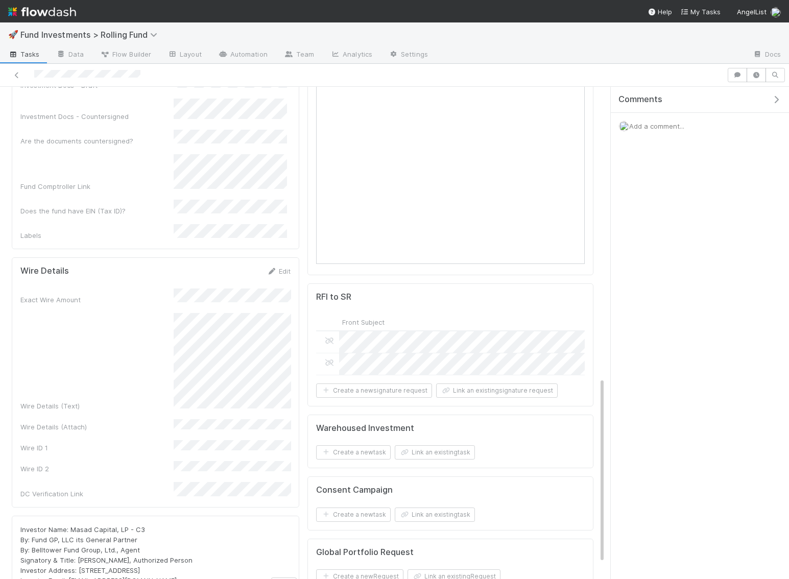
scroll to position [788, 0]
click at [284, 263] on link "Edit" at bounding box center [279, 267] width 24 height 8
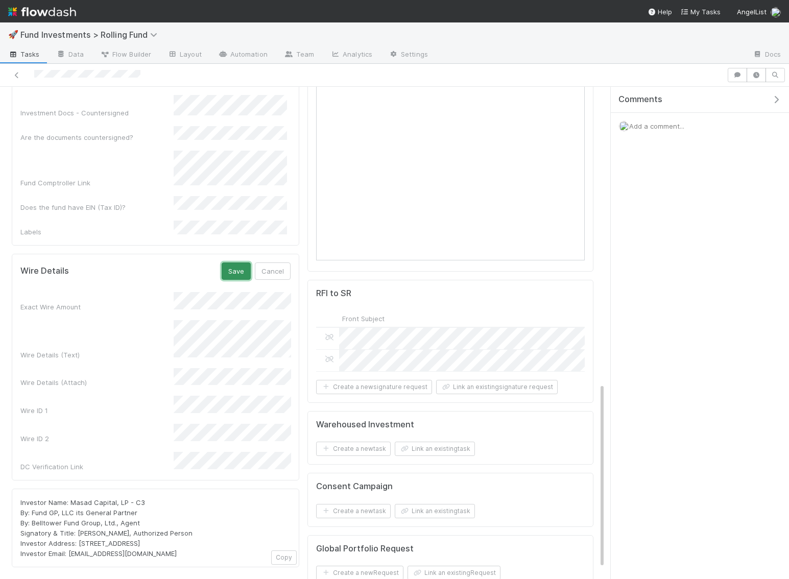
click at [242, 262] on button "Save" at bounding box center [236, 270] width 29 height 17
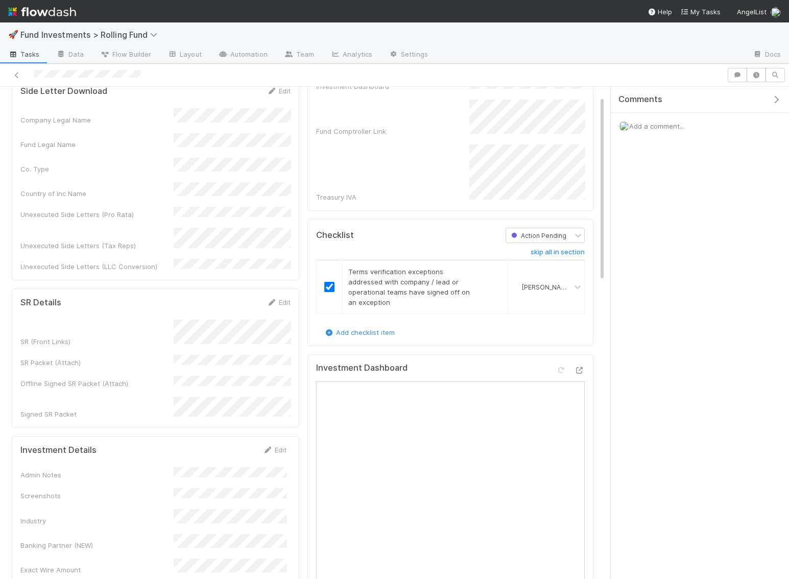
scroll to position [0, 0]
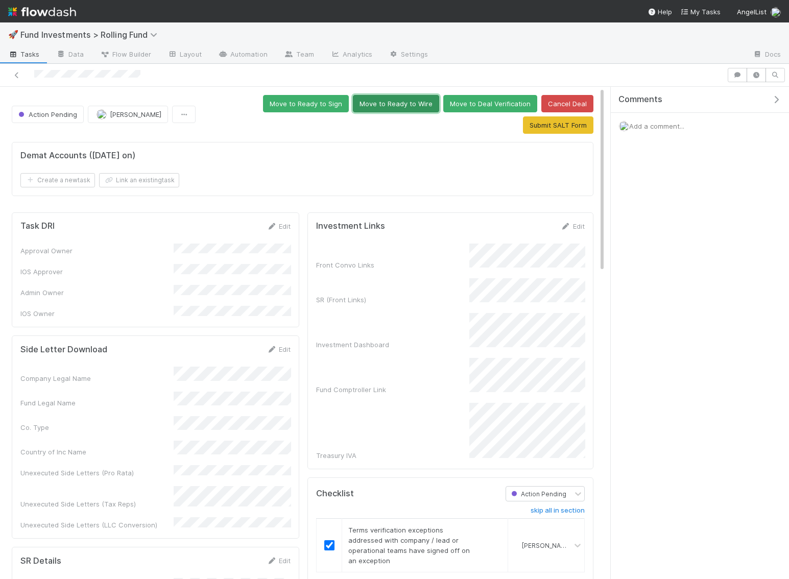
click at [353, 106] on button "Move to Ready to Wire" at bounding box center [396, 103] width 86 height 17
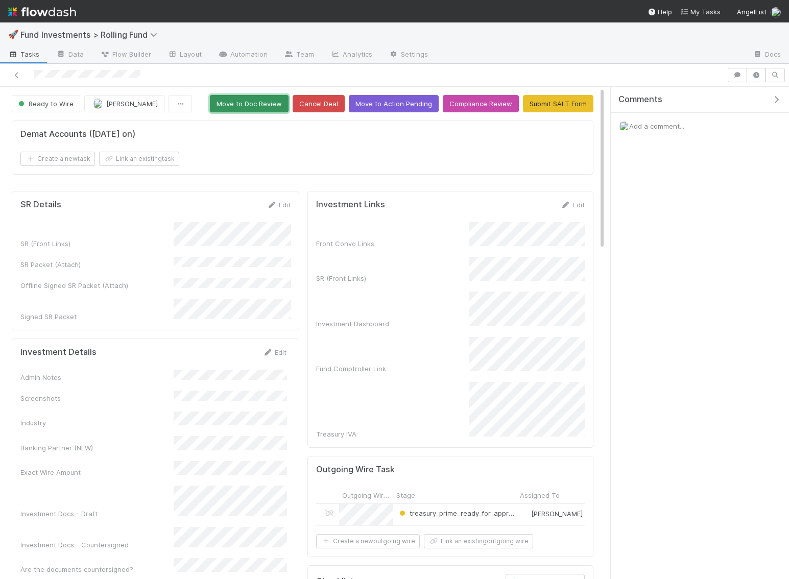
click at [267, 101] on button "Move to Doc Review" at bounding box center [249, 103] width 79 height 17
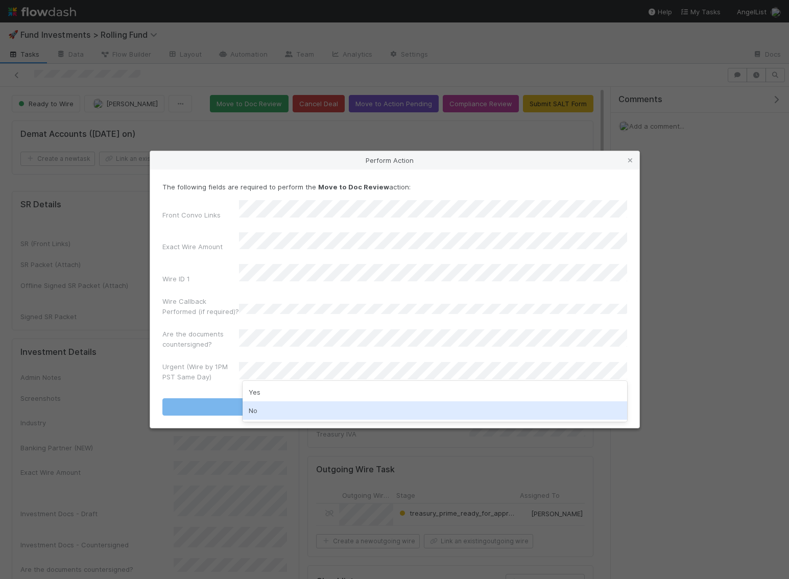
click at [263, 409] on div "No" at bounding box center [435, 410] width 384 height 18
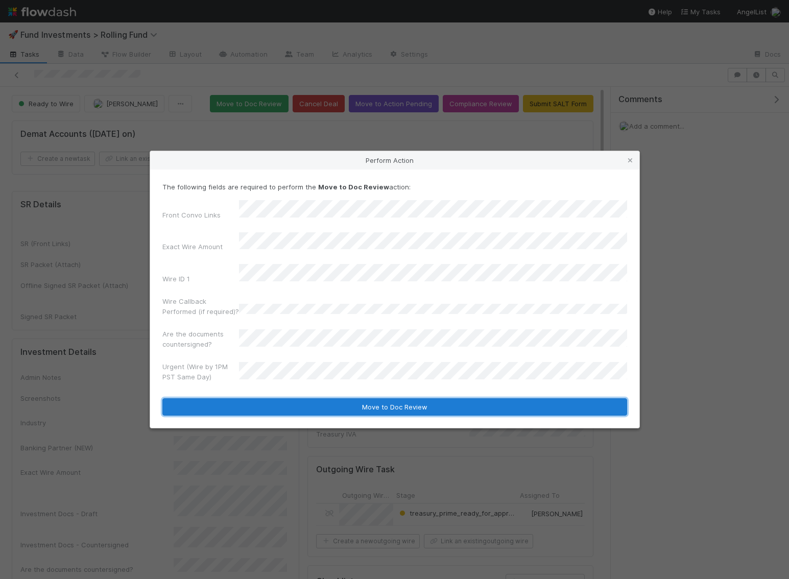
click at [265, 400] on button "Move to Doc Review" at bounding box center [394, 406] width 465 height 17
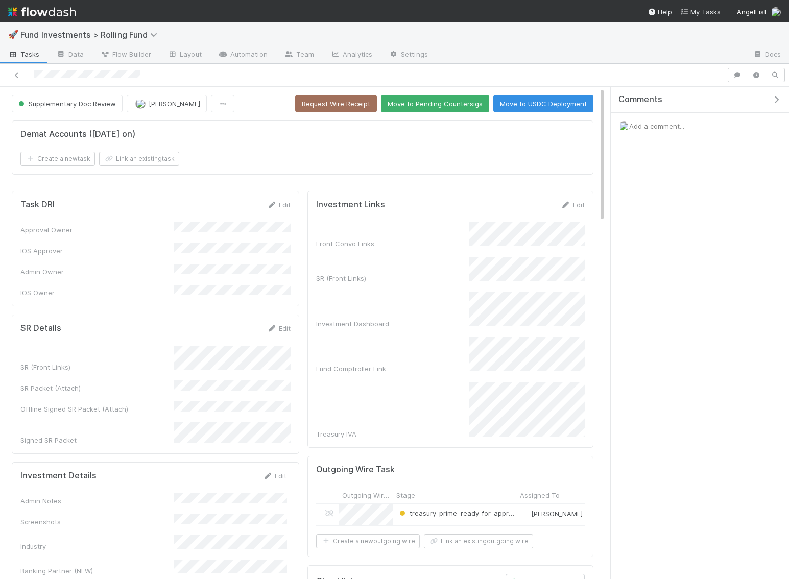
click at [776, 98] on icon "button" at bounding box center [776, 99] width 10 height 8
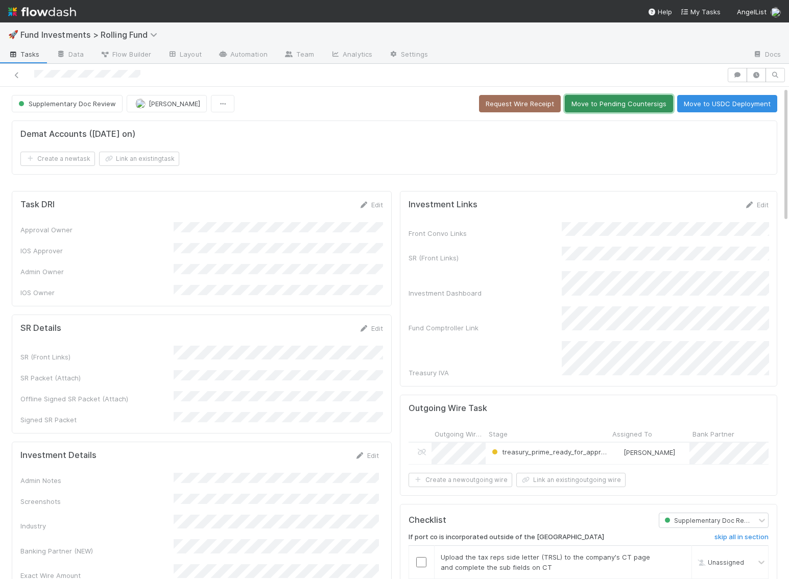
click at [605, 95] on button "Move to Pending Countersigs" at bounding box center [619, 103] width 108 height 17
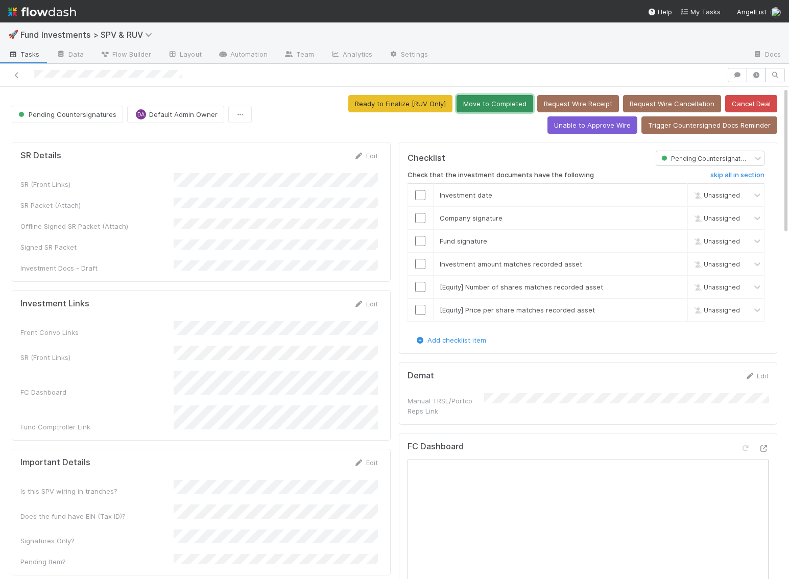
click at [456, 104] on button "Move to Completed" at bounding box center [494, 103] width 77 height 17
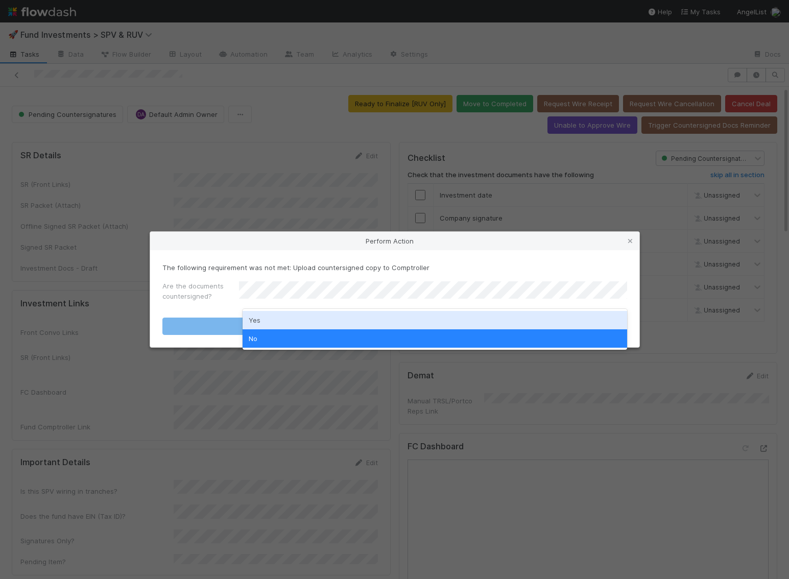
click at [325, 316] on div "Yes" at bounding box center [435, 320] width 384 height 18
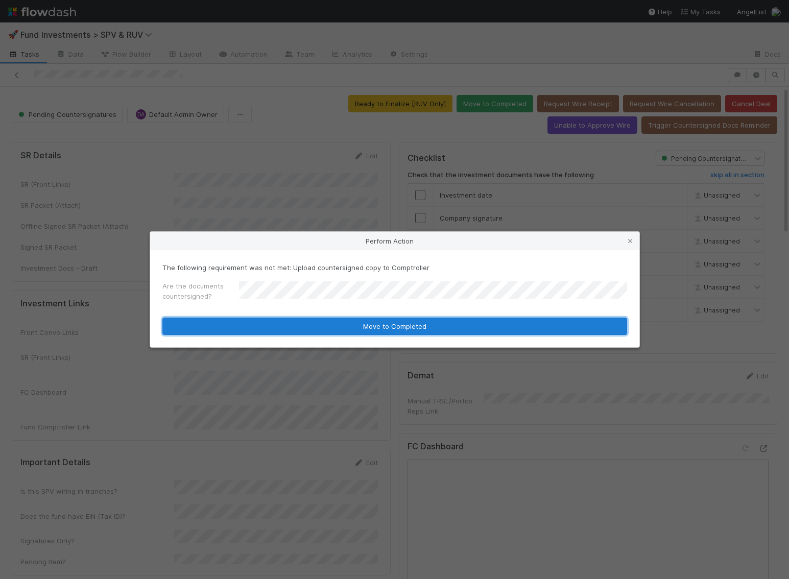
click at [326, 323] on button "Move to Completed" at bounding box center [394, 326] width 465 height 17
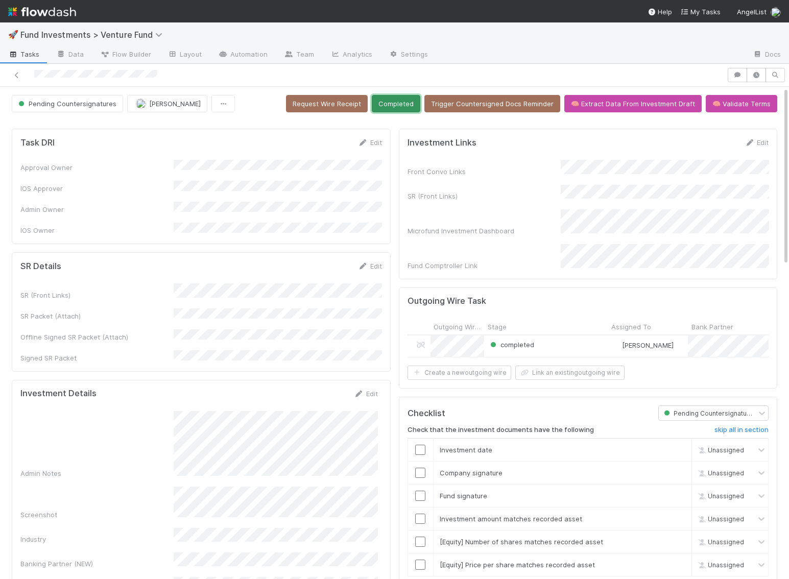
click at [403, 97] on button "Completed" at bounding box center [396, 103] width 49 height 17
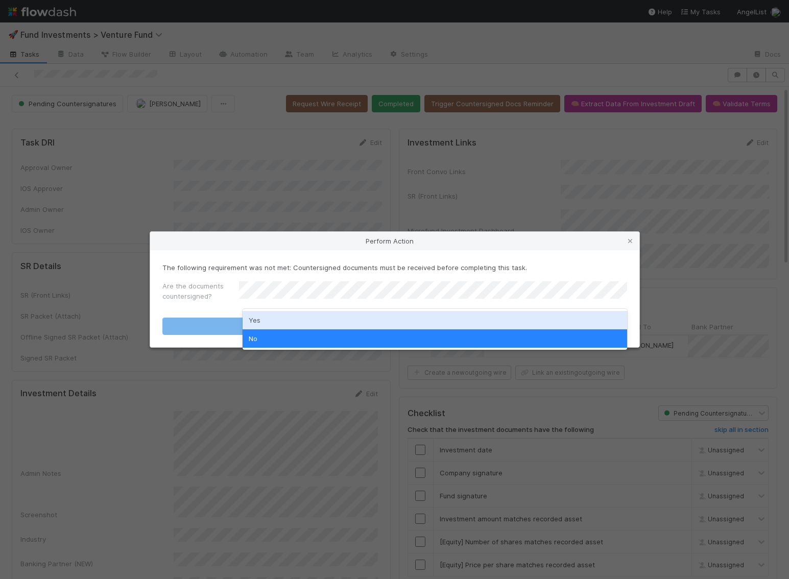
click at [368, 316] on div "Yes" at bounding box center [435, 320] width 384 height 18
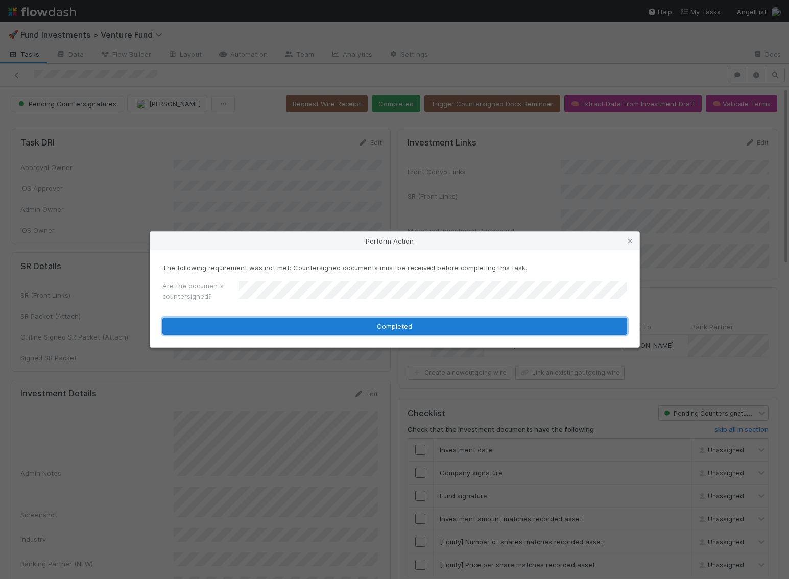
click at [368, 329] on button "Completed" at bounding box center [394, 326] width 465 height 17
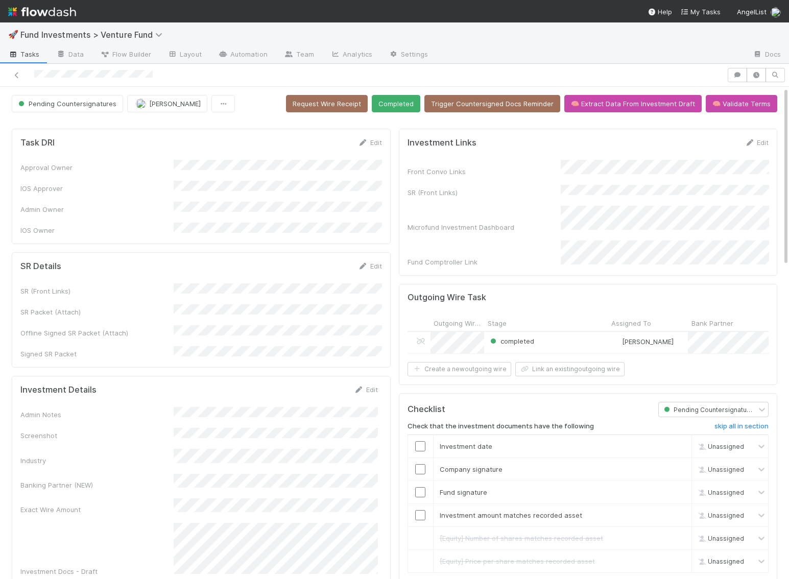
click at [414, 99] on button "Completed" at bounding box center [396, 103] width 49 height 17
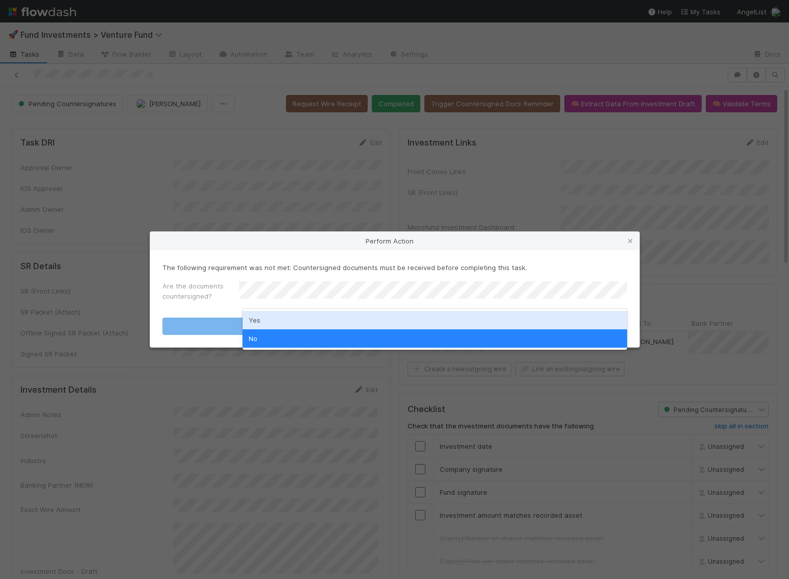
click at [329, 318] on div "Yes" at bounding box center [435, 320] width 384 height 18
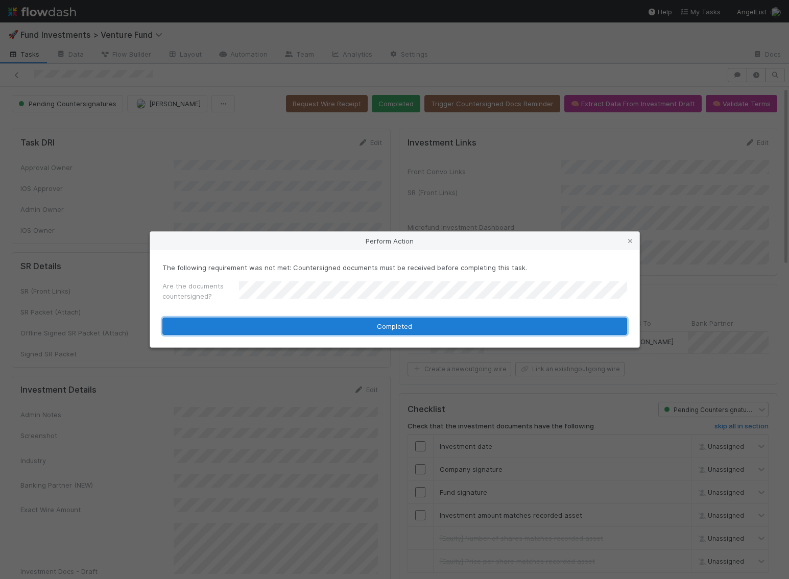
click at [323, 325] on button "Completed" at bounding box center [394, 326] width 465 height 17
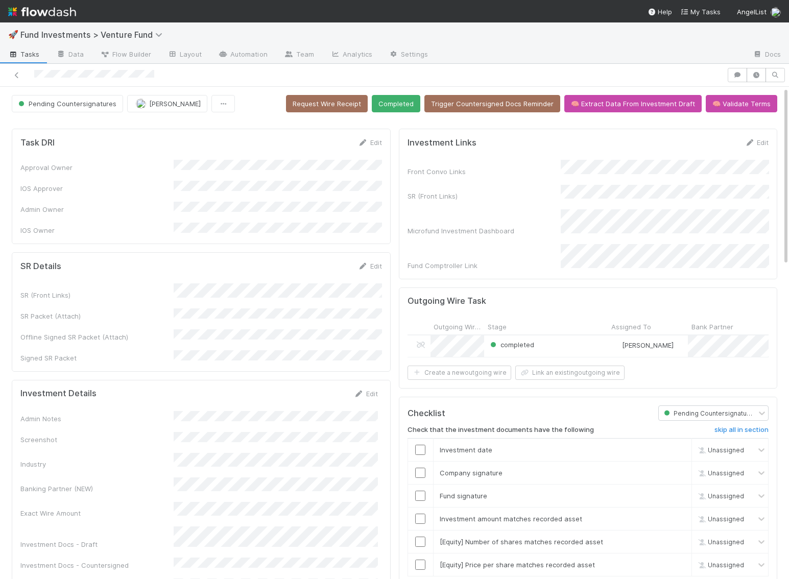
click at [411, 99] on button "Completed" at bounding box center [396, 103] width 49 height 17
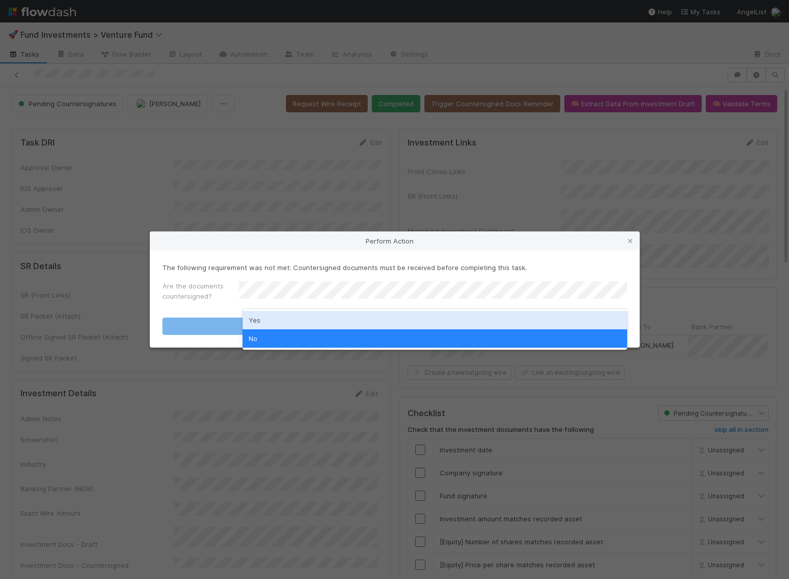
click at [370, 318] on div "Yes" at bounding box center [435, 320] width 384 height 18
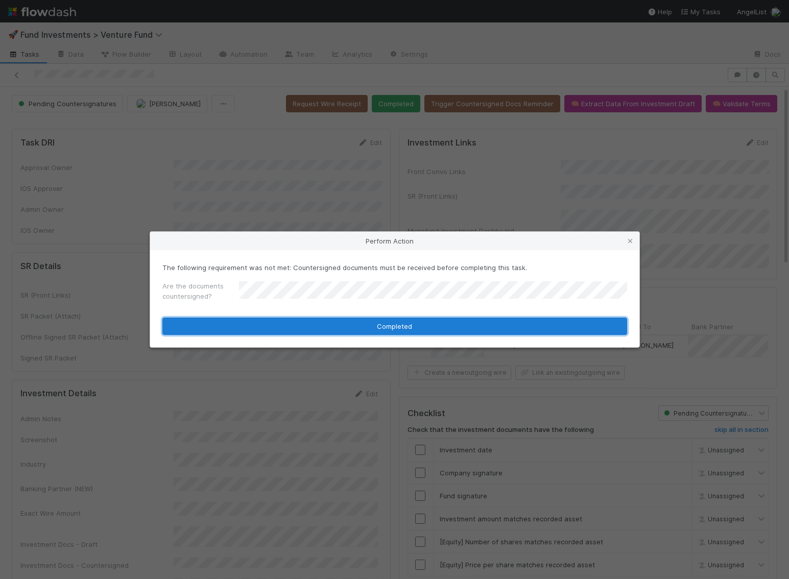
click at [370, 318] on button "Completed" at bounding box center [394, 326] width 465 height 17
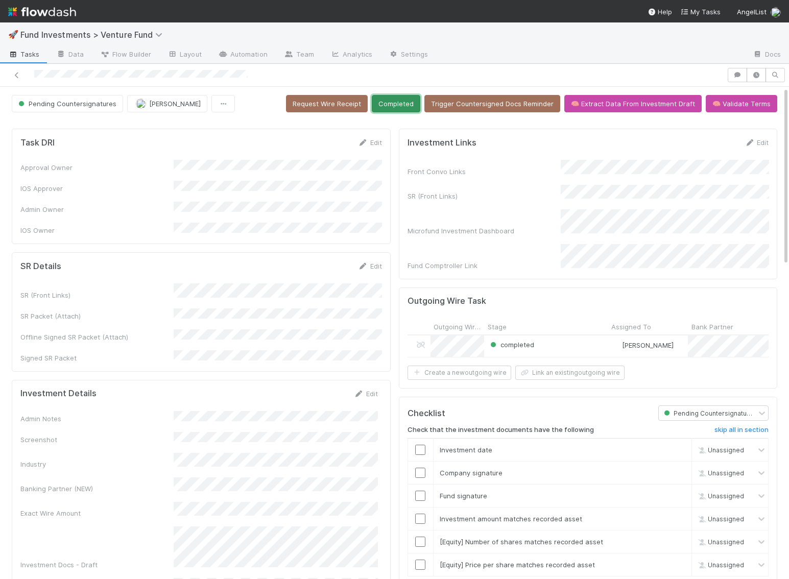
click at [402, 102] on button "Completed" at bounding box center [396, 103] width 49 height 17
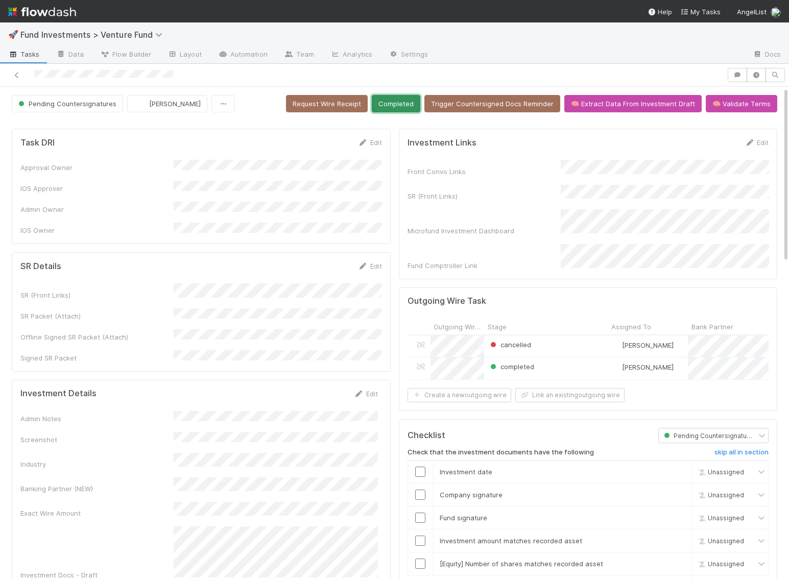
click at [404, 107] on button "Completed" at bounding box center [396, 103] width 49 height 17
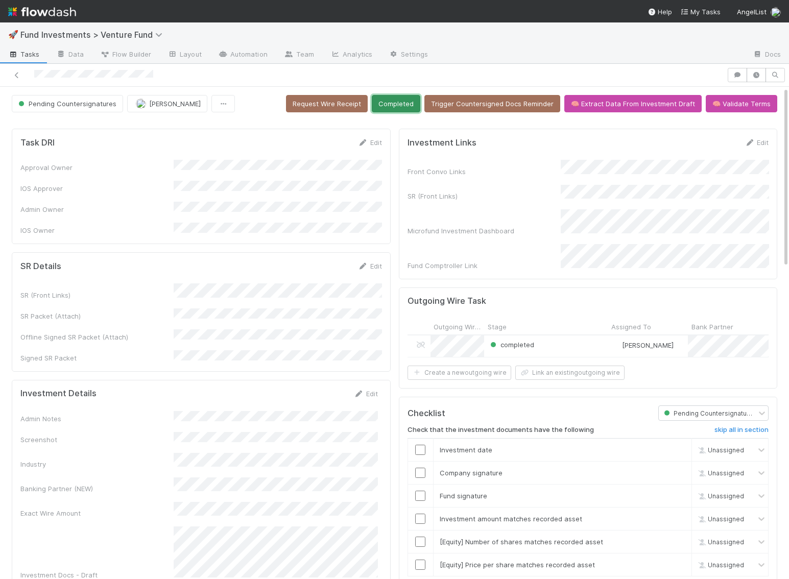
click at [418, 102] on button "Completed" at bounding box center [396, 103] width 49 height 17
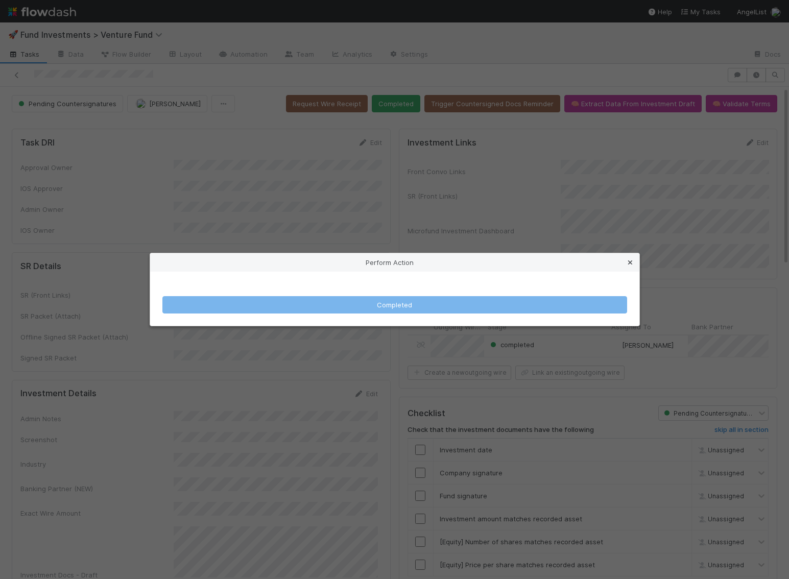
click at [634, 257] on link at bounding box center [630, 262] width 10 height 10
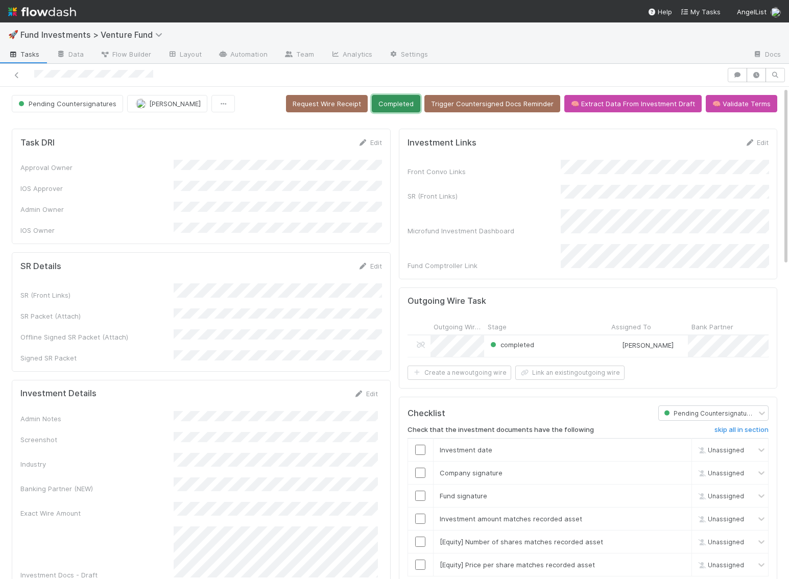
click at [402, 106] on button "Completed" at bounding box center [396, 103] width 49 height 17
click at [411, 108] on button "Completed" at bounding box center [396, 103] width 49 height 17
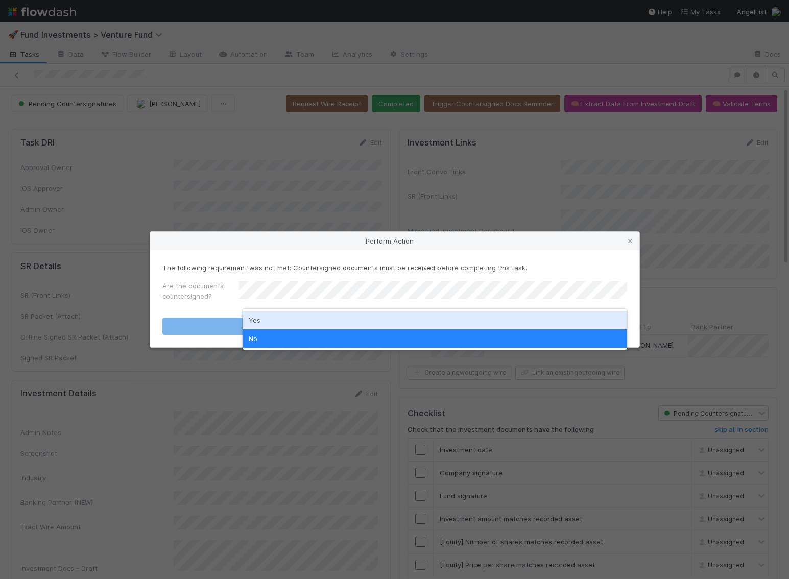
click at [377, 315] on div "Yes" at bounding box center [435, 320] width 384 height 18
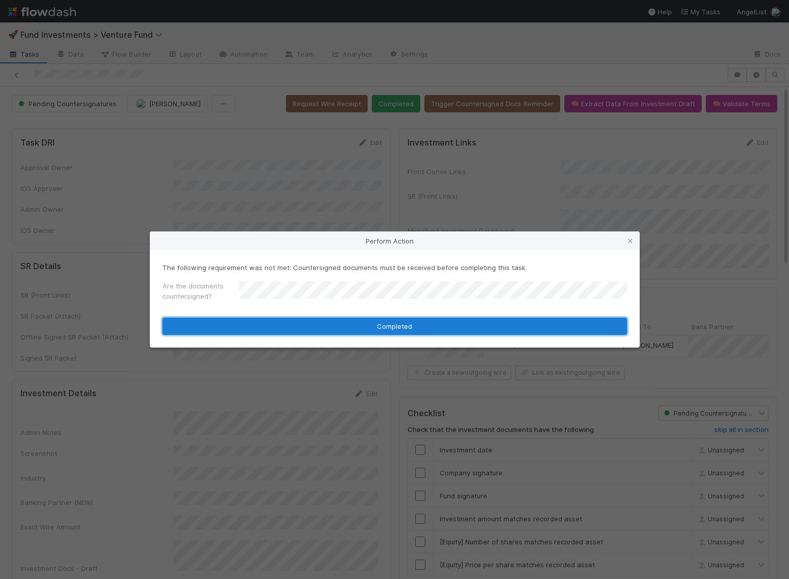
click at [376, 325] on button "Completed" at bounding box center [394, 326] width 465 height 17
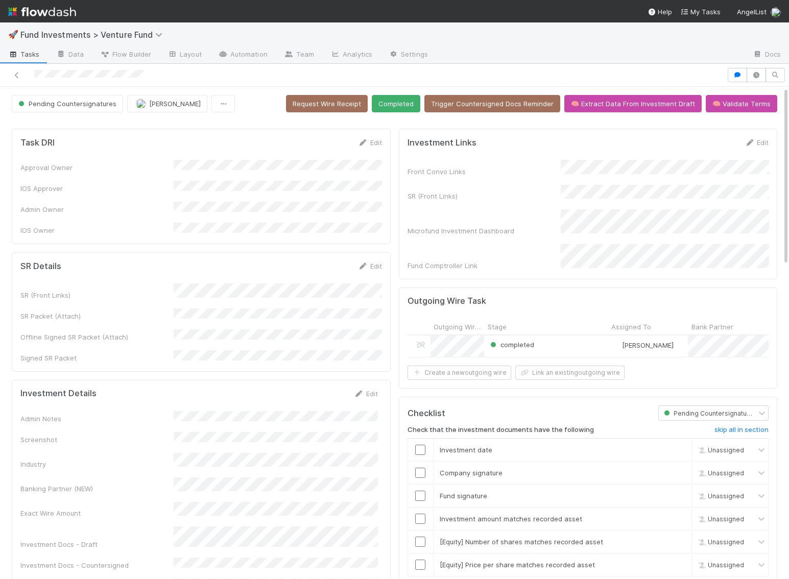
click at [407, 102] on button "Completed" at bounding box center [396, 103] width 49 height 17
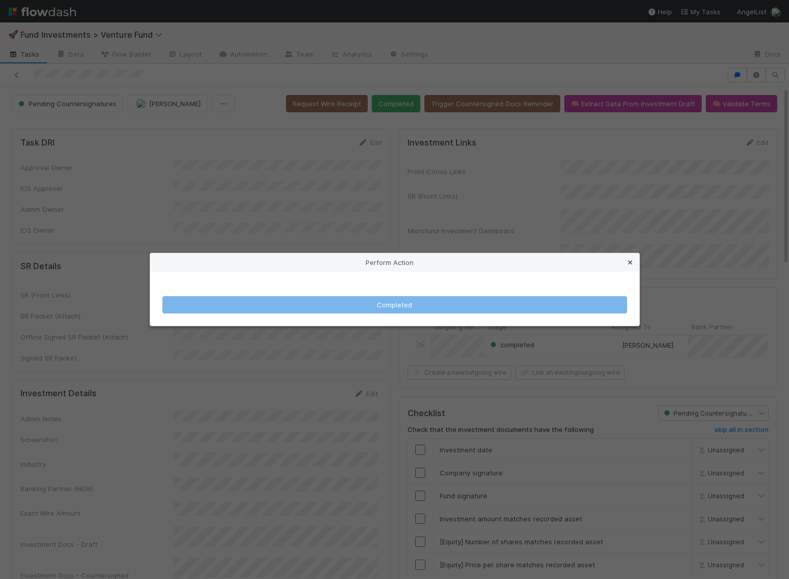
click at [627, 262] on icon at bounding box center [630, 262] width 10 height 7
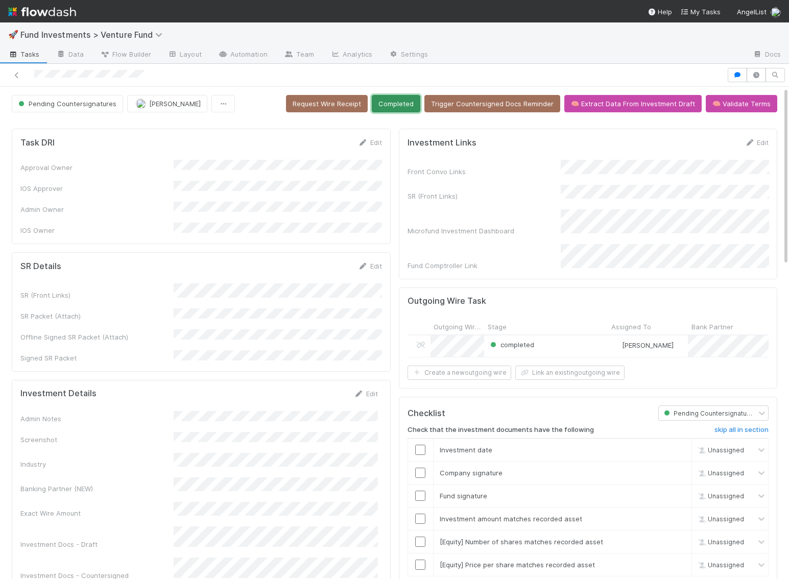
click at [395, 102] on button "Completed" at bounding box center [396, 103] width 49 height 17
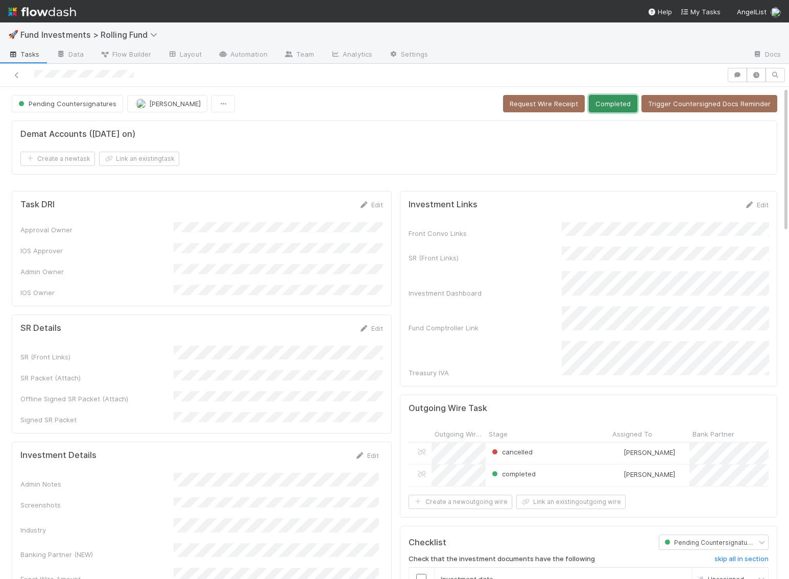
click at [627, 105] on button "Completed" at bounding box center [613, 103] width 49 height 17
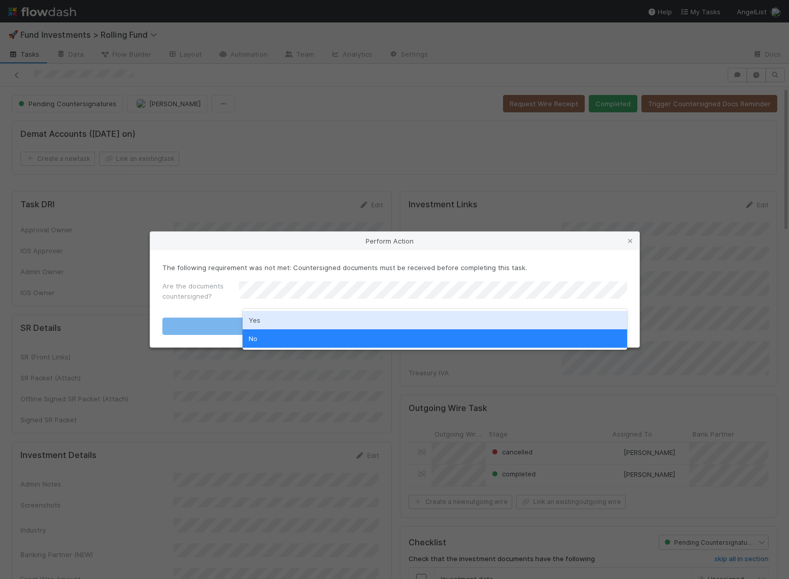
click at [509, 318] on div "Yes" at bounding box center [435, 320] width 384 height 18
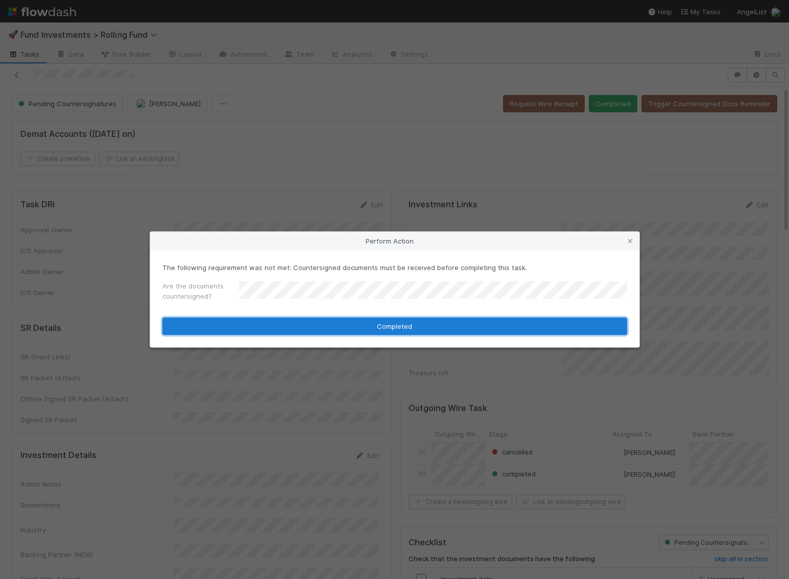
click at [508, 329] on button "Completed" at bounding box center [394, 326] width 465 height 17
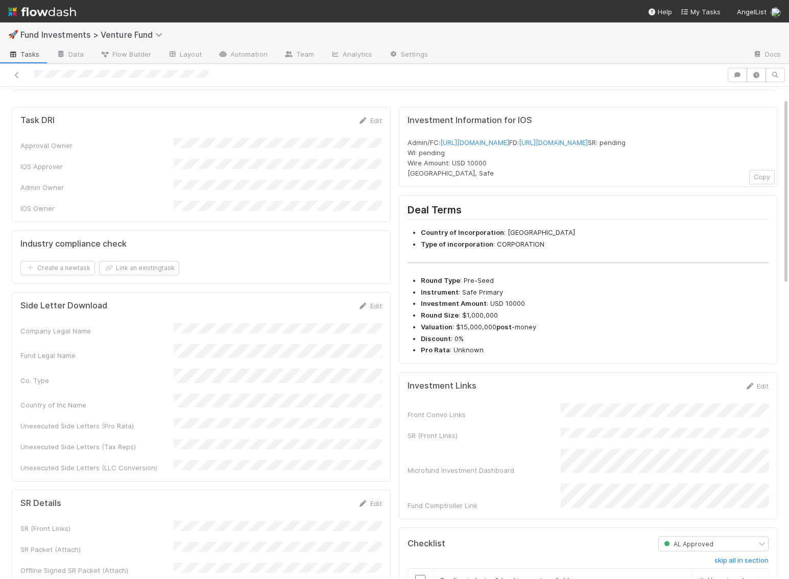
scroll to position [96, 0]
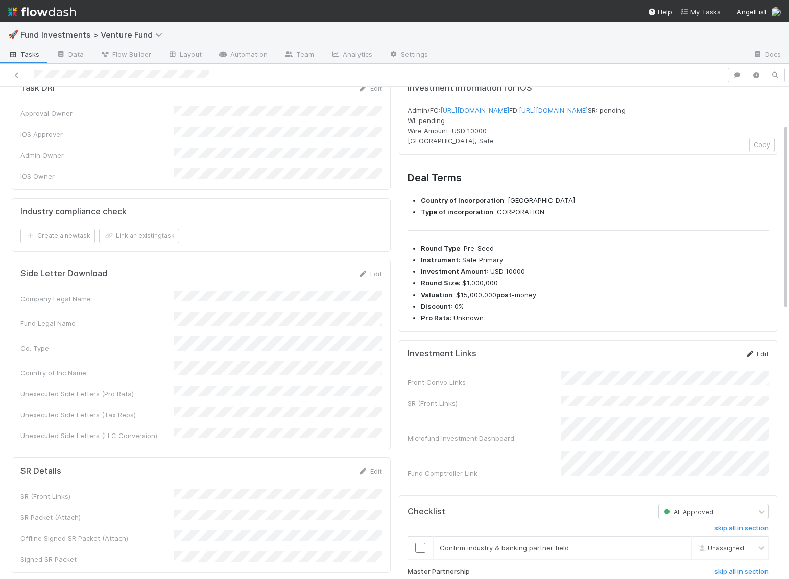
click at [759, 358] on link "Edit" at bounding box center [756, 354] width 24 height 8
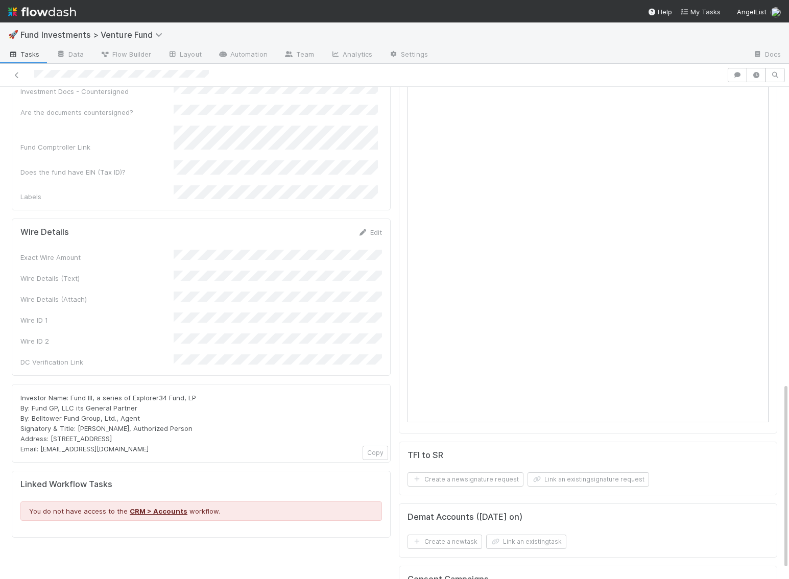
scroll to position [783, 0]
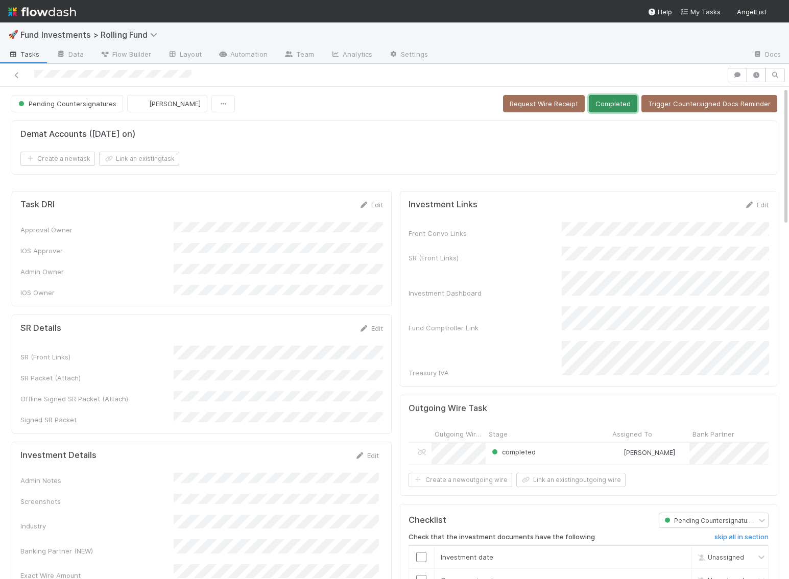
click at [616, 99] on button "Completed" at bounding box center [613, 103] width 49 height 17
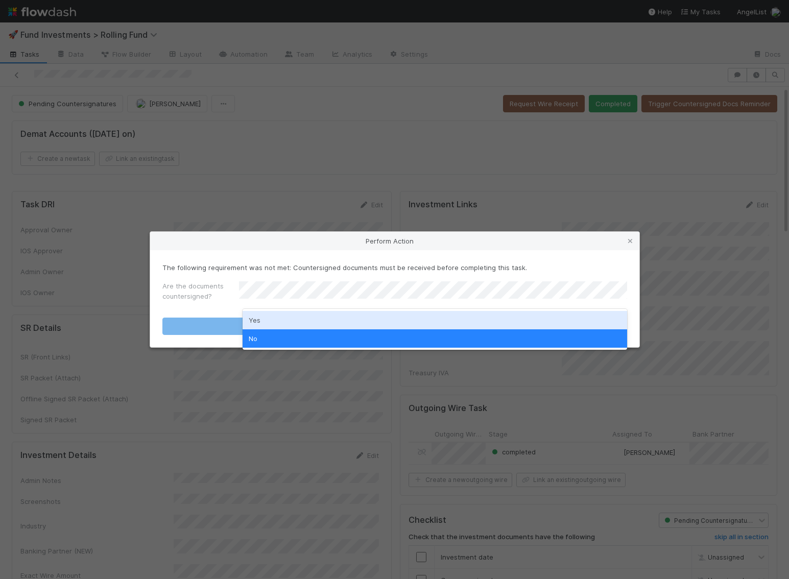
click at [471, 324] on div "Yes" at bounding box center [435, 320] width 384 height 18
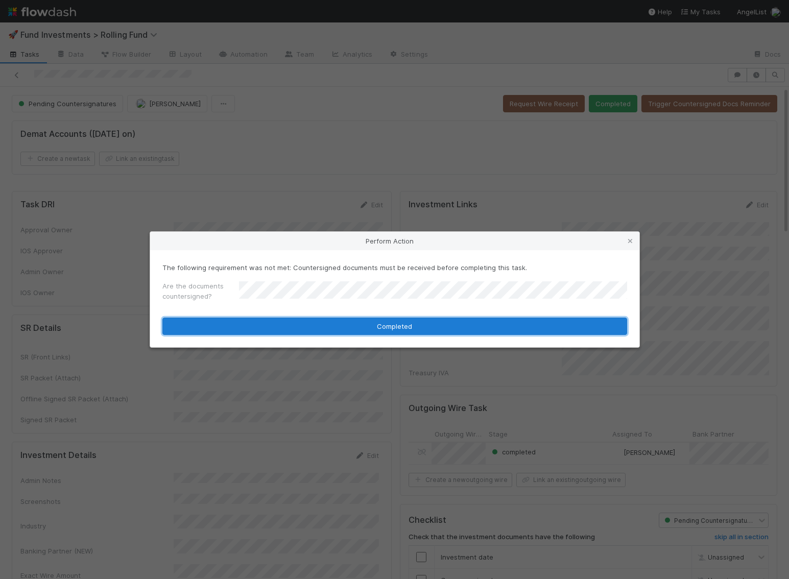
click at [470, 328] on button "Completed" at bounding box center [394, 326] width 465 height 17
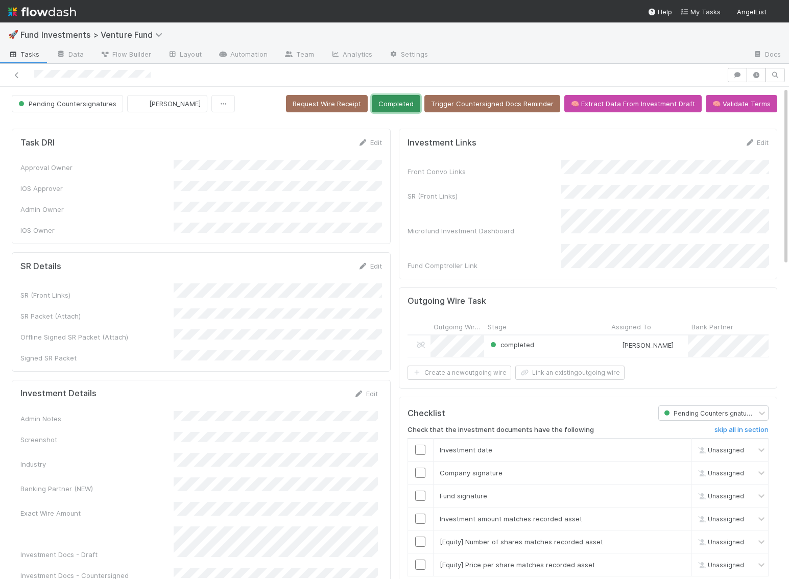
click at [418, 103] on button "Completed" at bounding box center [396, 103] width 49 height 17
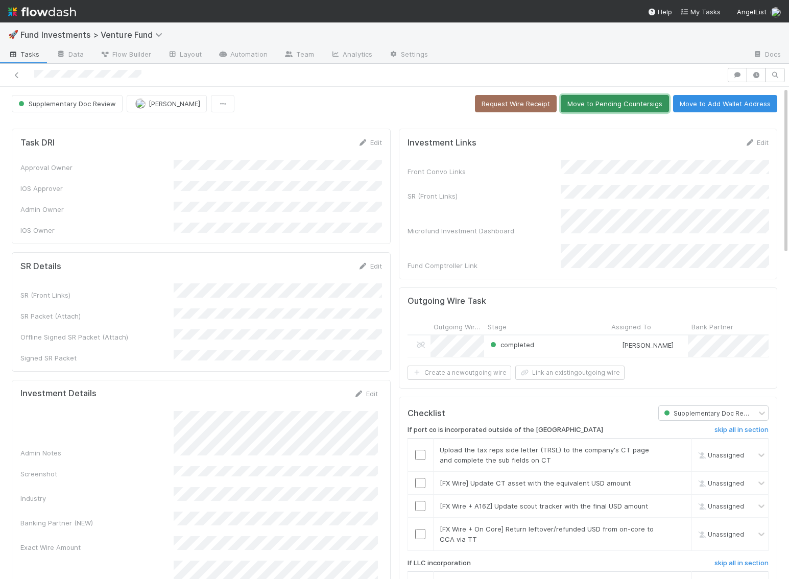
click at [616, 101] on button "Move to Pending Countersigs" at bounding box center [615, 103] width 108 height 17
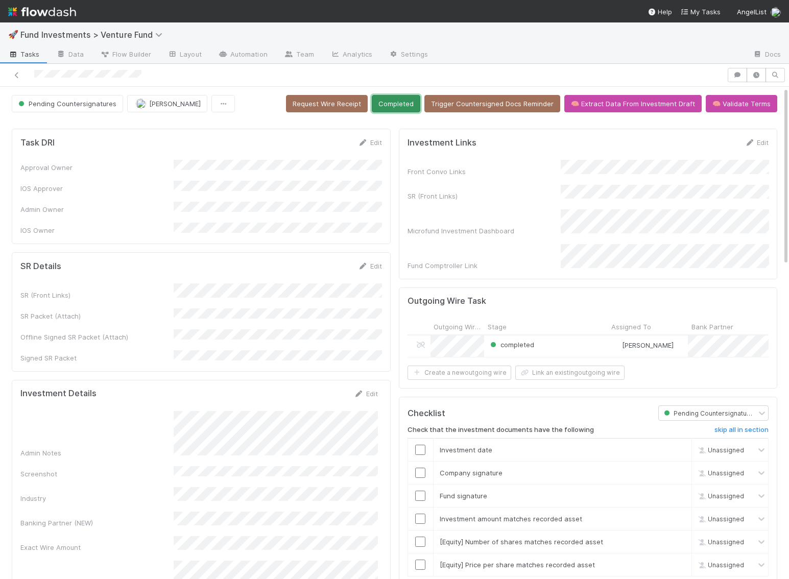
click at [411, 102] on button "Completed" at bounding box center [396, 103] width 49 height 17
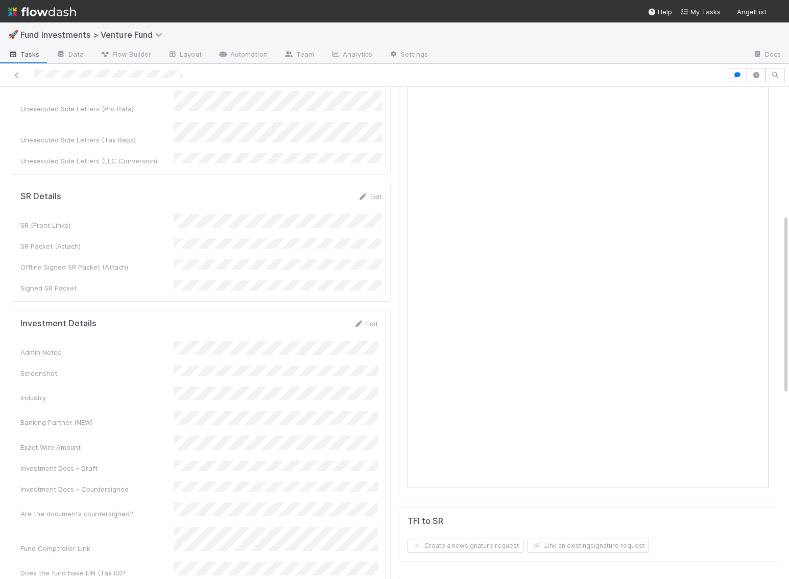
scroll to position [360, 0]
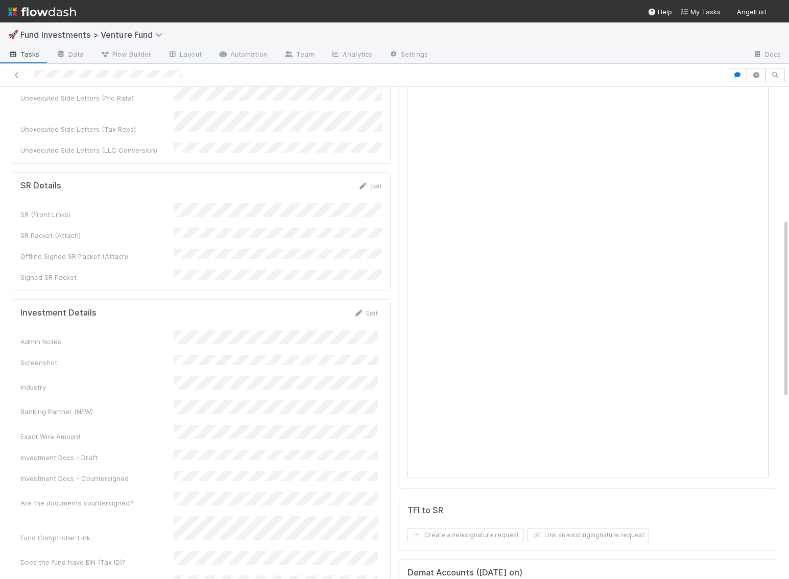
click at [168, 330] on div "Admin Notes" at bounding box center [198, 338] width 357 height 16
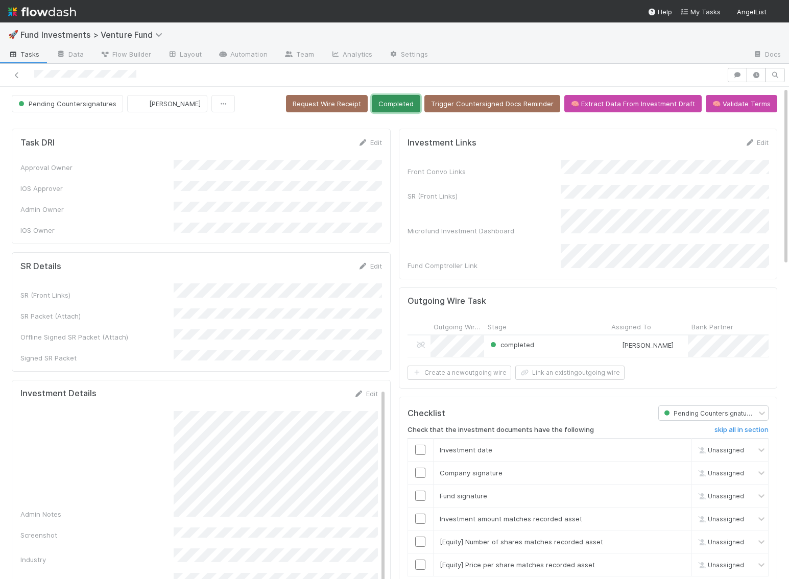
click at [416, 102] on button "Completed" at bounding box center [396, 103] width 49 height 17
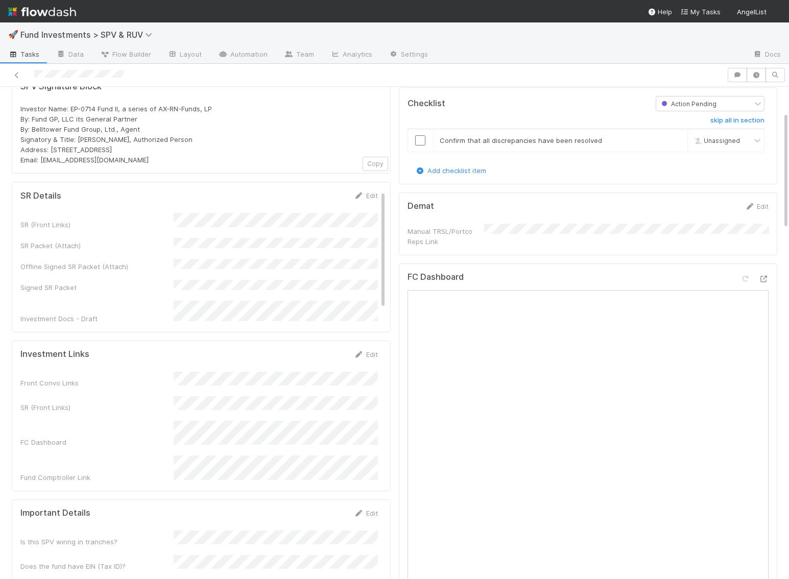
scroll to position [105, 0]
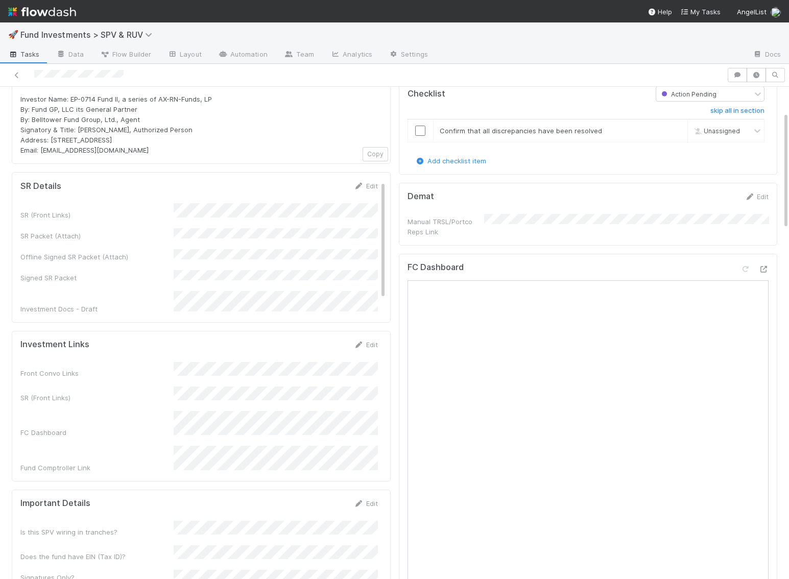
click at [765, 262] on div "FC Dashboard Open in New Tab" at bounding box center [588, 271] width 362 height 18
click at [764, 266] on icon at bounding box center [763, 269] width 10 height 7
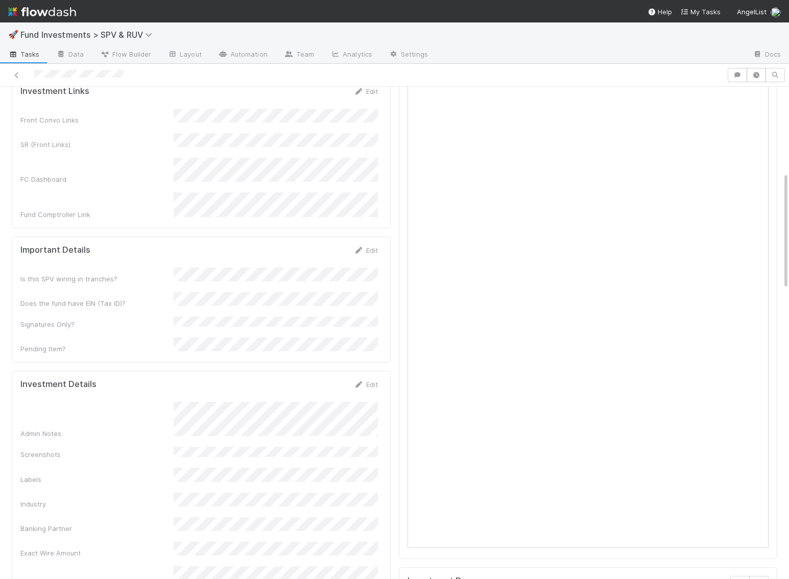
scroll to position [360, 0]
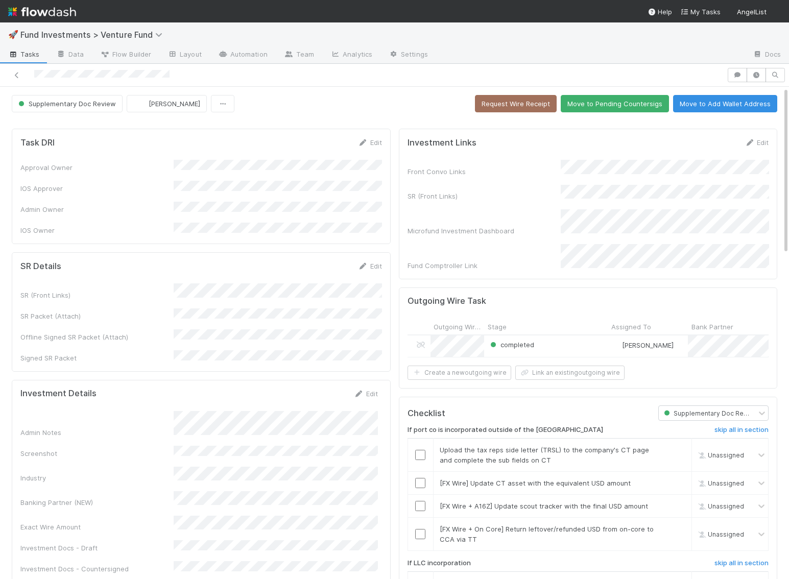
click at [603, 97] on button "Move to Pending Countersigs" at bounding box center [615, 103] width 108 height 17
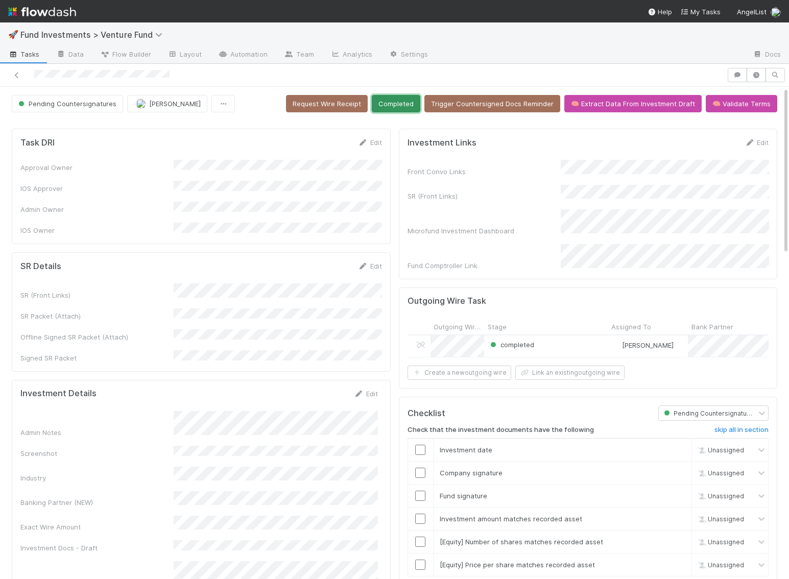
click at [418, 103] on button "Completed" at bounding box center [396, 103] width 49 height 17
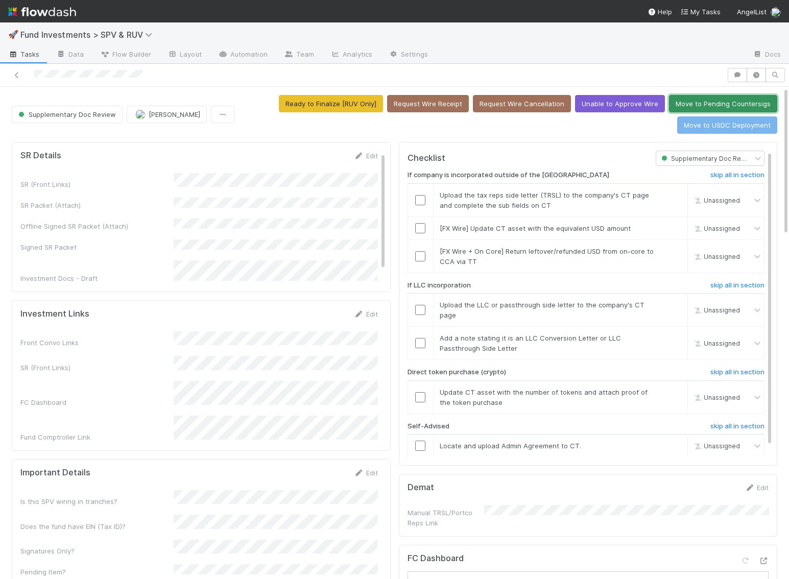
click at [735, 98] on button "Move to Pending Countersigs" at bounding box center [723, 103] width 108 height 17
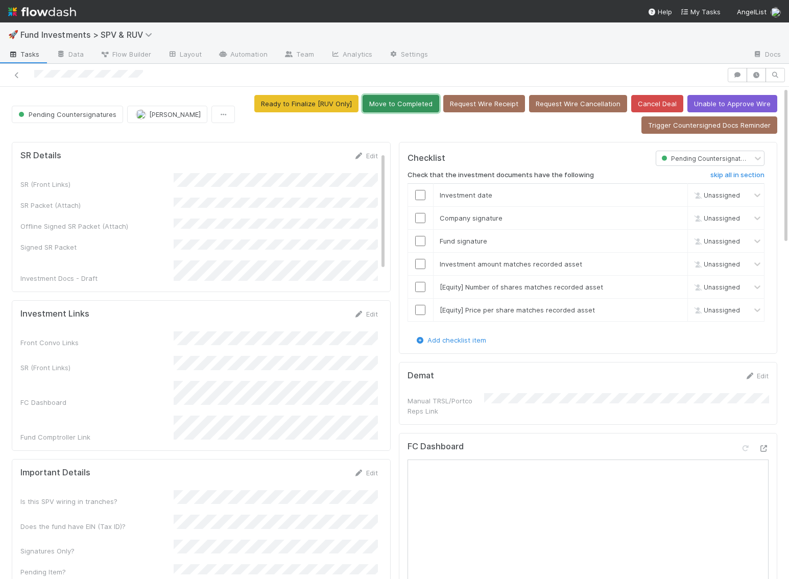
click at [415, 106] on button "Move to Completed" at bounding box center [401, 103] width 77 height 17
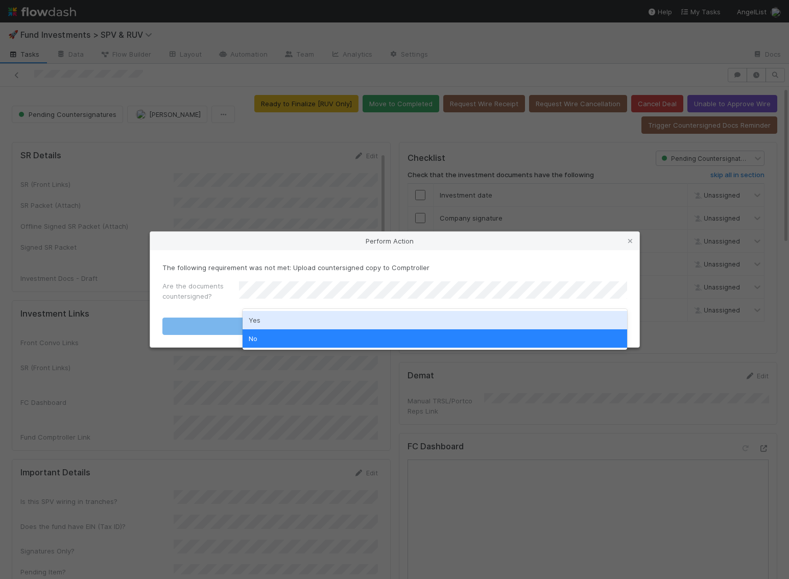
click at [275, 325] on div "Yes" at bounding box center [435, 320] width 384 height 18
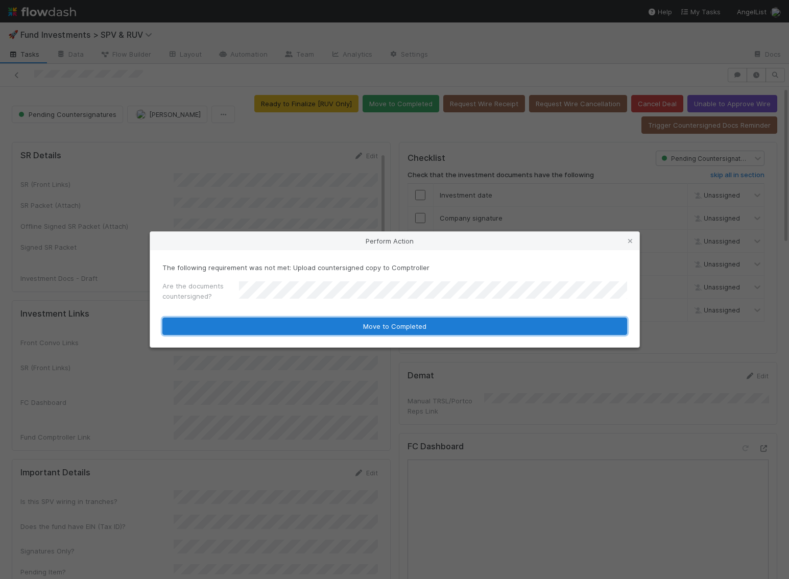
click at [275, 326] on button "Move to Completed" at bounding box center [394, 326] width 465 height 17
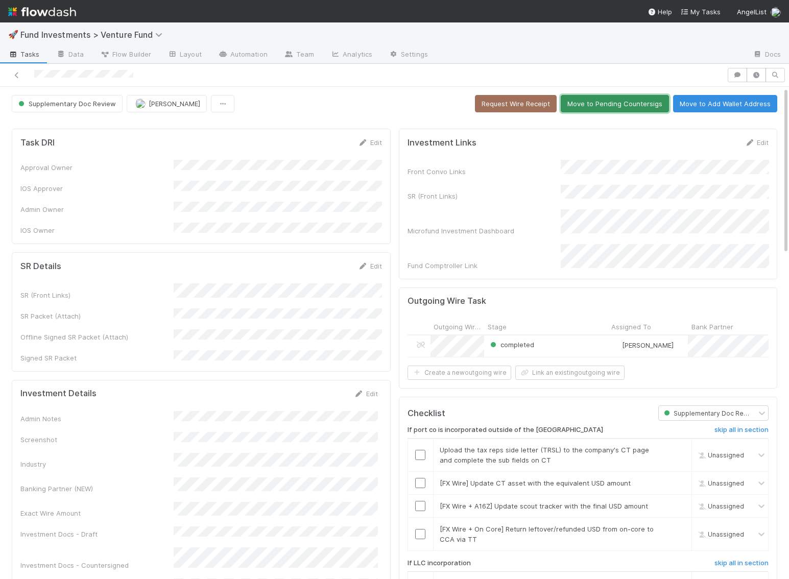
click at [609, 107] on button "Move to Pending Countersigs" at bounding box center [615, 103] width 108 height 17
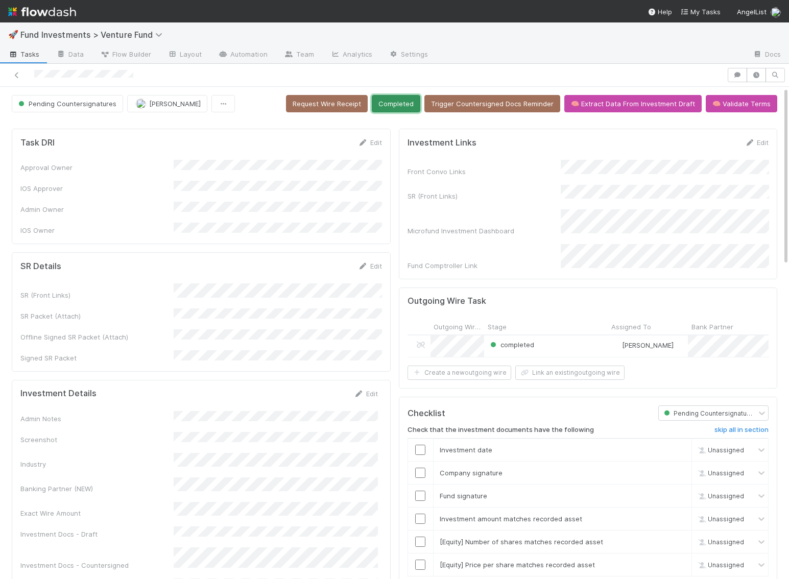
click at [397, 107] on button "Completed" at bounding box center [396, 103] width 49 height 17
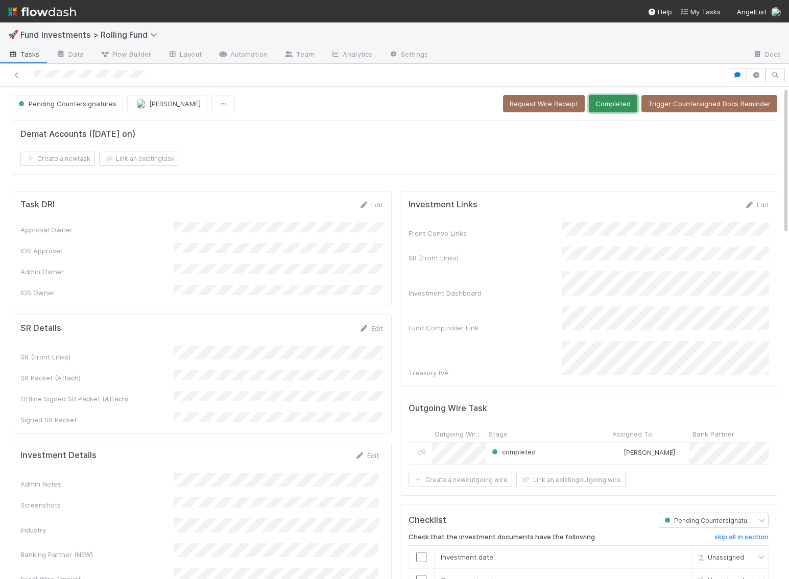
click at [616, 101] on button "Completed" at bounding box center [613, 103] width 49 height 17
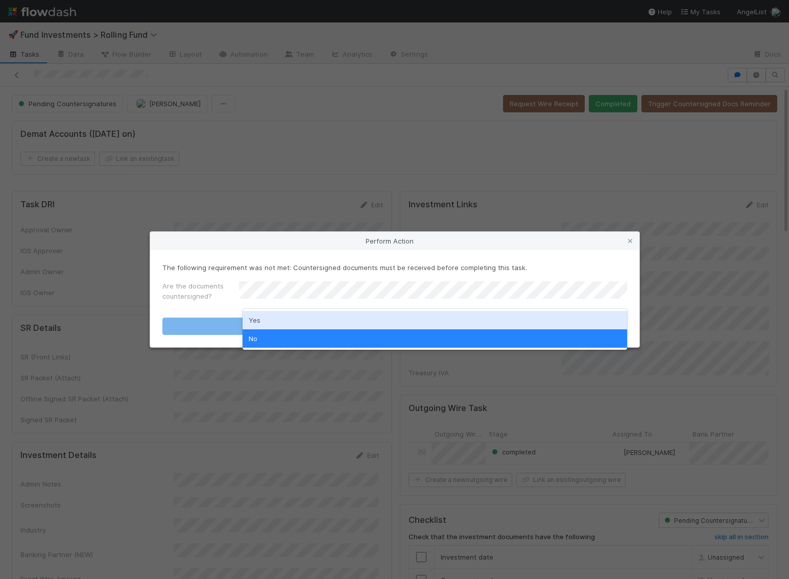
click at [448, 316] on div "Yes" at bounding box center [435, 320] width 384 height 18
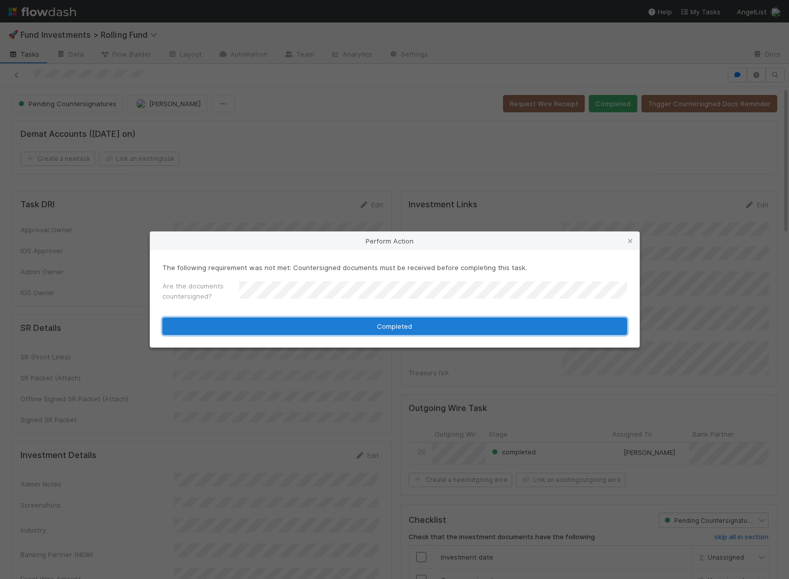
click at [442, 328] on button "Completed" at bounding box center [394, 326] width 465 height 17
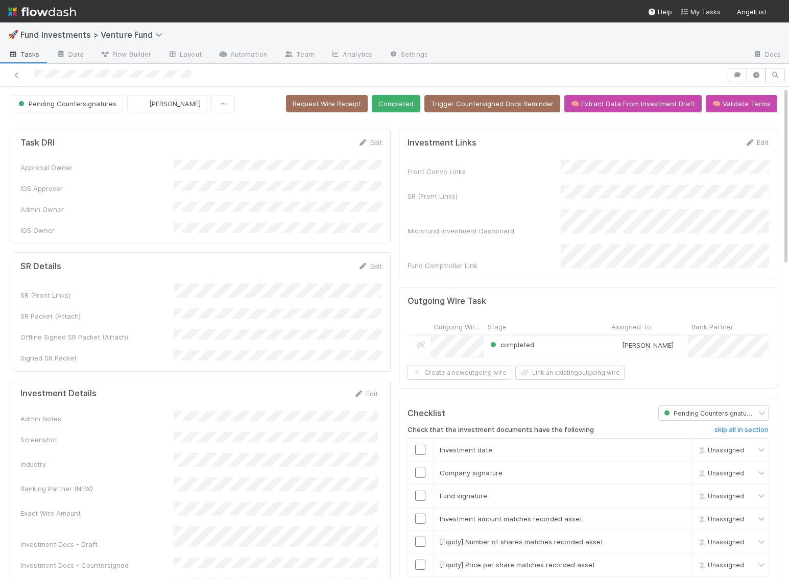
click at [604, 201] on div "Front Convo Links SR (Front Links) Microfund Investment Dashboard Fund Comptrol…" at bounding box center [588, 215] width 362 height 111
click at [403, 102] on button "Completed" at bounding box center [396, 103] width 49 height 17
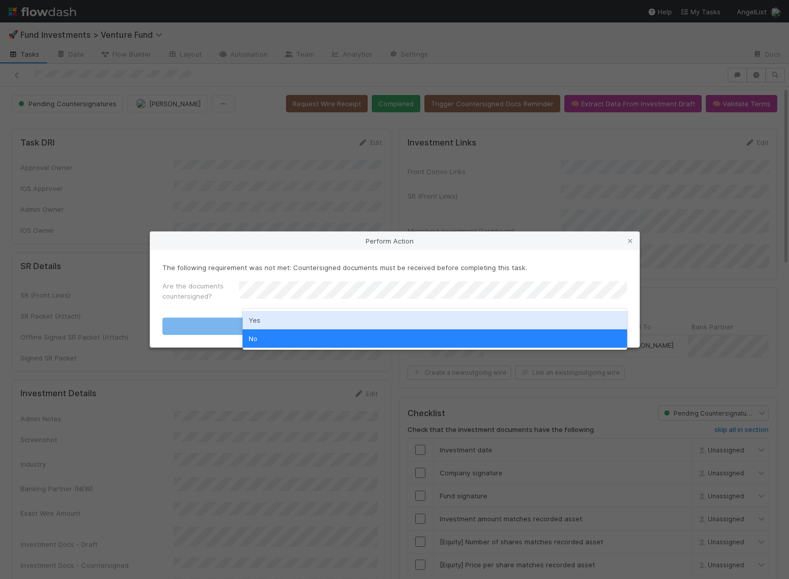
click at [327, 317] on div "Yes" at bounding box center [435, 320] width 384 height 18
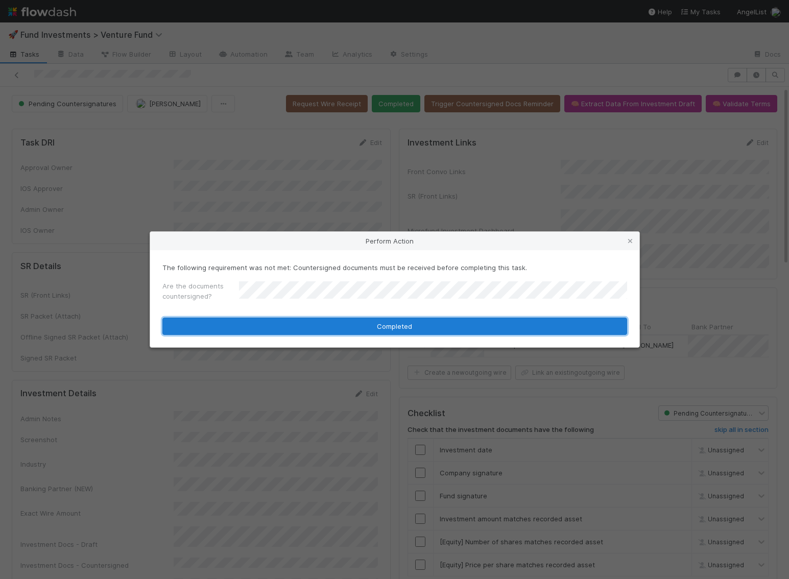
click at [324, 326] on button "Completed" at bounding box center [394, 326] width 465 height 17
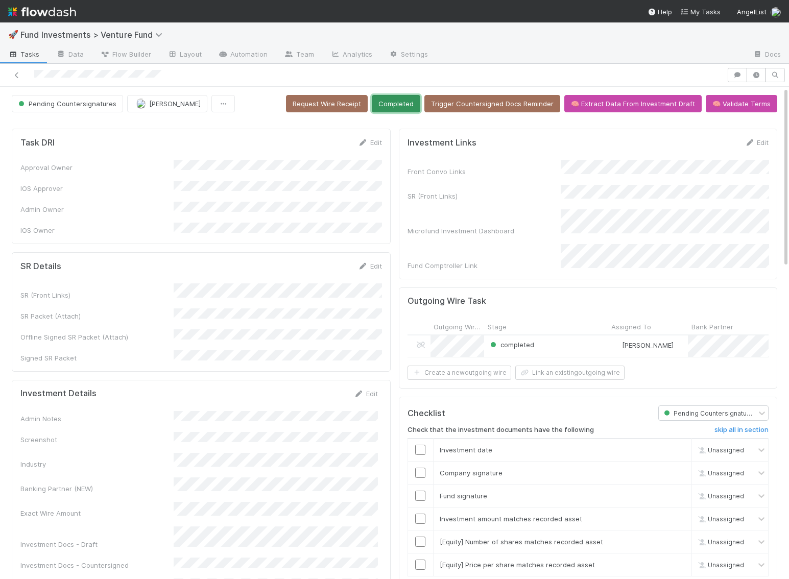
click at [412, 103] on button "Completed" at bounding box center [396, 103] width 49 height 17
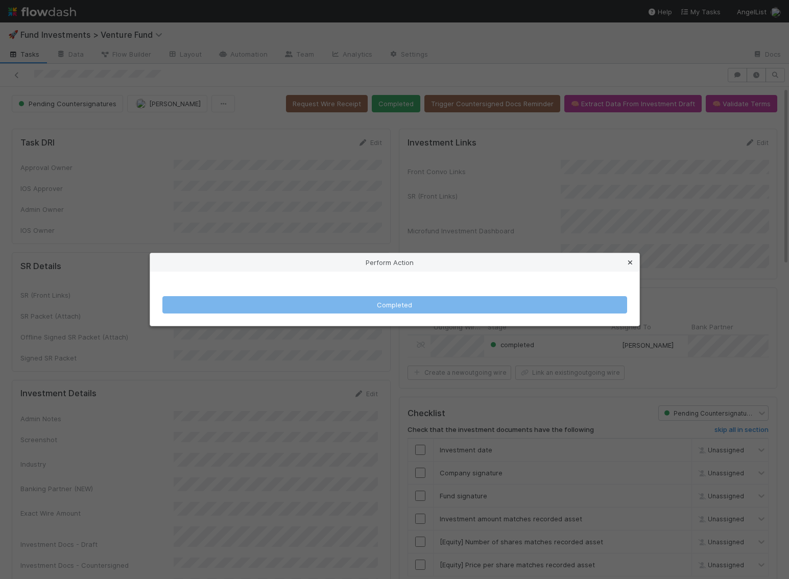
click at [633, 266] on icon at bounding box center [630, 262] width 10 height 7
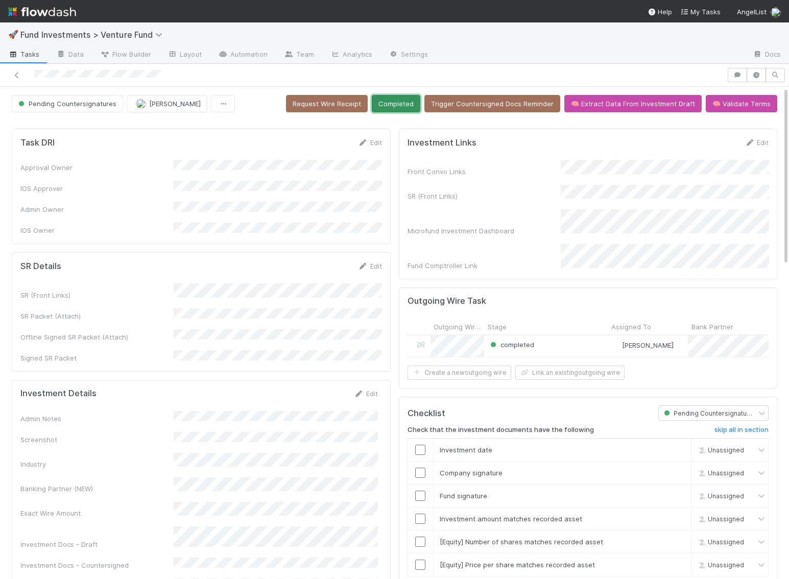
click at [399, 107] on button "Completed" at bounding box center [396, 103] width 49 height 17
click at [413, 101] on button "Completed" at bounding box center [396, 103] width 49 height 17
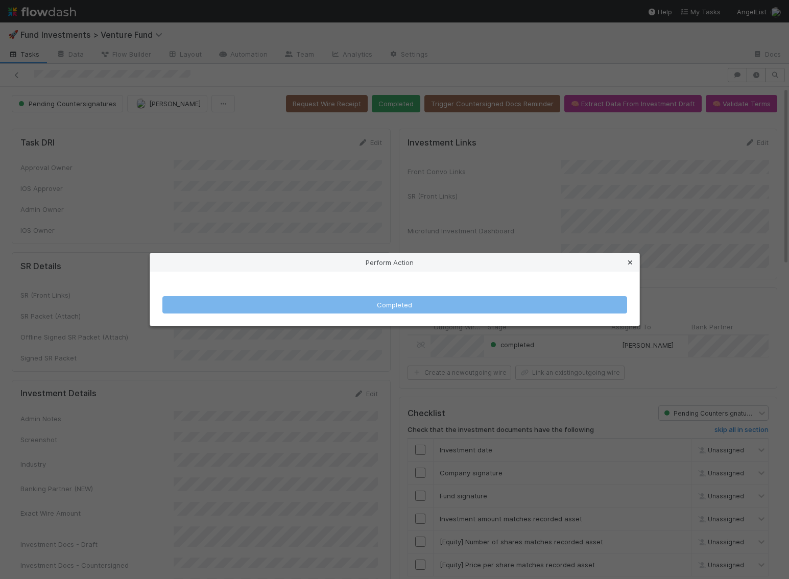
click at [632, 261] on icon at bounding box center [630, 262] width 10 height 7
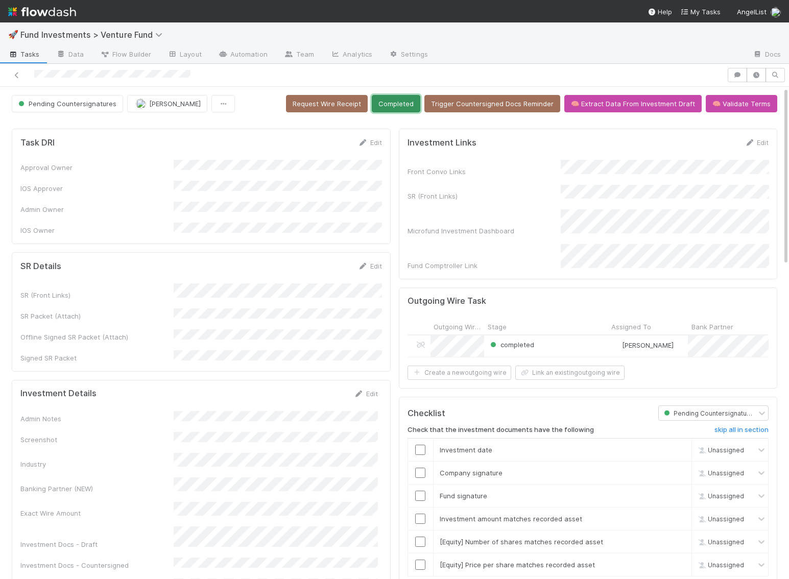
click at [414, 108] on button "Completed" at bounding box center [396, 103] width 49 height 17
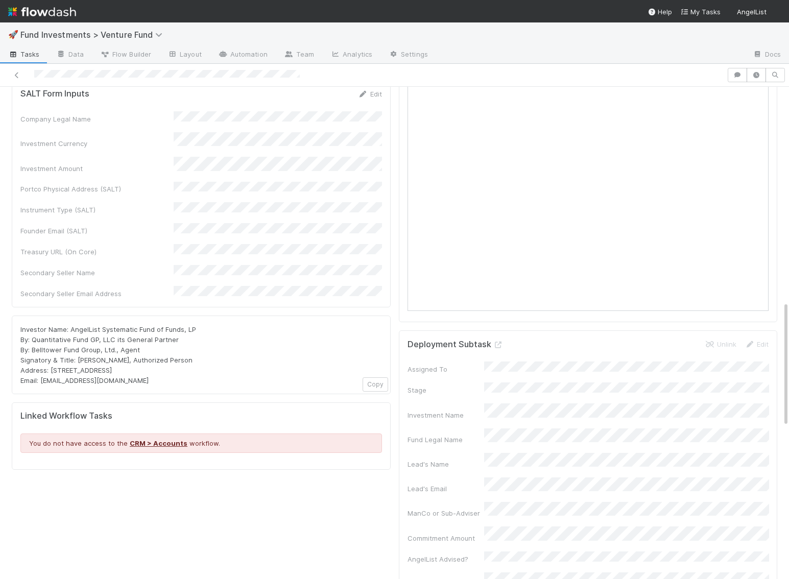
scroll to position [869, 0]
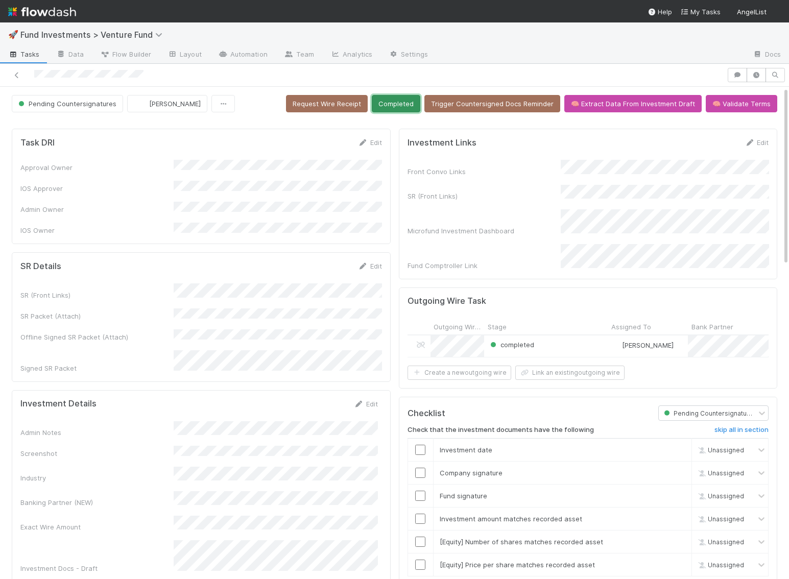
click at [408, 105] on button "Completed" at bounding box center [396, 103] width 49 height 17
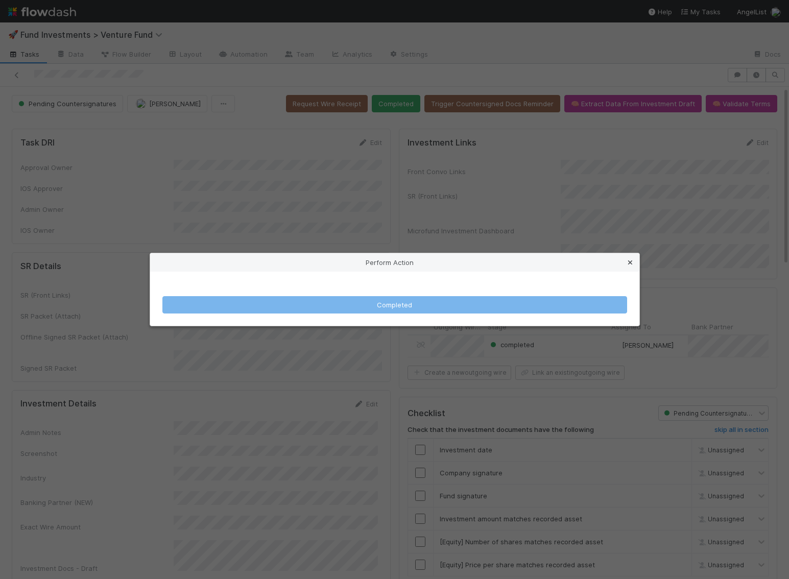
click at [627, 265] on icon at bounding box center [630, 262] width 10 height 7
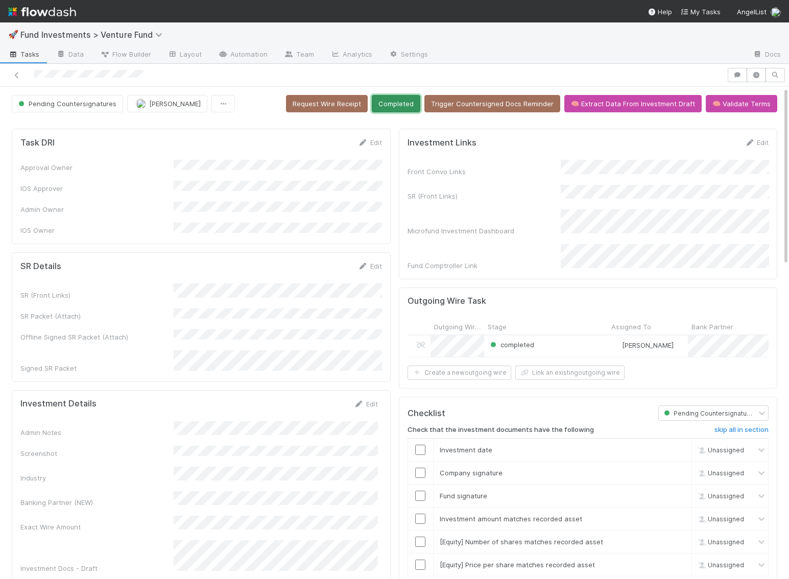
click at [420, 106] on button "Completed" at bounding box center [396, 103] width 49 height 17
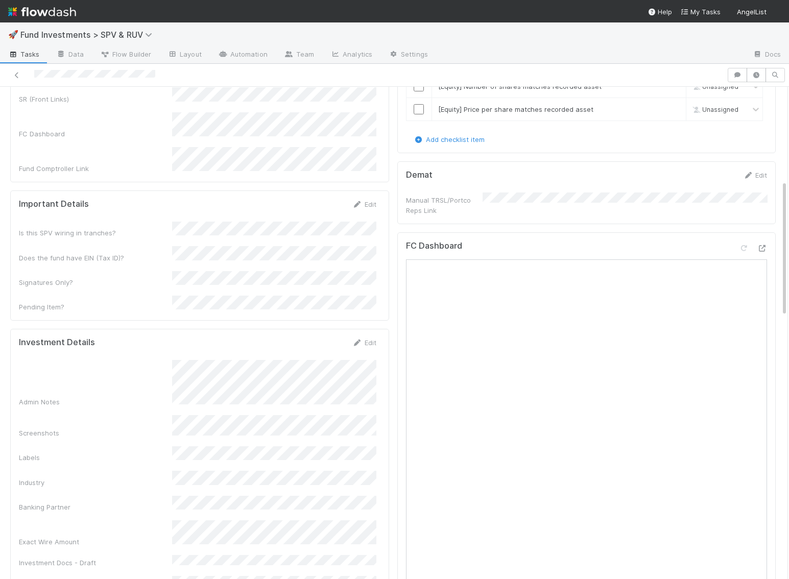
scroll to position [406, 0]
